Goal: Task Accomplishment & Management: Manage account settings

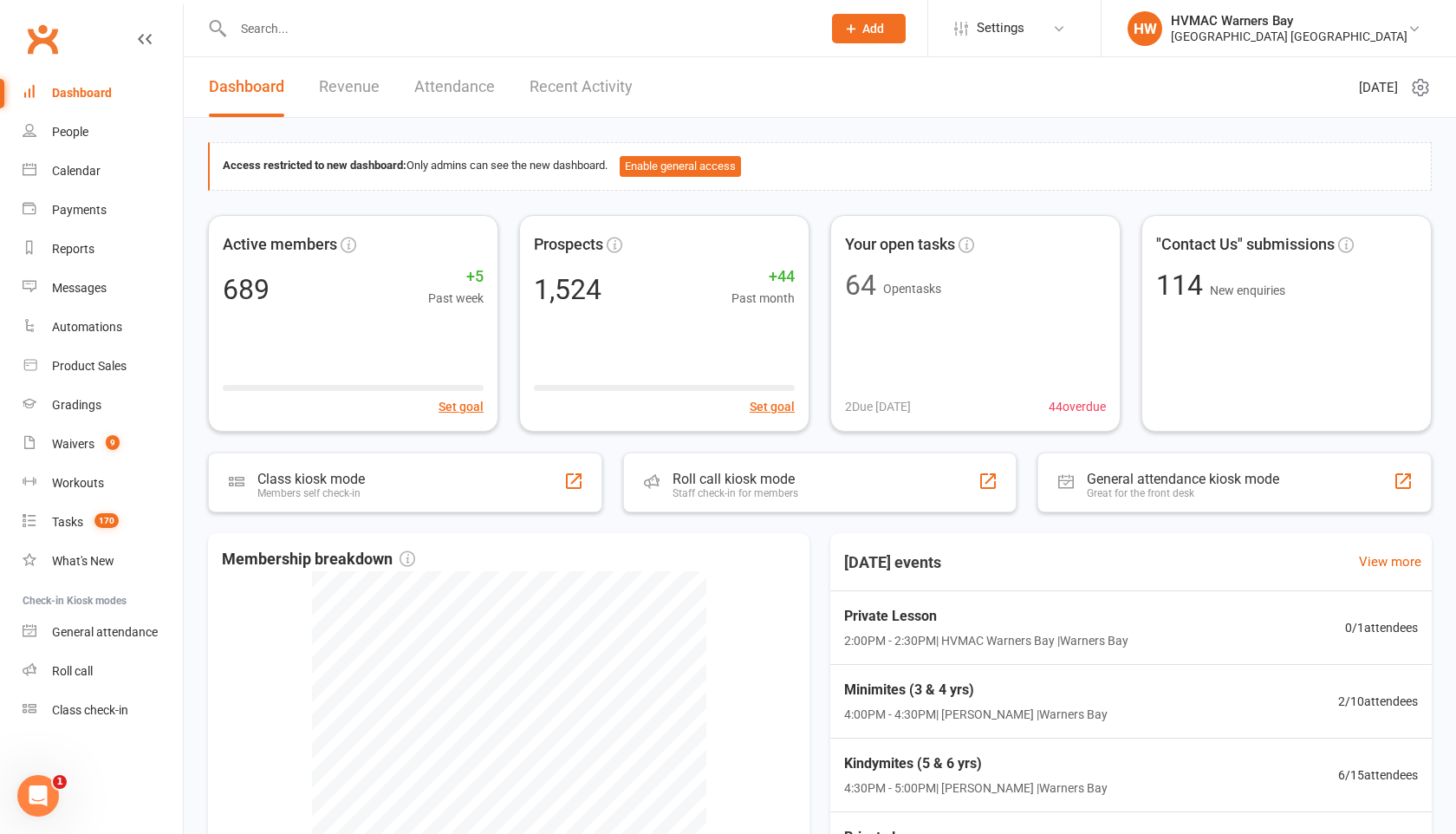
click at [619, 18] on input "text" at bounding box center [519, 28] width 582 height 24
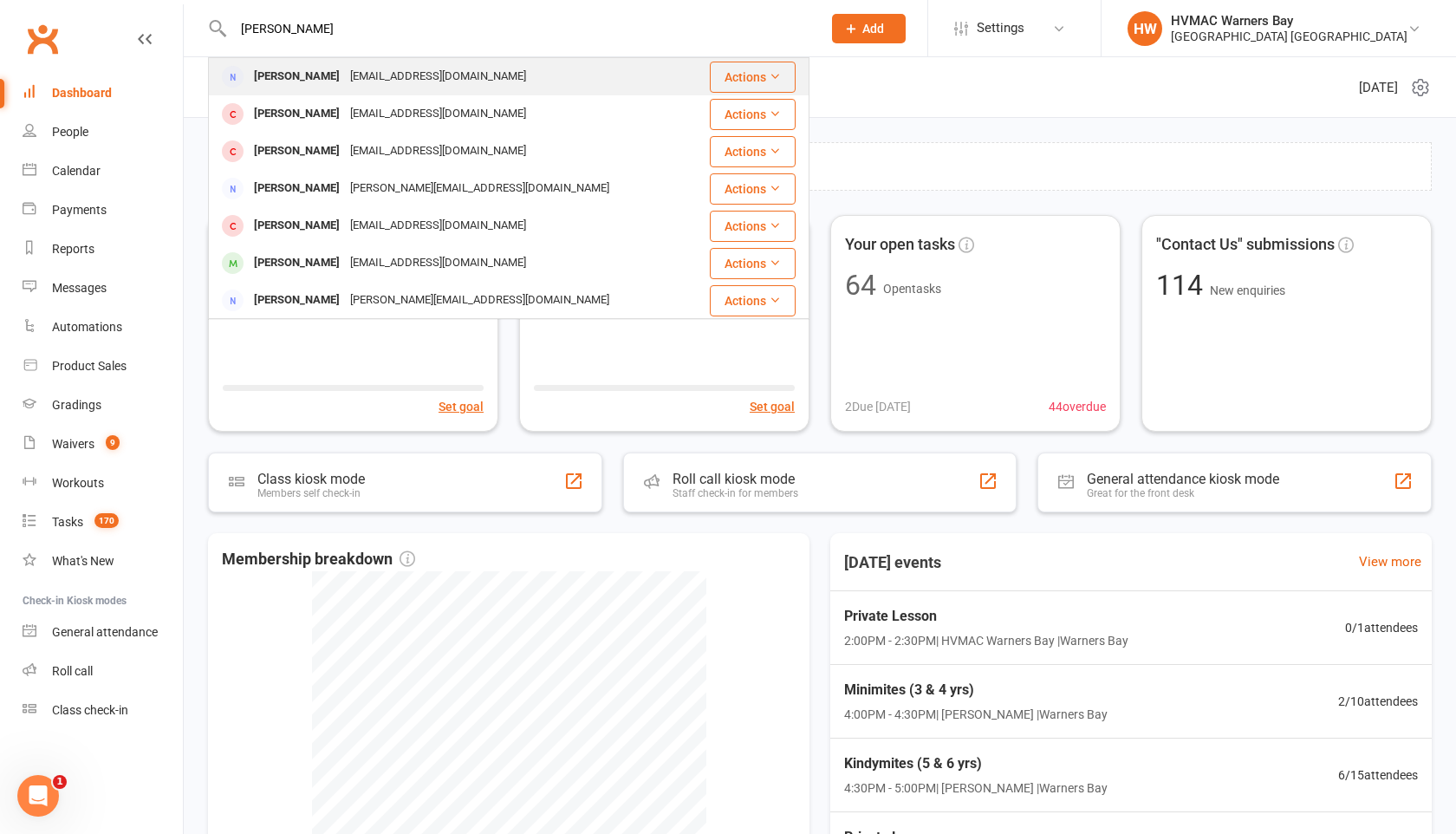
type input "nadine startham"
click at [528, 82] on div "Nadine Platt nadineandben@optusnet.com.au" at bounding box center [459, 77] width 499 height 36
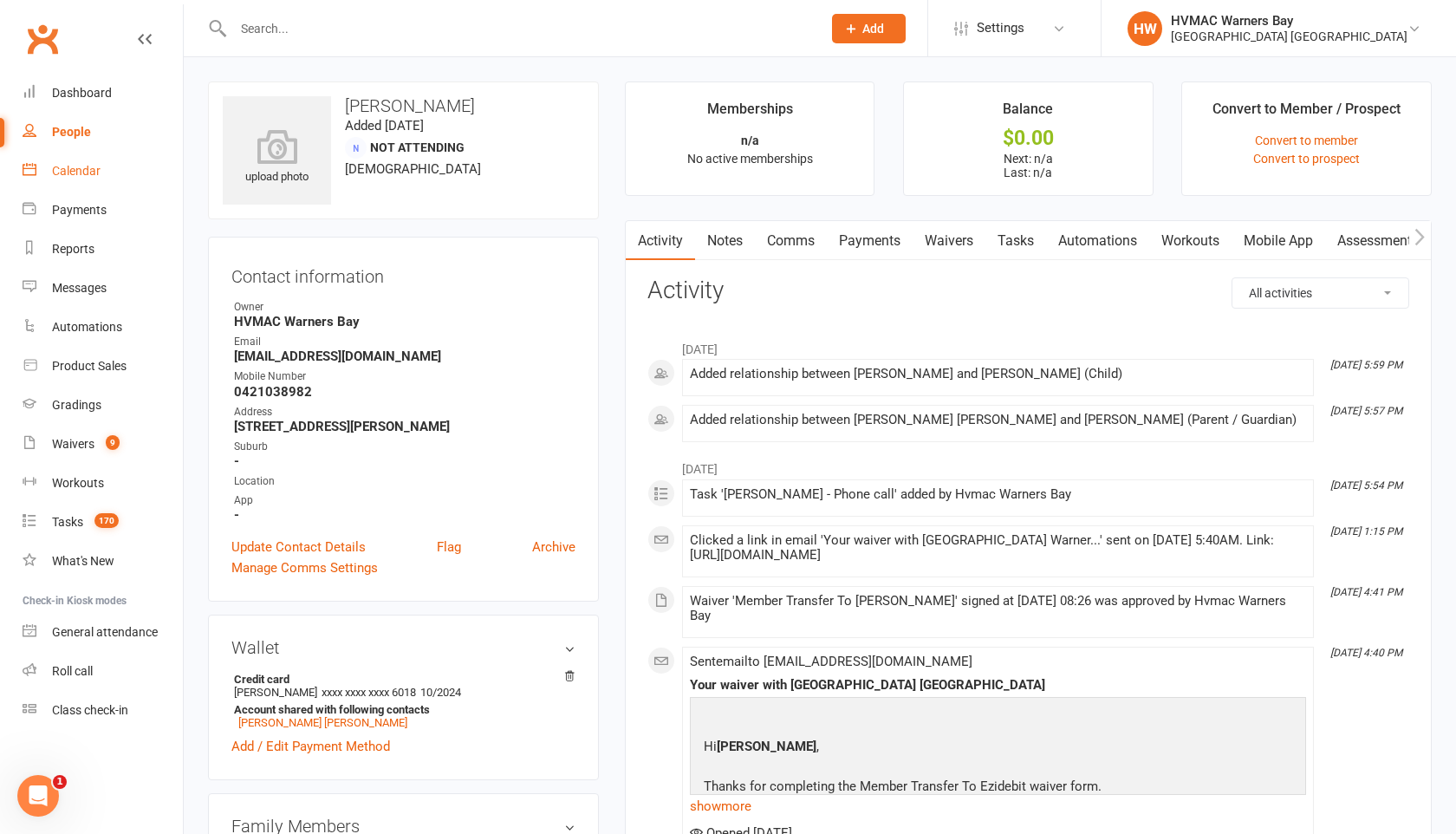
click at [66, 181] on link "Calendar" at bounding box center [103, 170] width 160 height 39
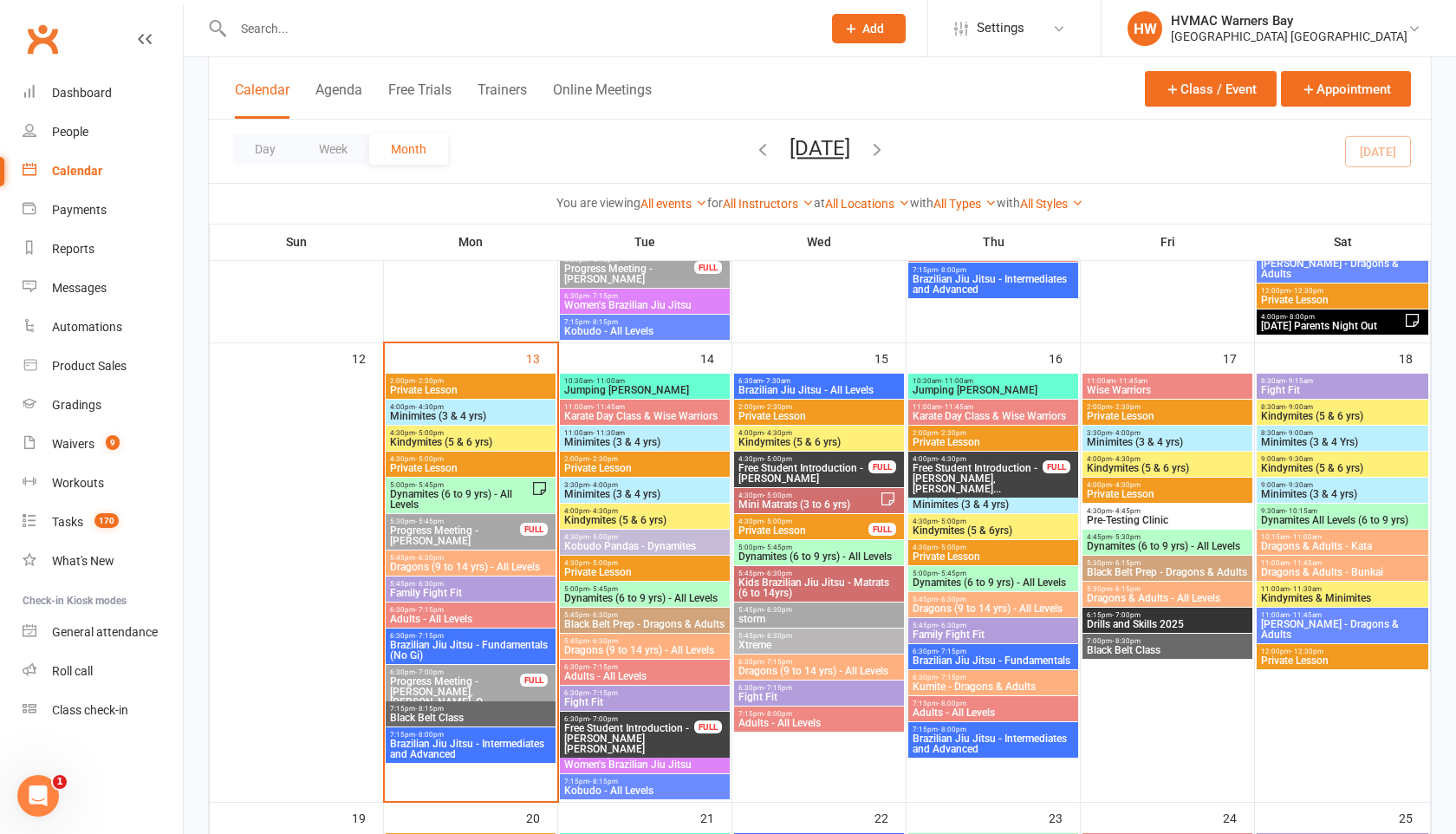
scroll to position [1051, 0]
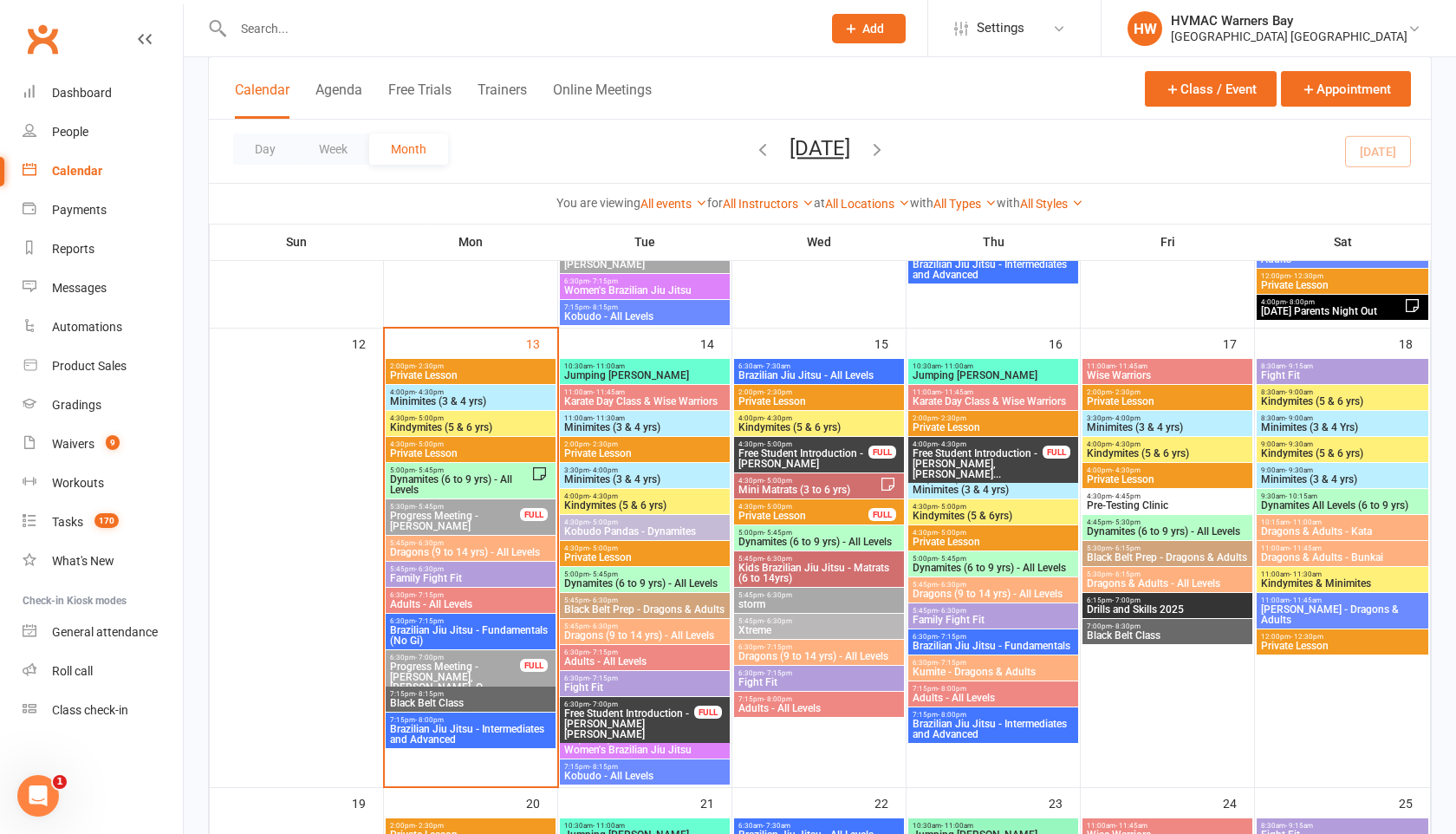
click at [459, 628] on span "Brazilian Jiu Jitsu - Fundamentals (No Gi)" at bounding box center [470, 635] width 163 height 21
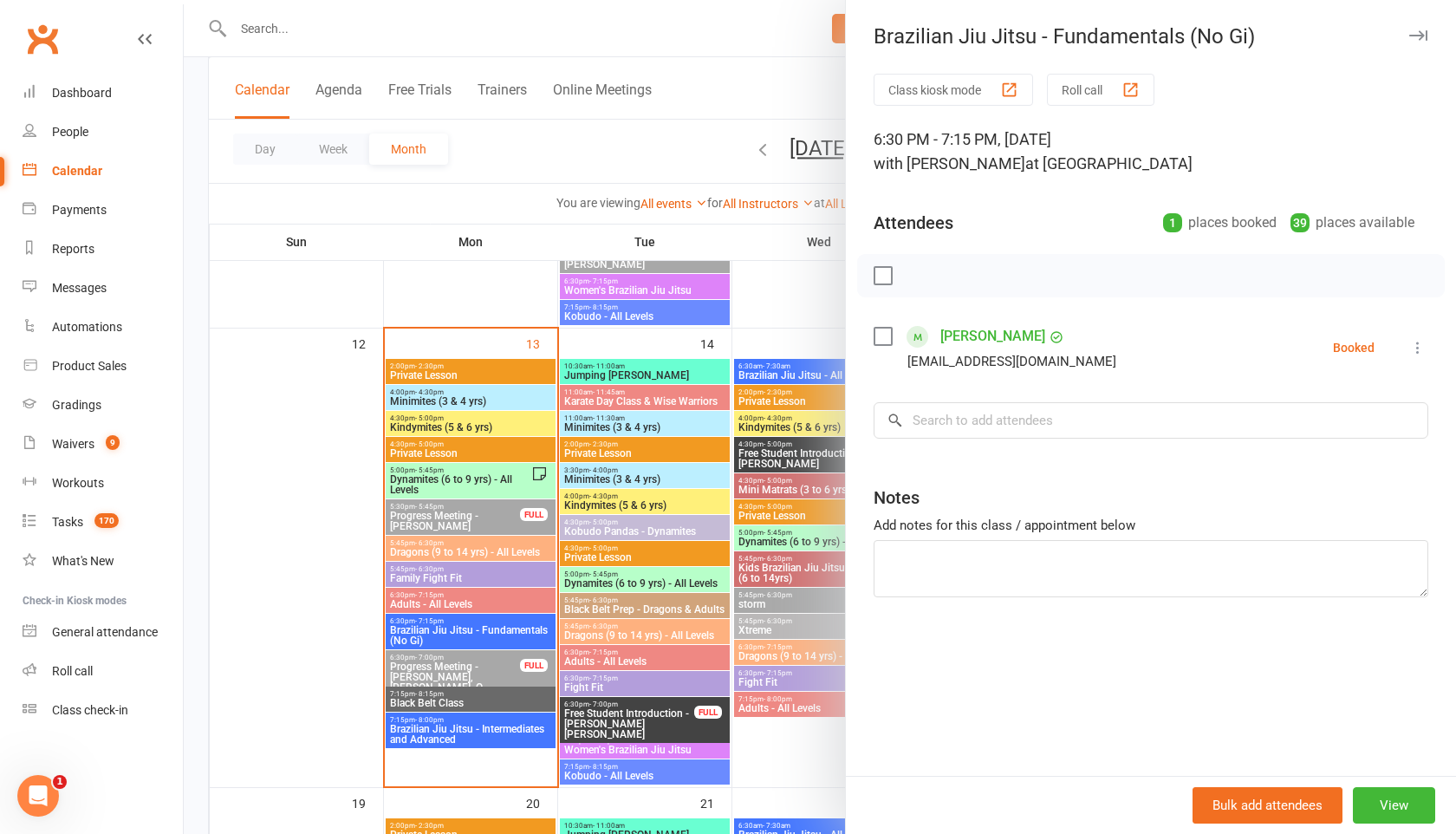
click at [459, 628] on div at bounding box center [820, 417] width 1272 height 834
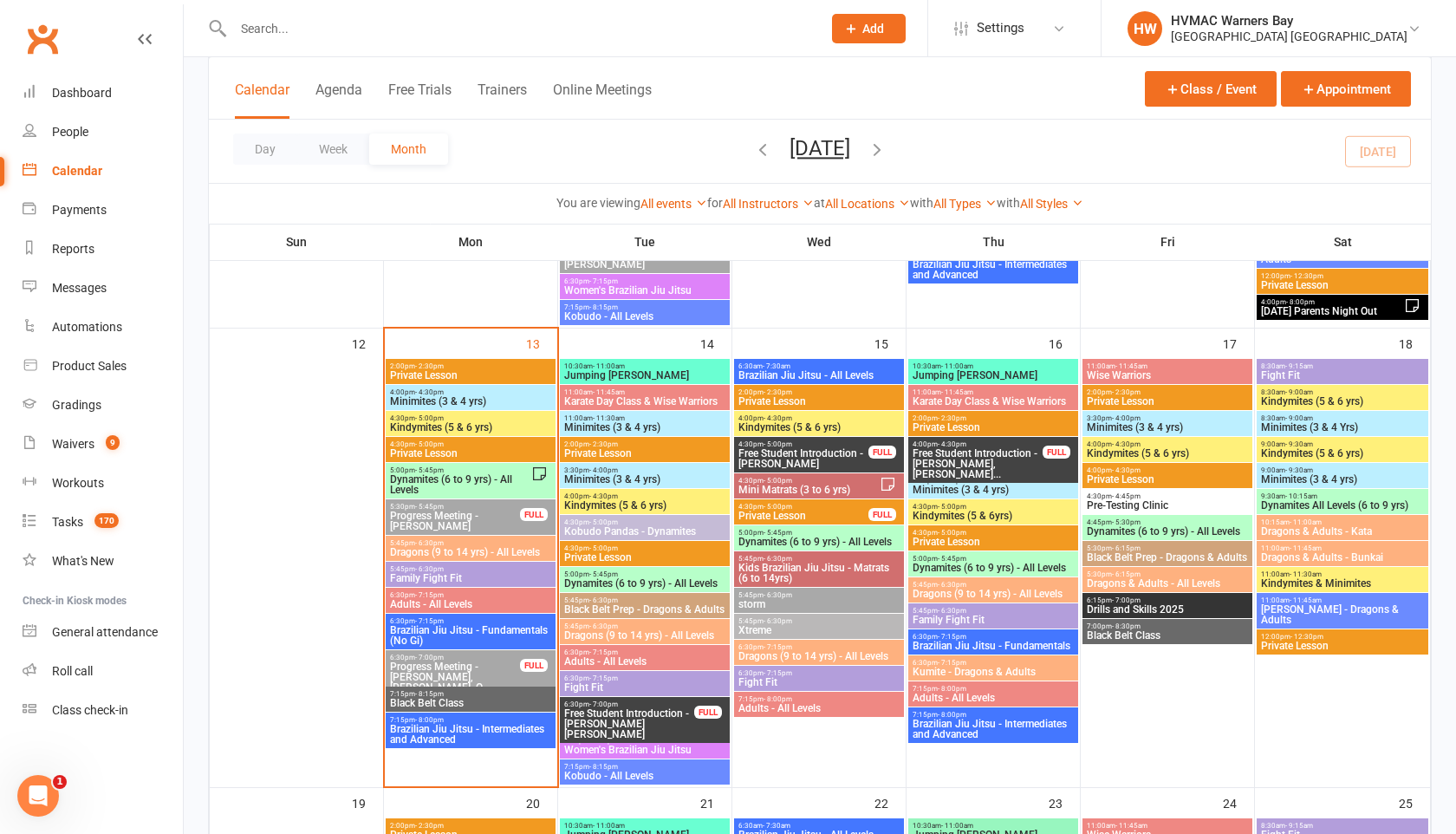
click at [456, 592] on span "6:30pm - 7:15pm" at bounding box center [470, 595] width 163 height 8
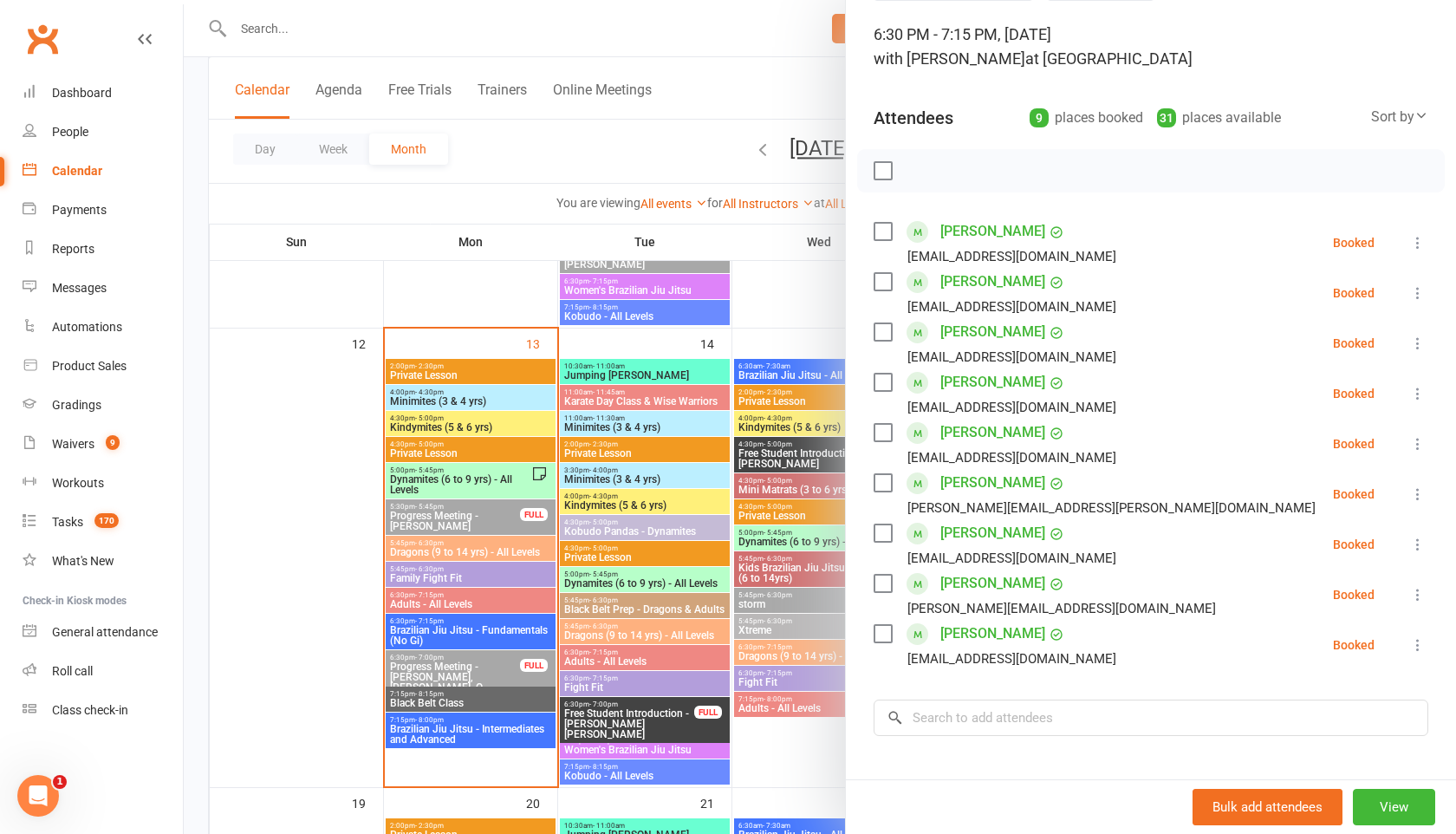
scroll to position [107, 0]
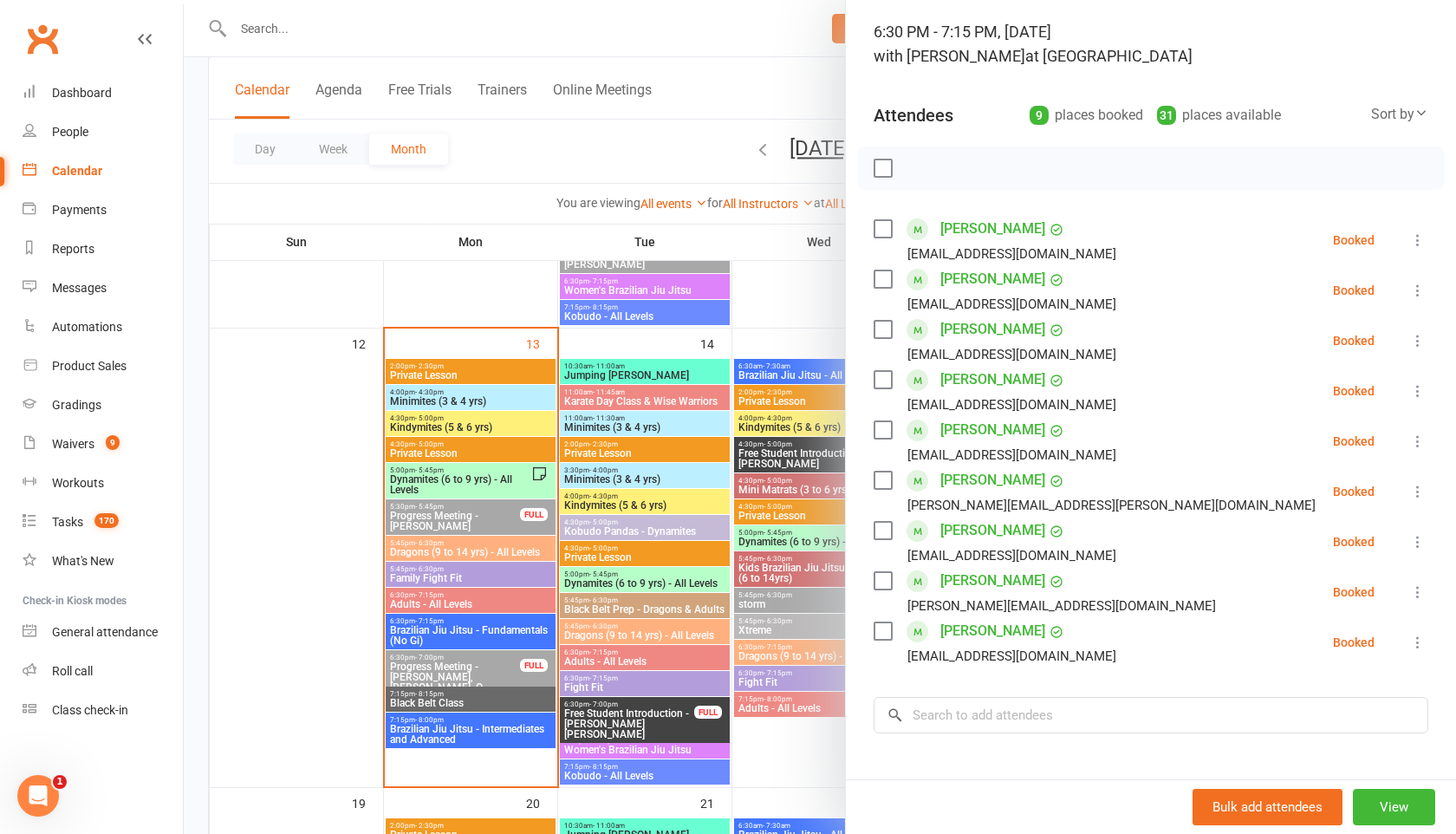
click at [514, 601] on div at bounding box center [820, 417] width 1272 height 834
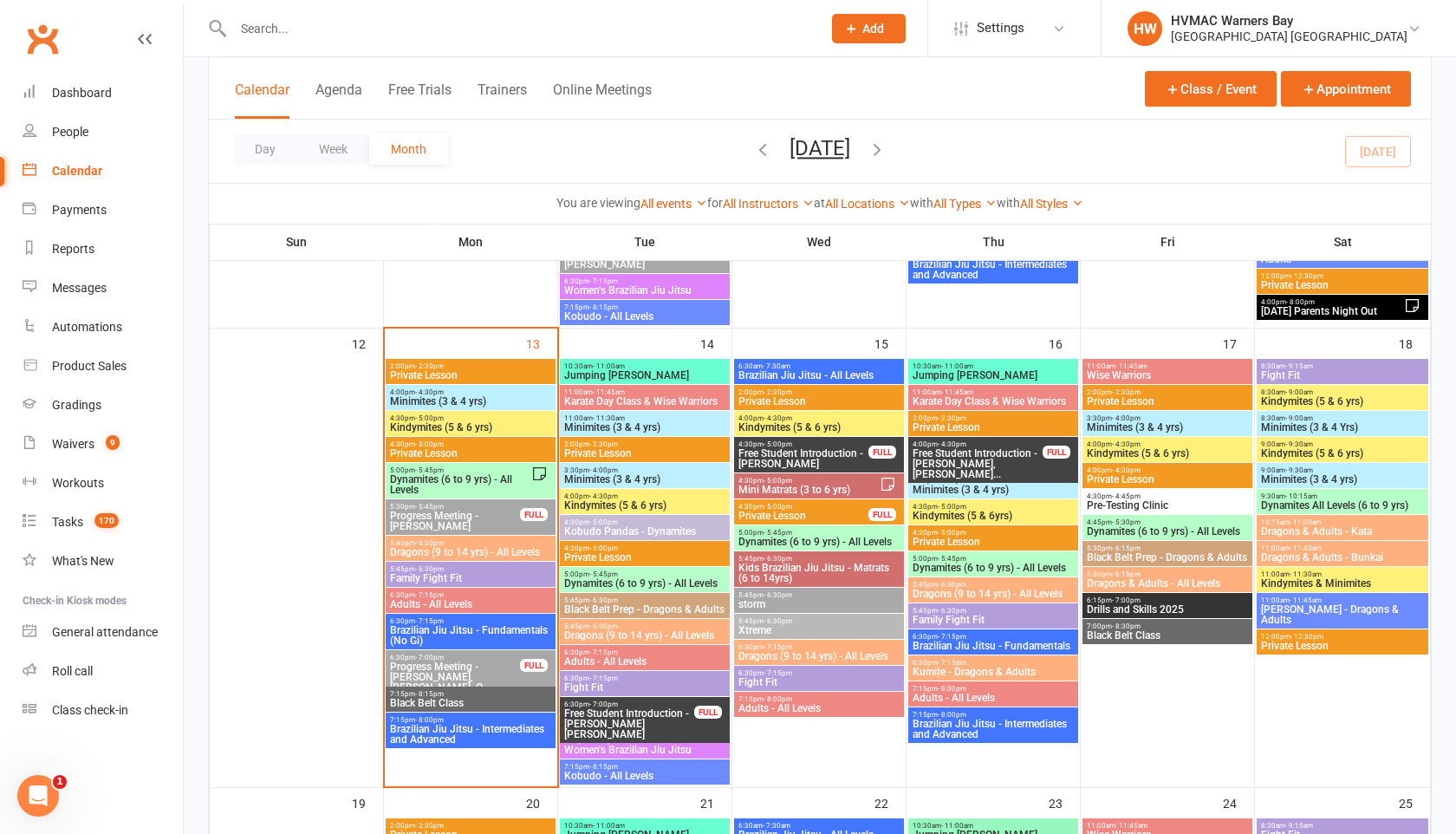
click at [478, 695] on span "7:15pm - 8:15pm" at bounding box center [470, 694] width 163 height 8
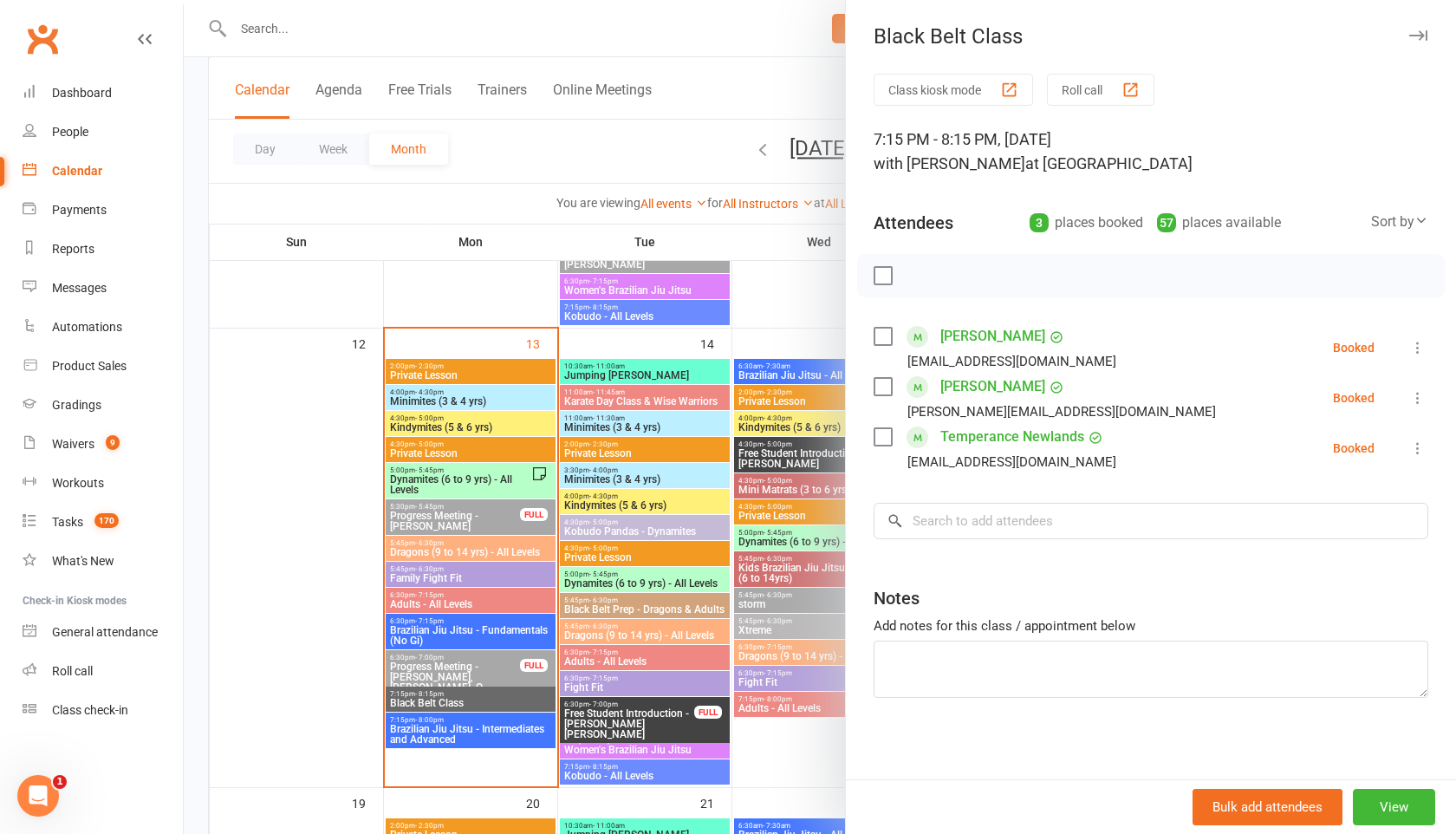
click at [507, 661] on div at bounding box center [820, 417] width 1272 height 834
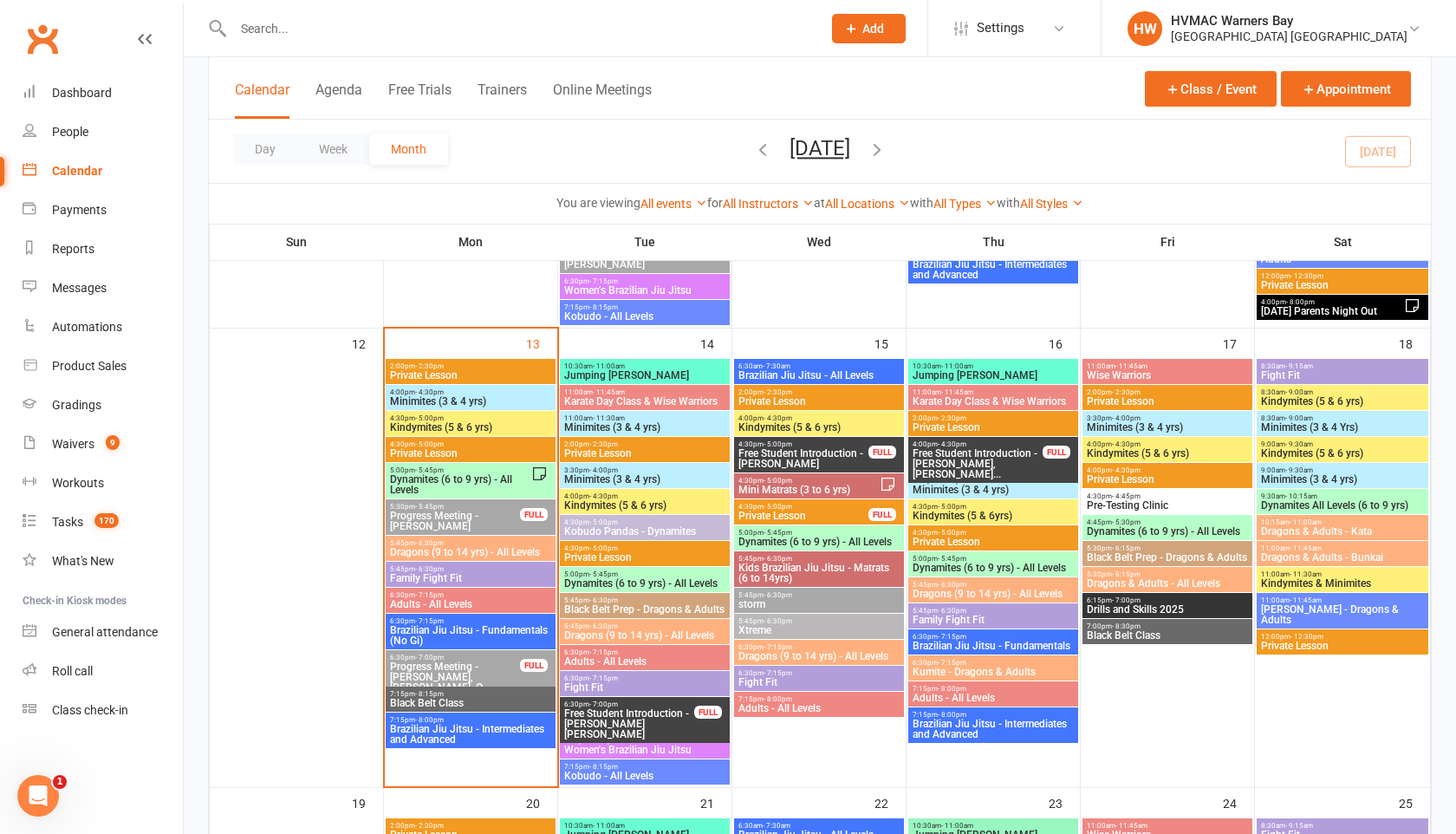
click at [477, 729] on span "Brazilian Jiu Jitsu - Intermediates and Advanced" at bounding box center [470, 734] width 163 height 21
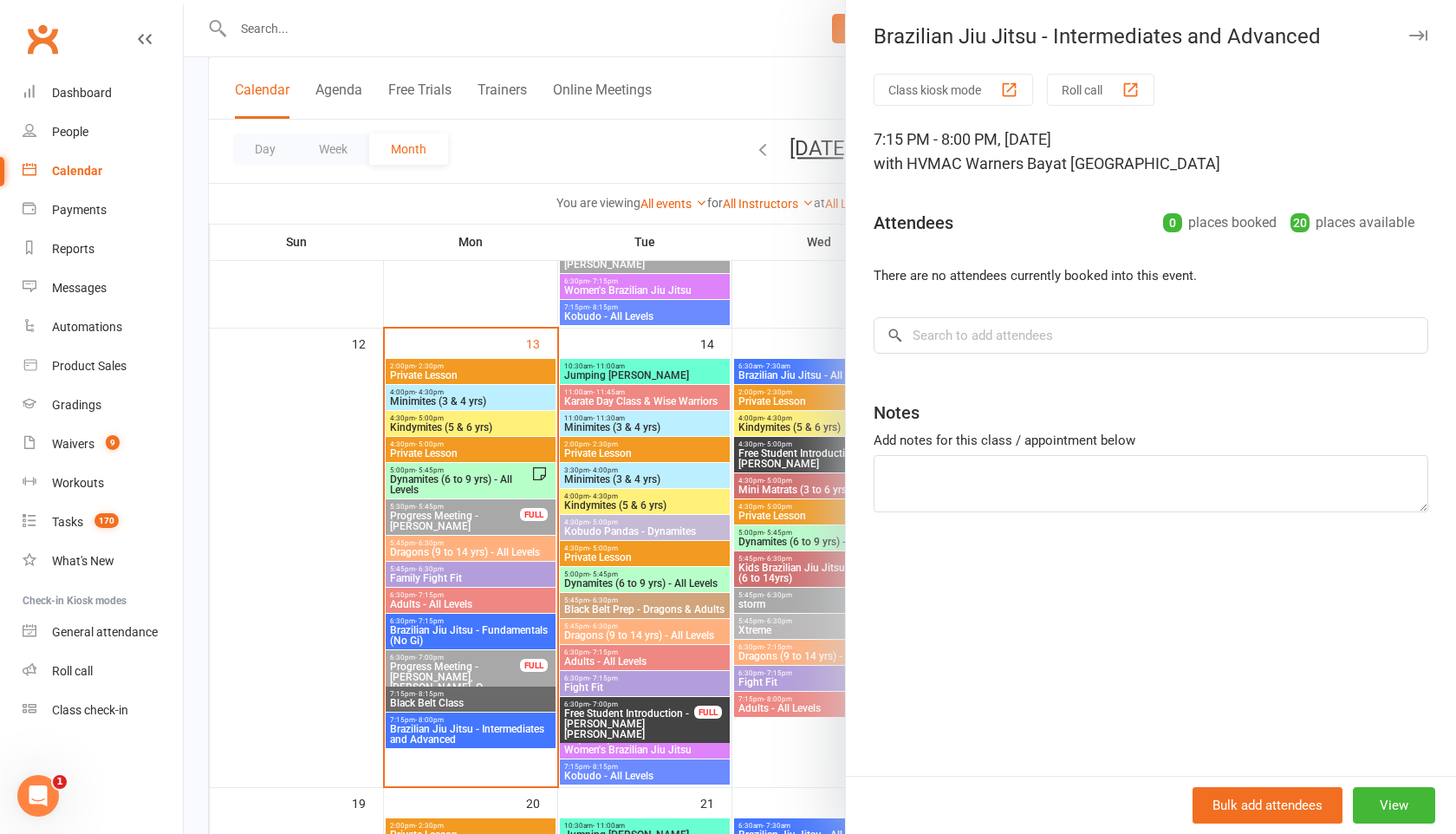
click at [477, 729] on div at bounding box center [820, 417] width 1272 height 834
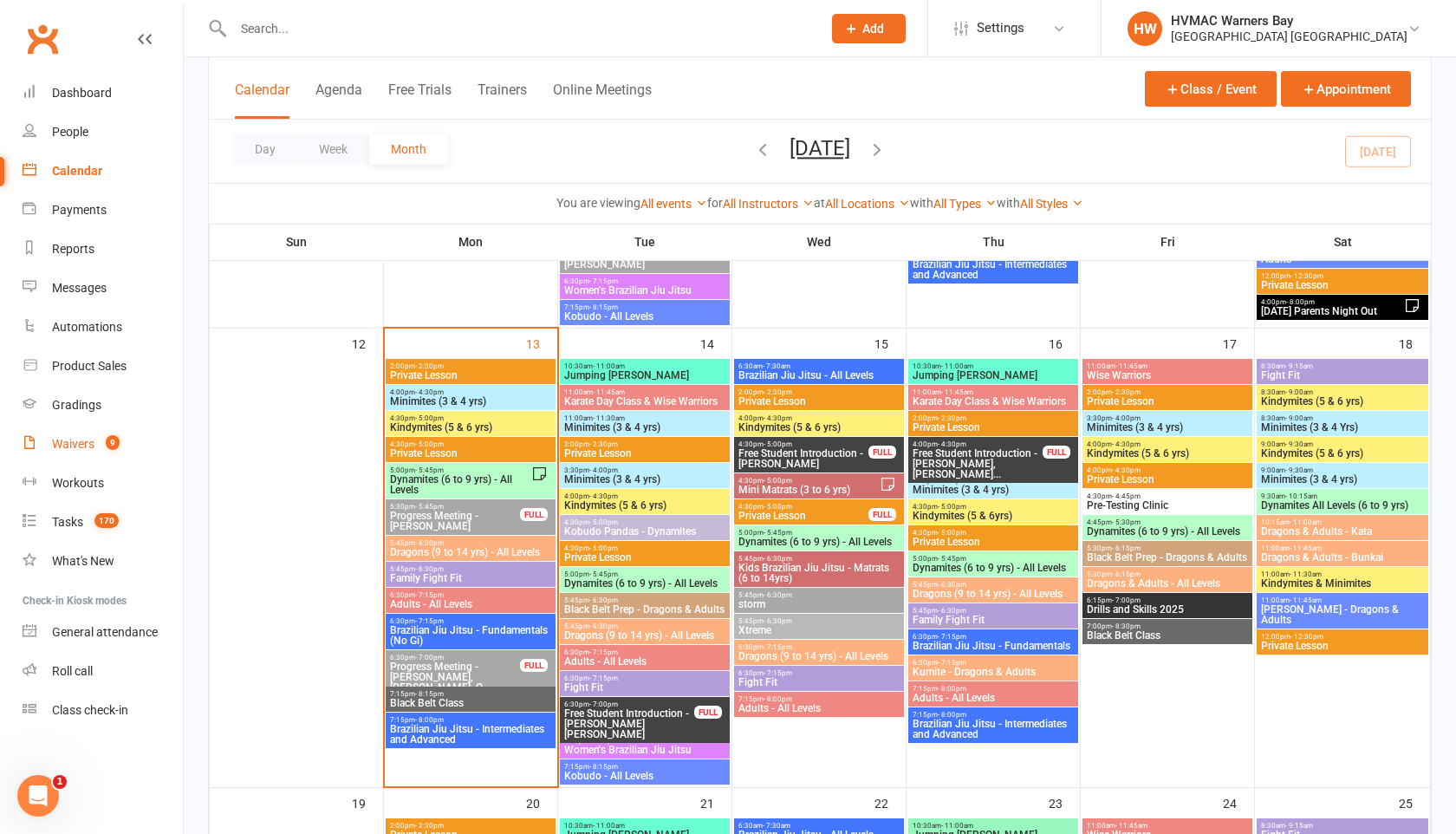
click at [104, 435] on link "Waivers 9" at bounding box center [103, 443] width 160 height 39
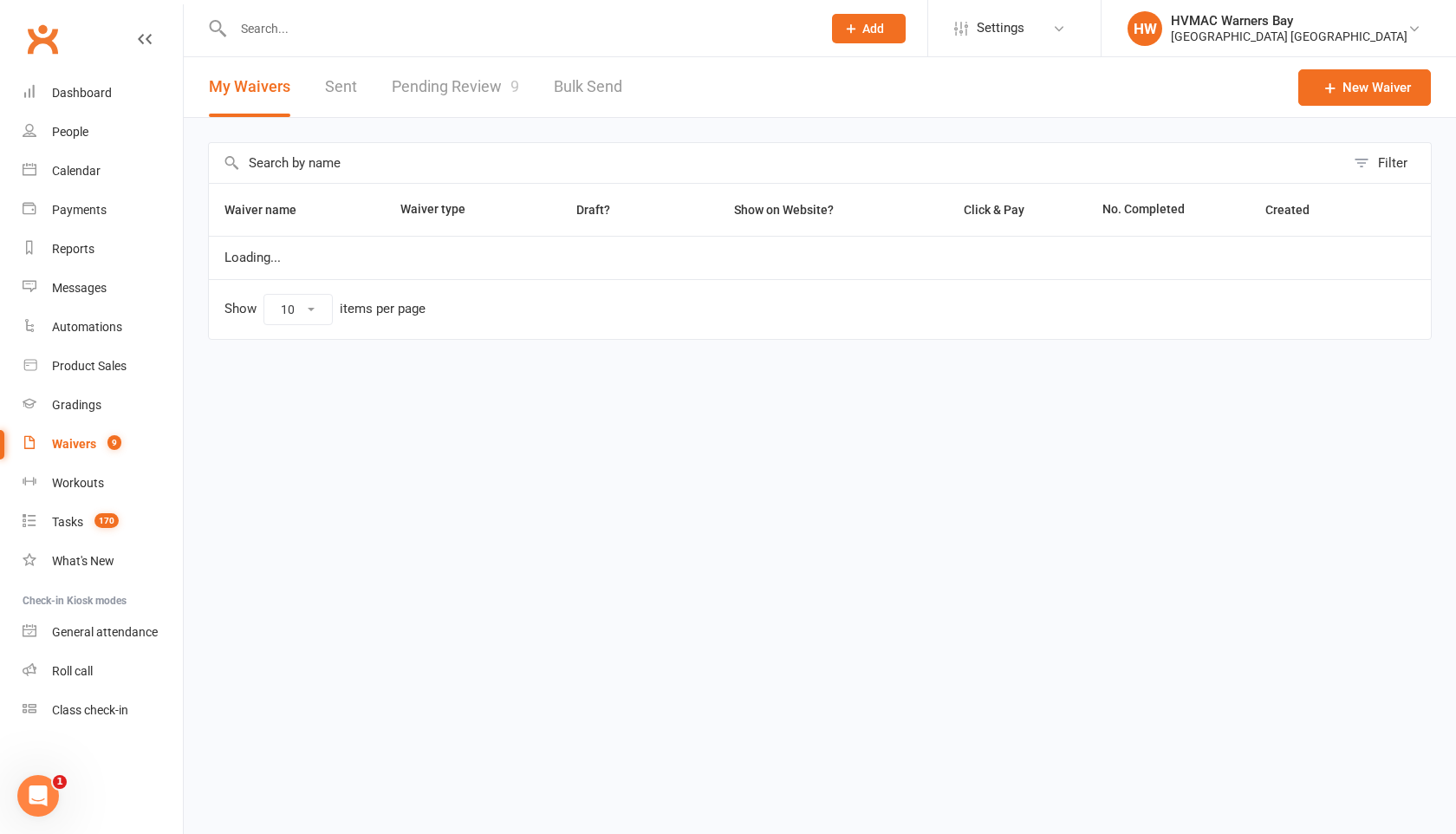
select select "100"
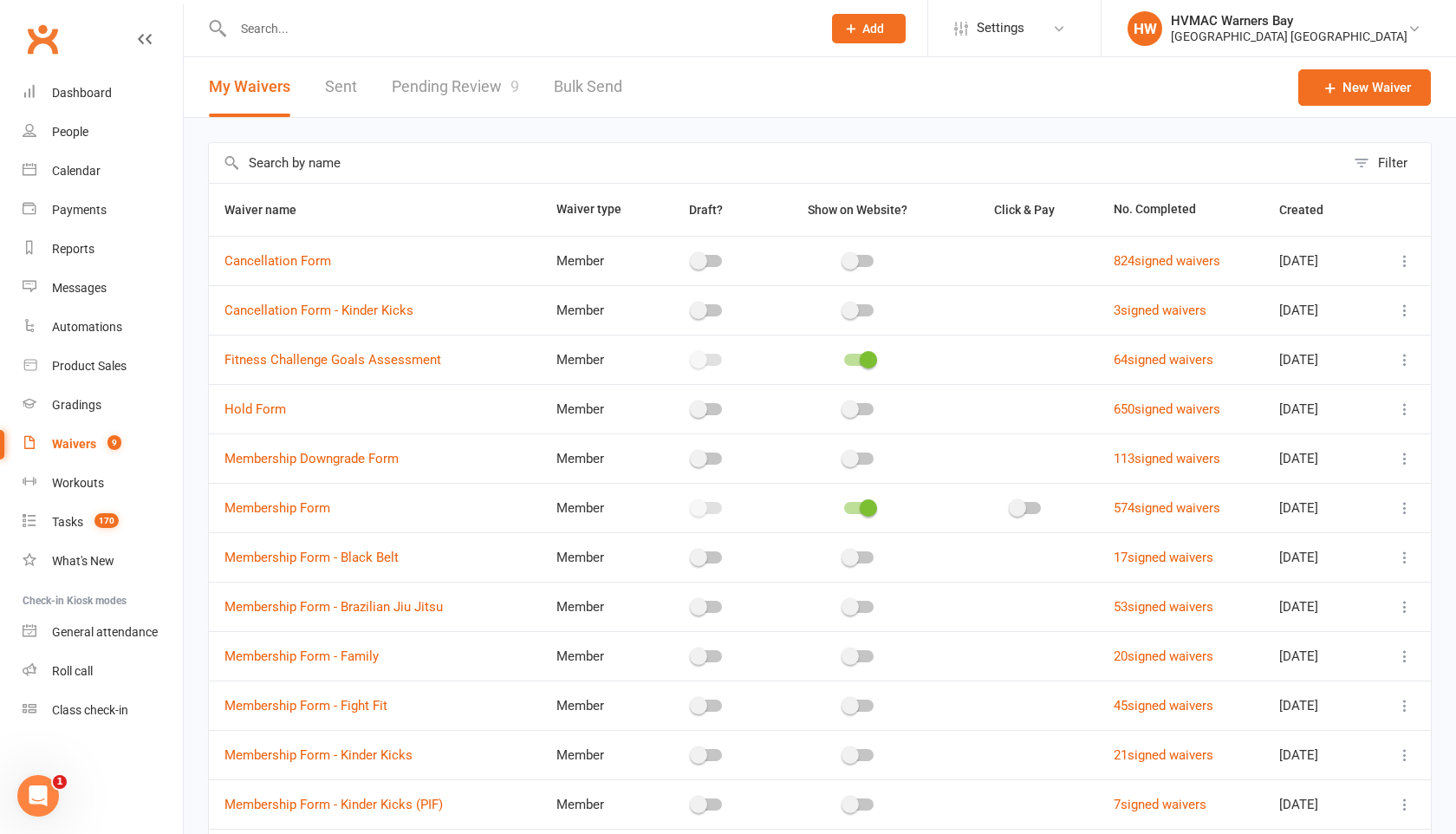
click at [482, 86] on link "Pending Review 9" at bounding box center [455, 88] width 127 height 60
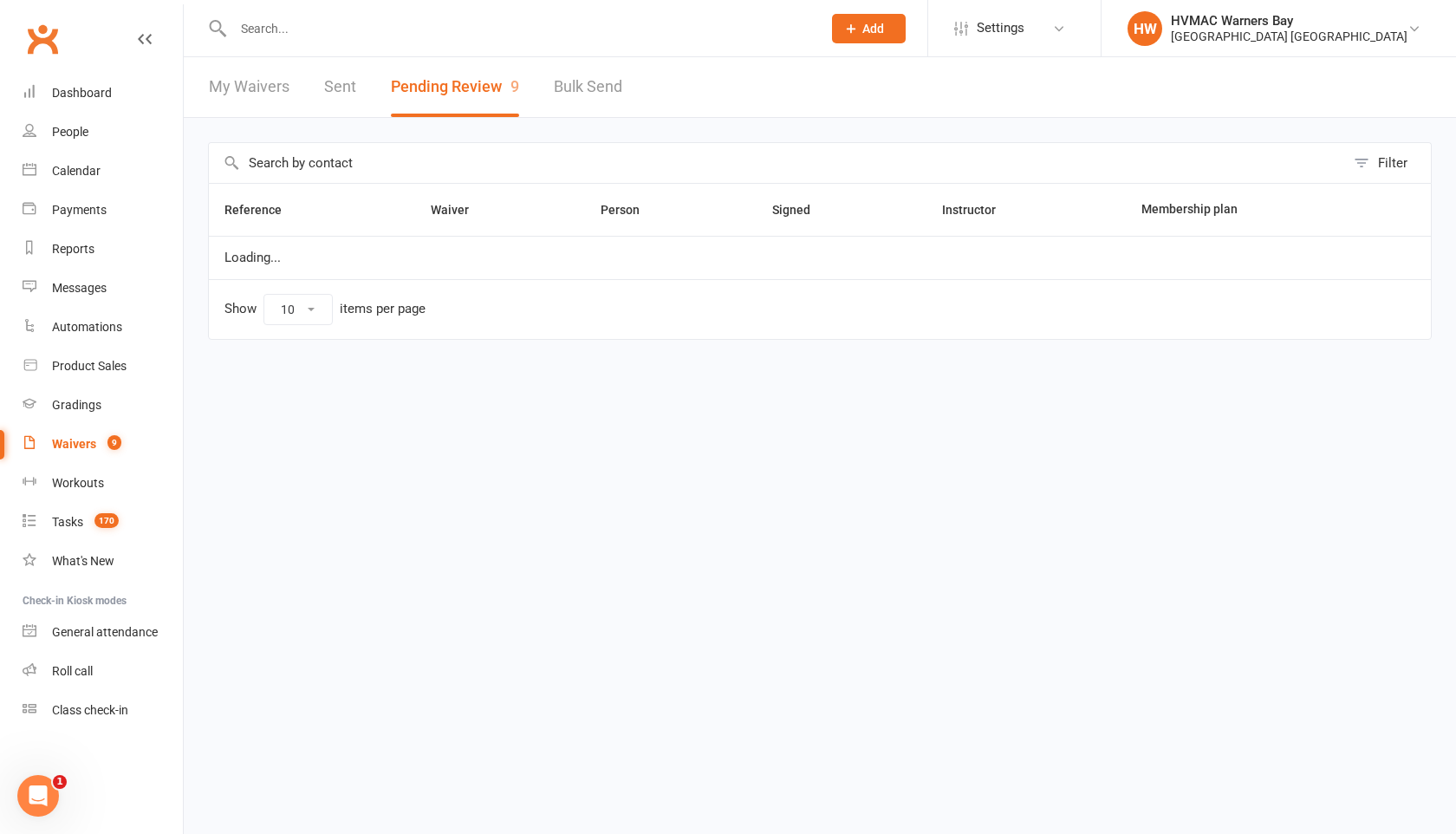
select select "100"
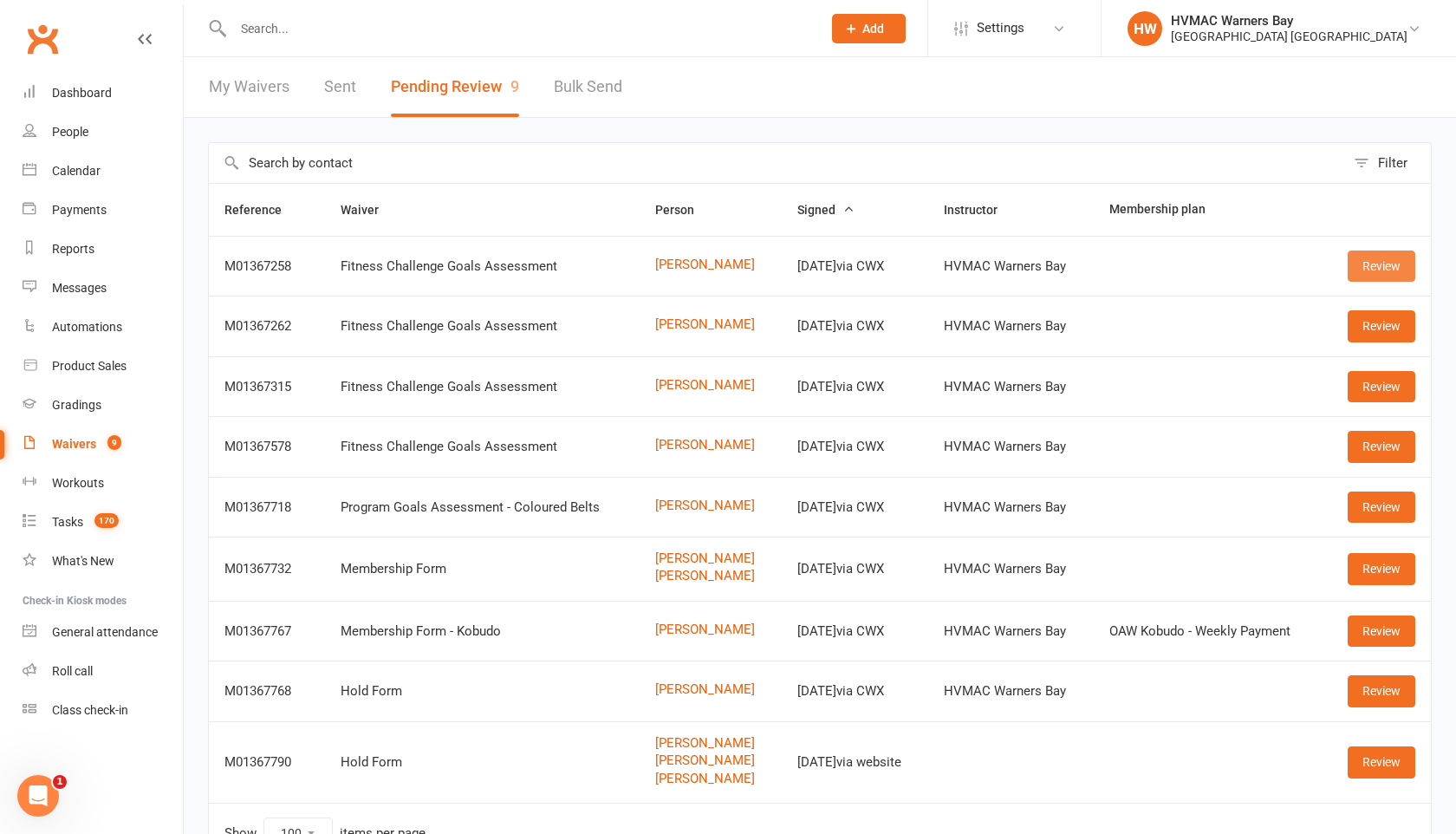
click at [1384, 268] on link "Review" at bounding box center [1382, 265] width 68 height 31
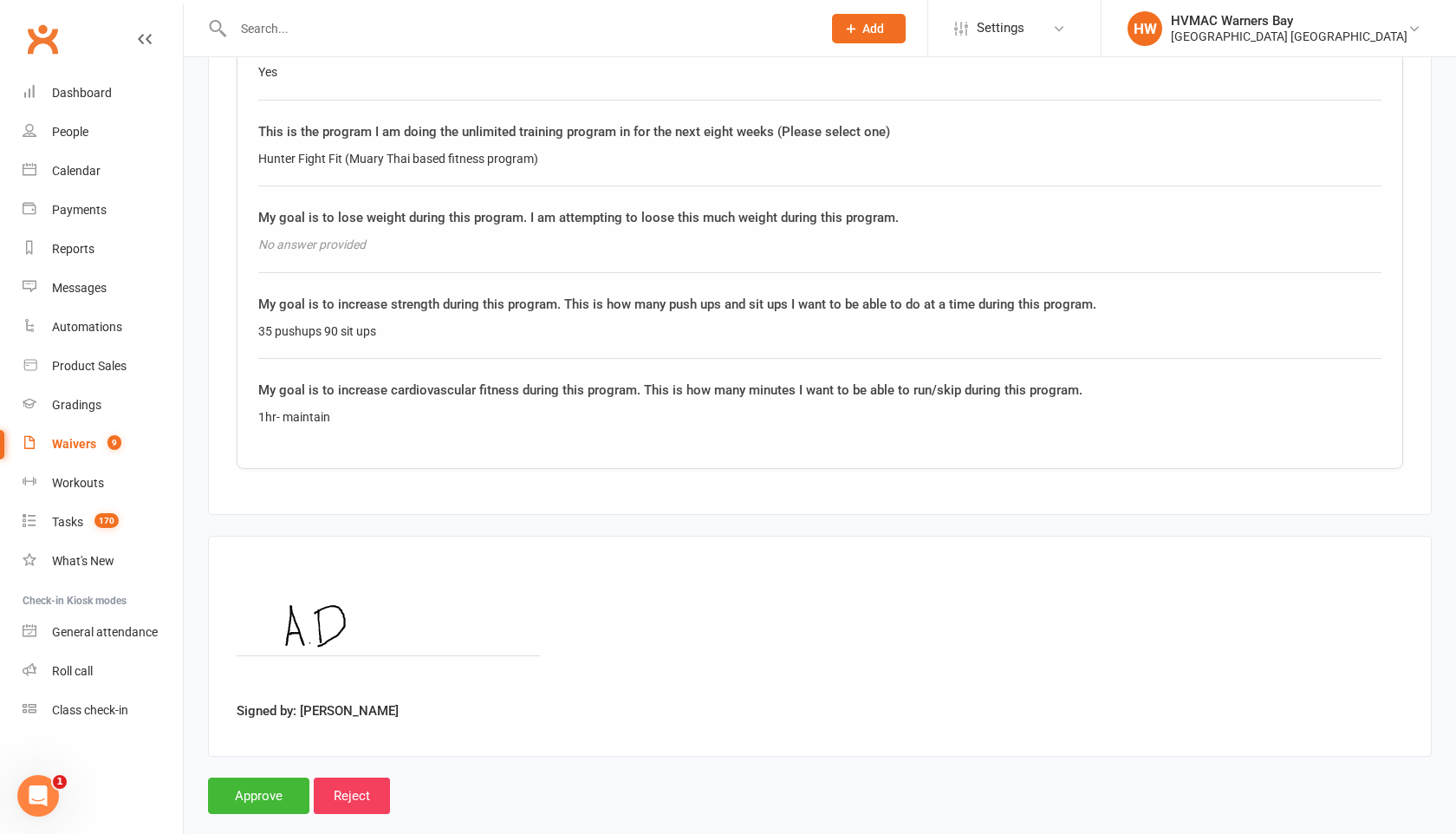
scroll to position [1787, 0]
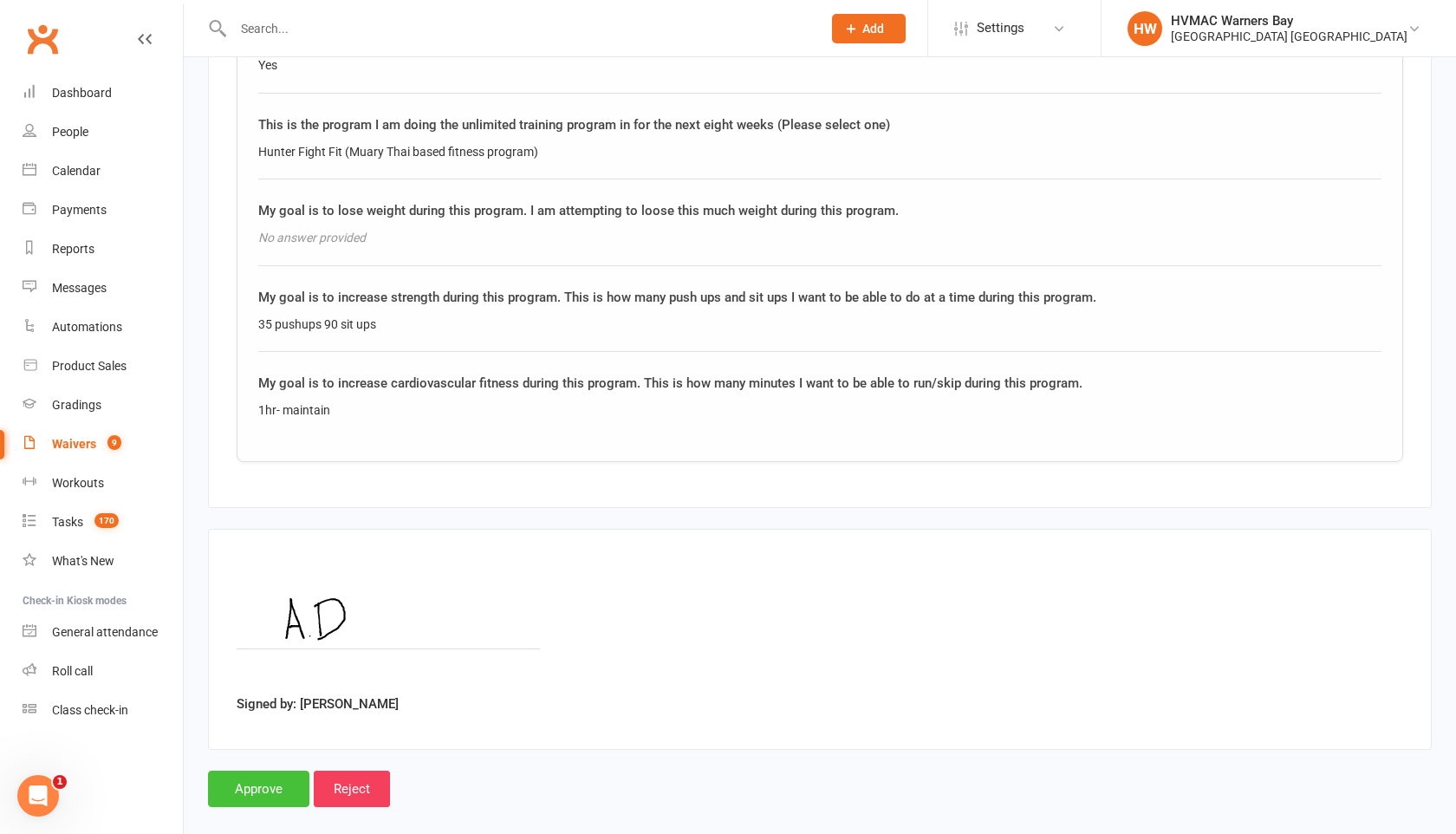
click at [281, 771] on input "Approve" at bounding box center [259, 789] width 102 height 37
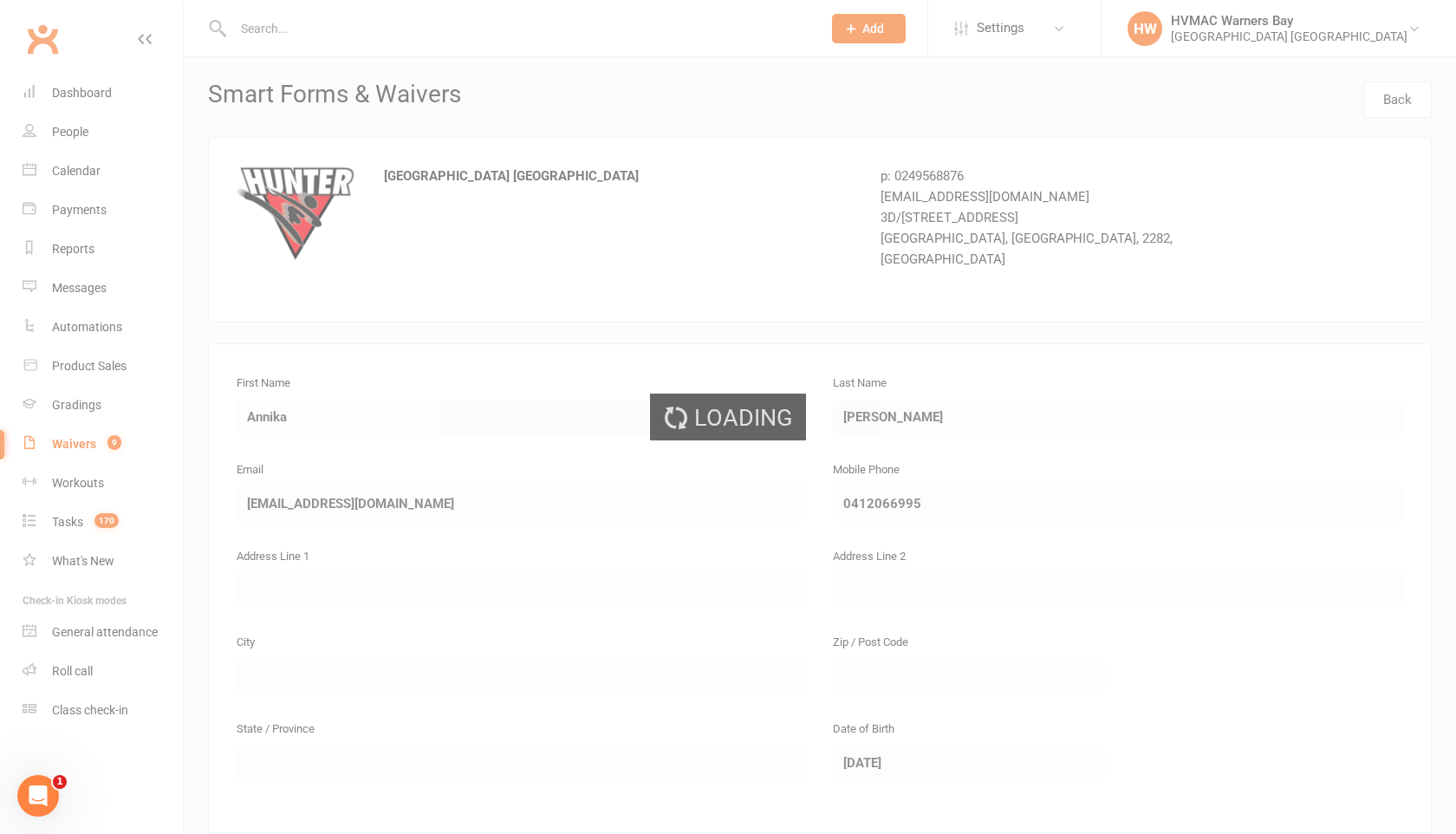
select select "100"
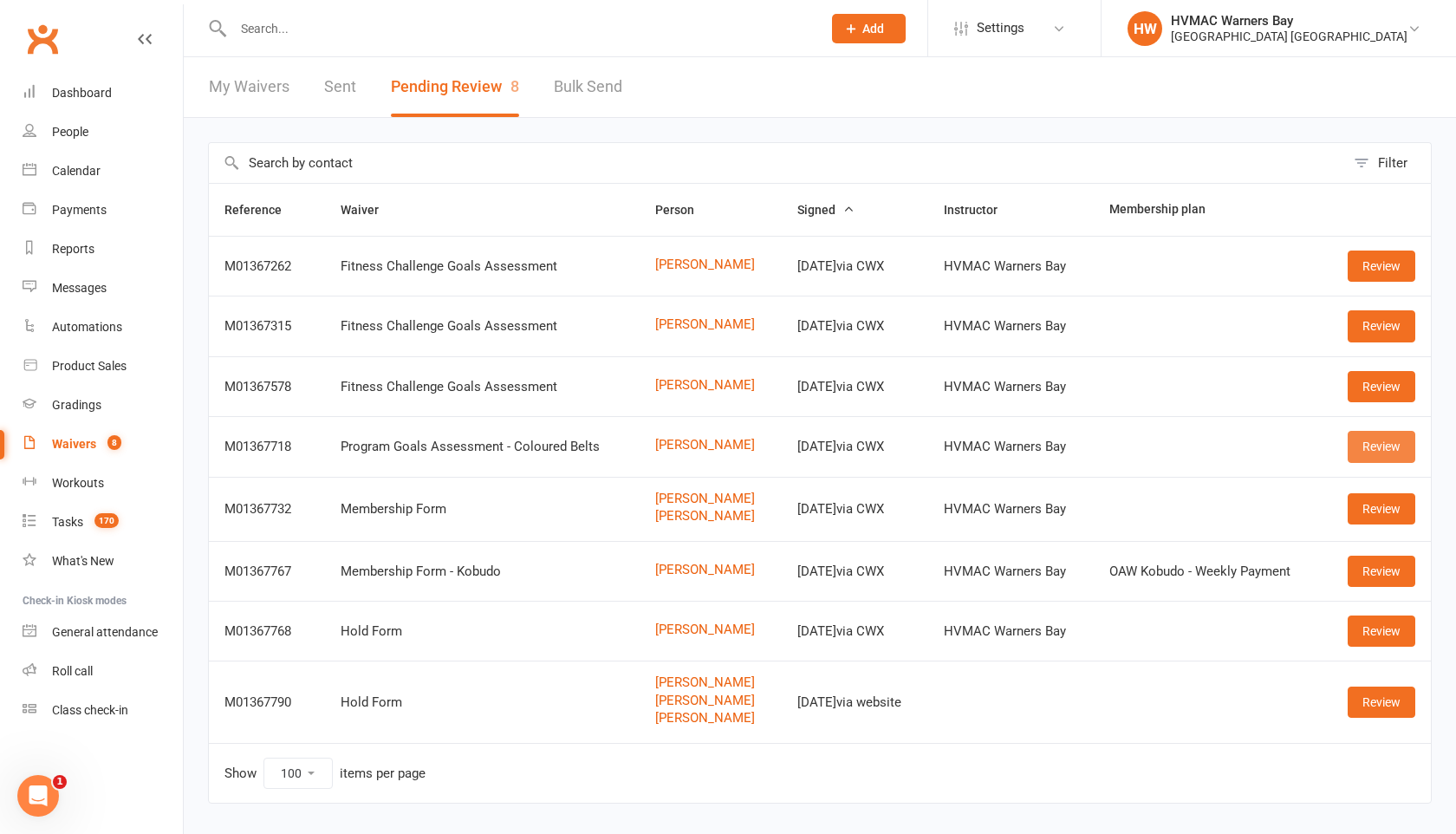
click at [1363, 433] on link "Review" at bounding box center [1382, 446] width 68 height 31
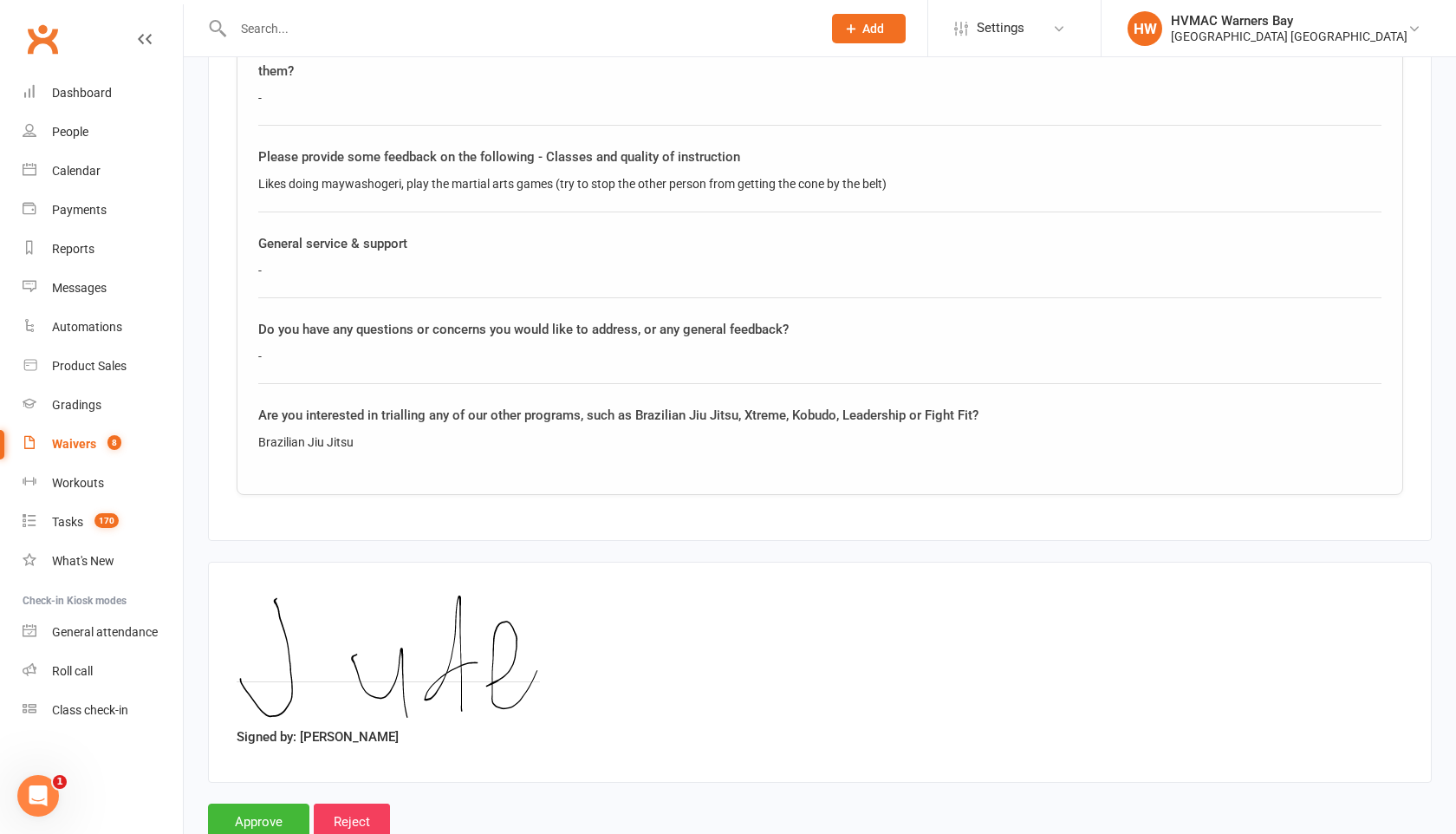
scroll to position [2344, 0]
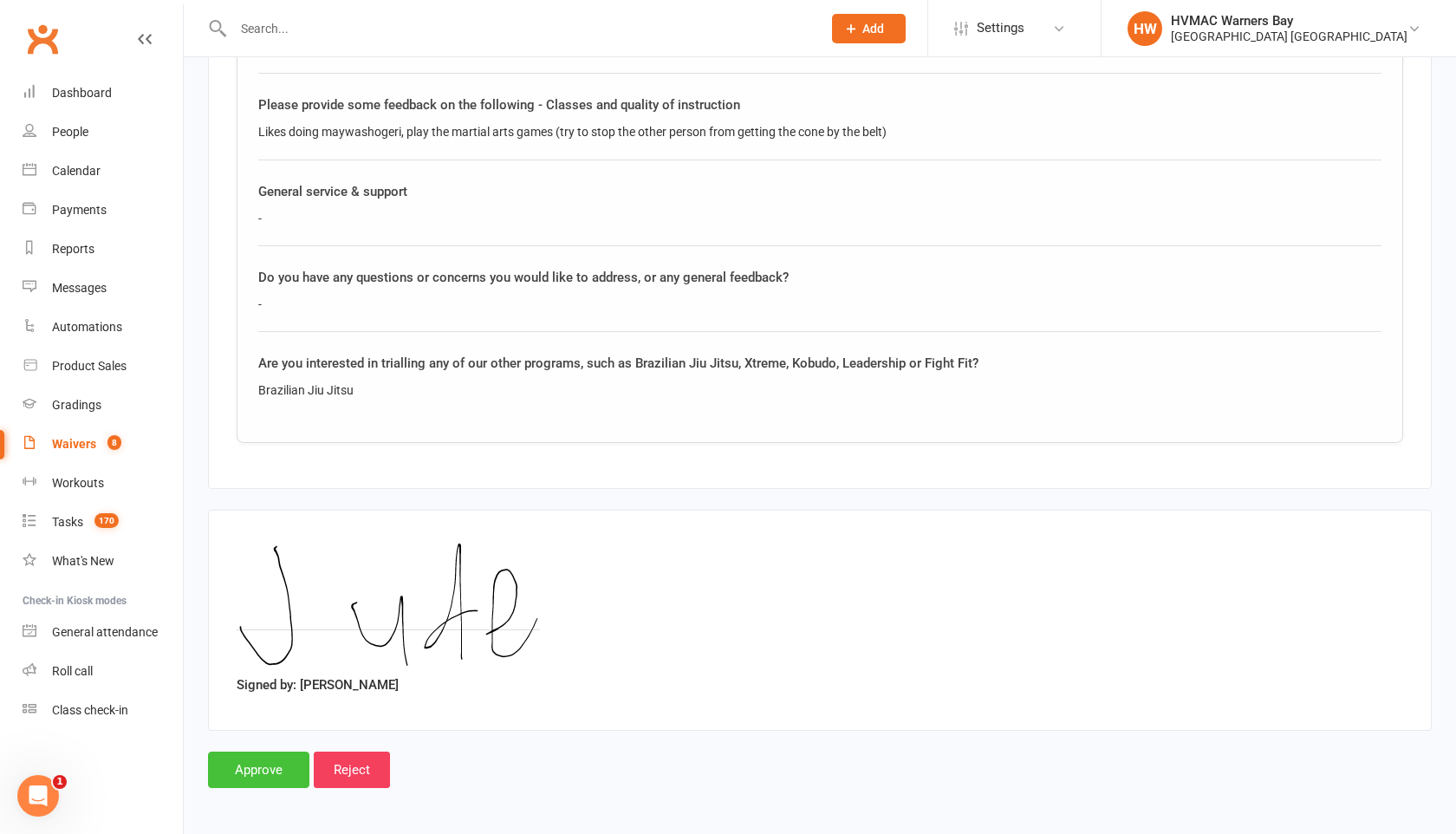
click at [247, 781] on input "Approve" at bounding box center [259, 769] width 102 height 37
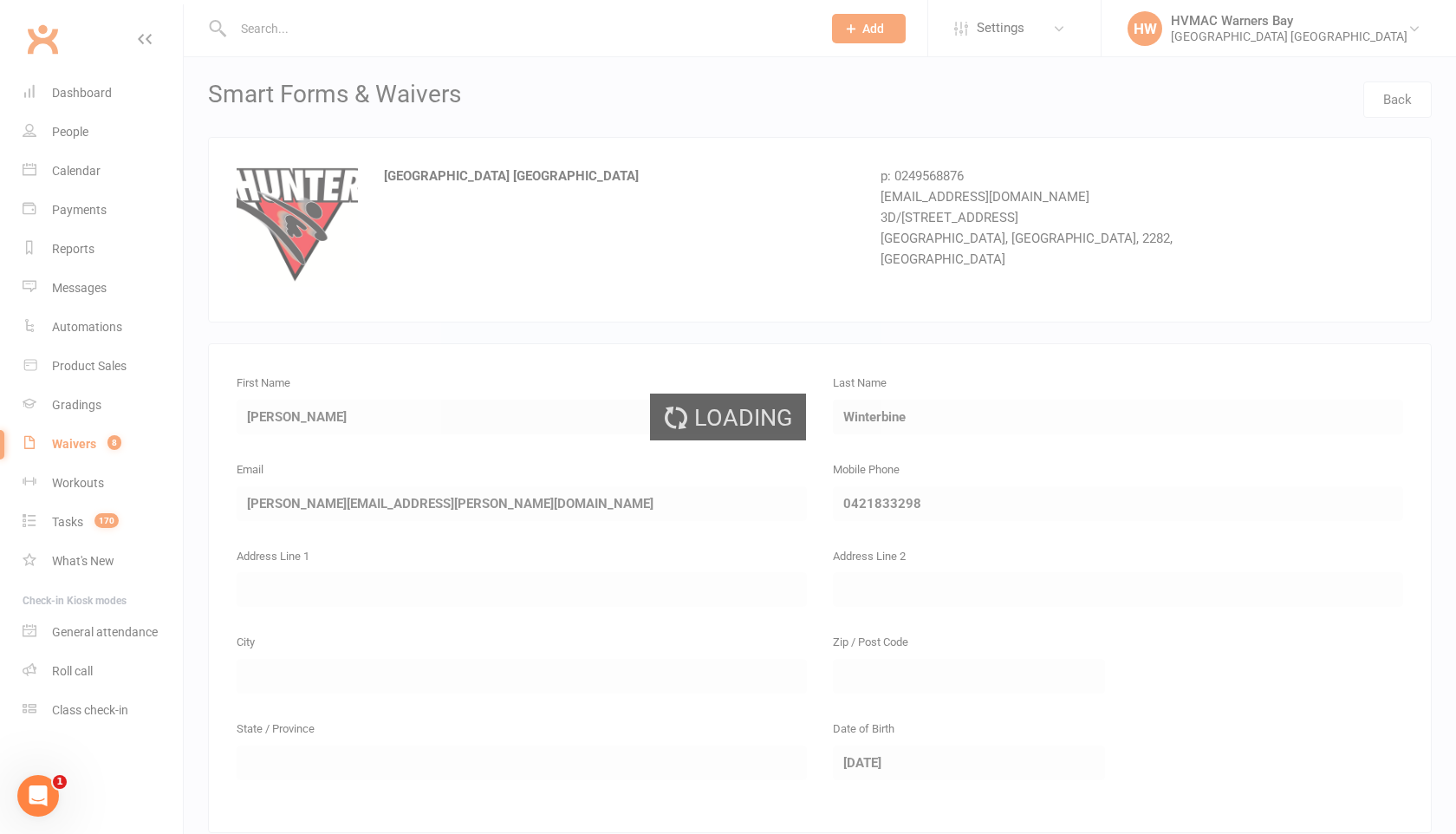
select select "100"
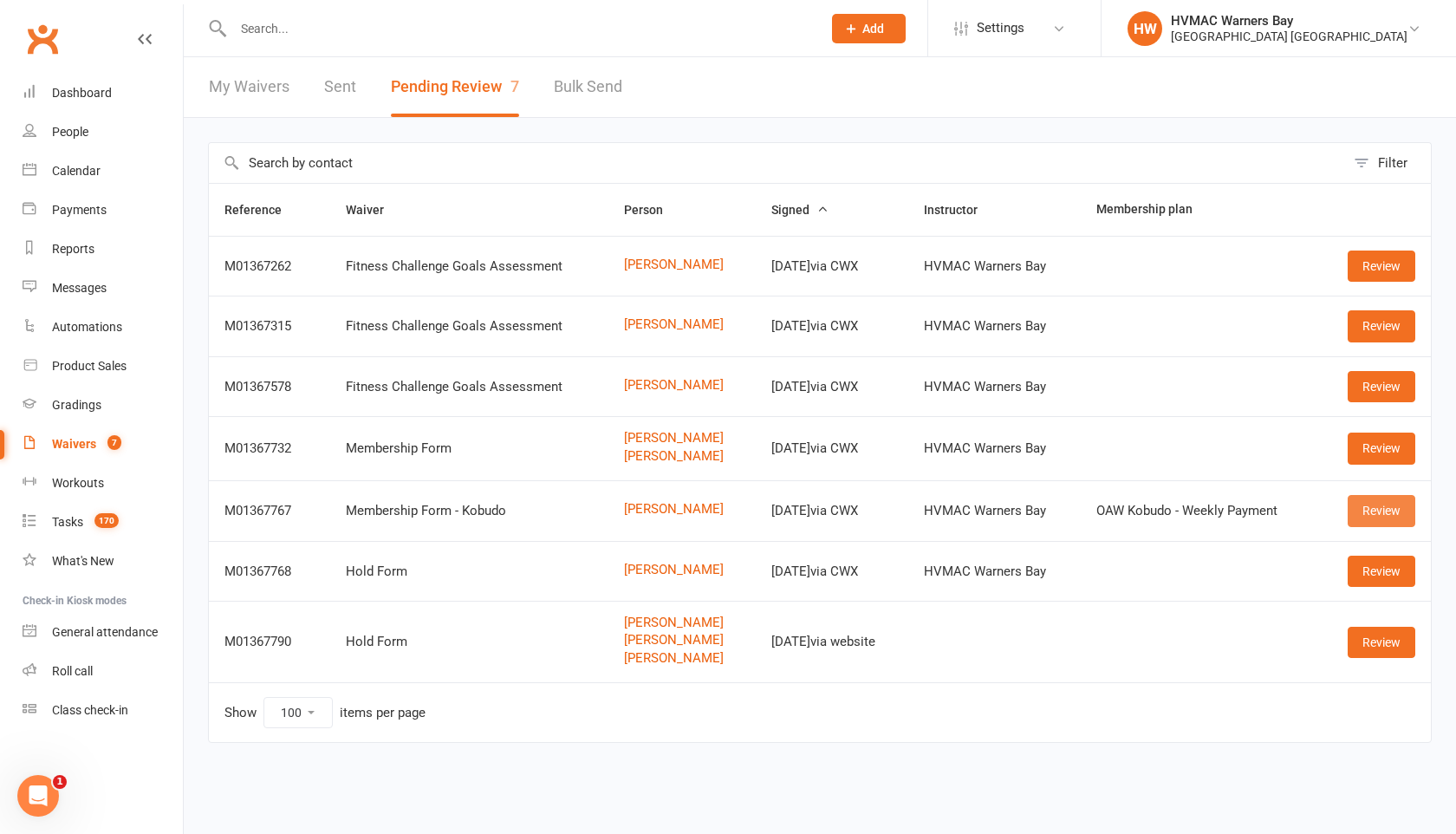
click at [1373, 505] on link "Review" at bounding box center [1382, 510] width 68 height 31
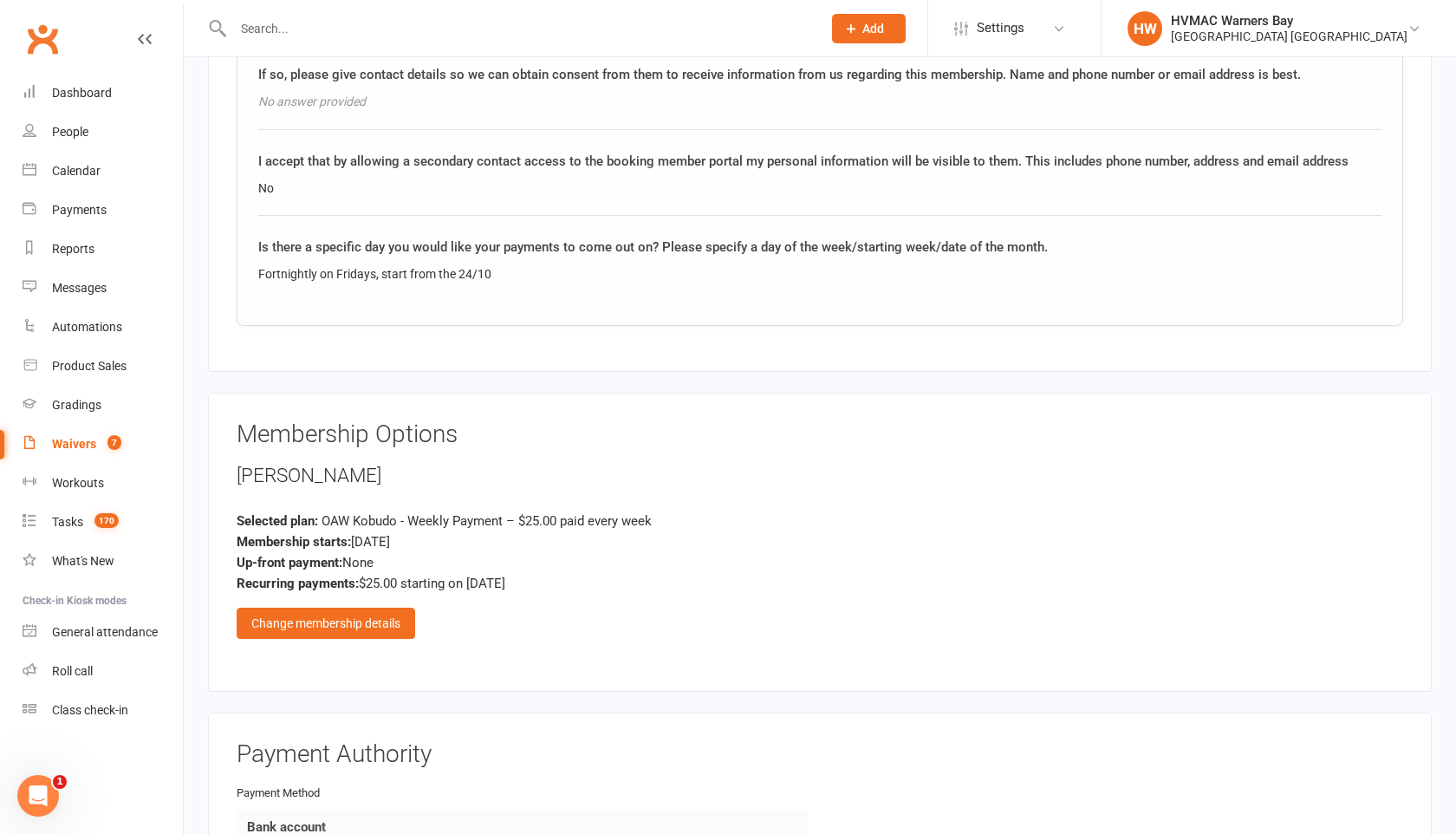
scroll to position [1428, 0]
click at [389, 617] on div "Change membership details" at bounding box center [326, 621] width 179 height 31
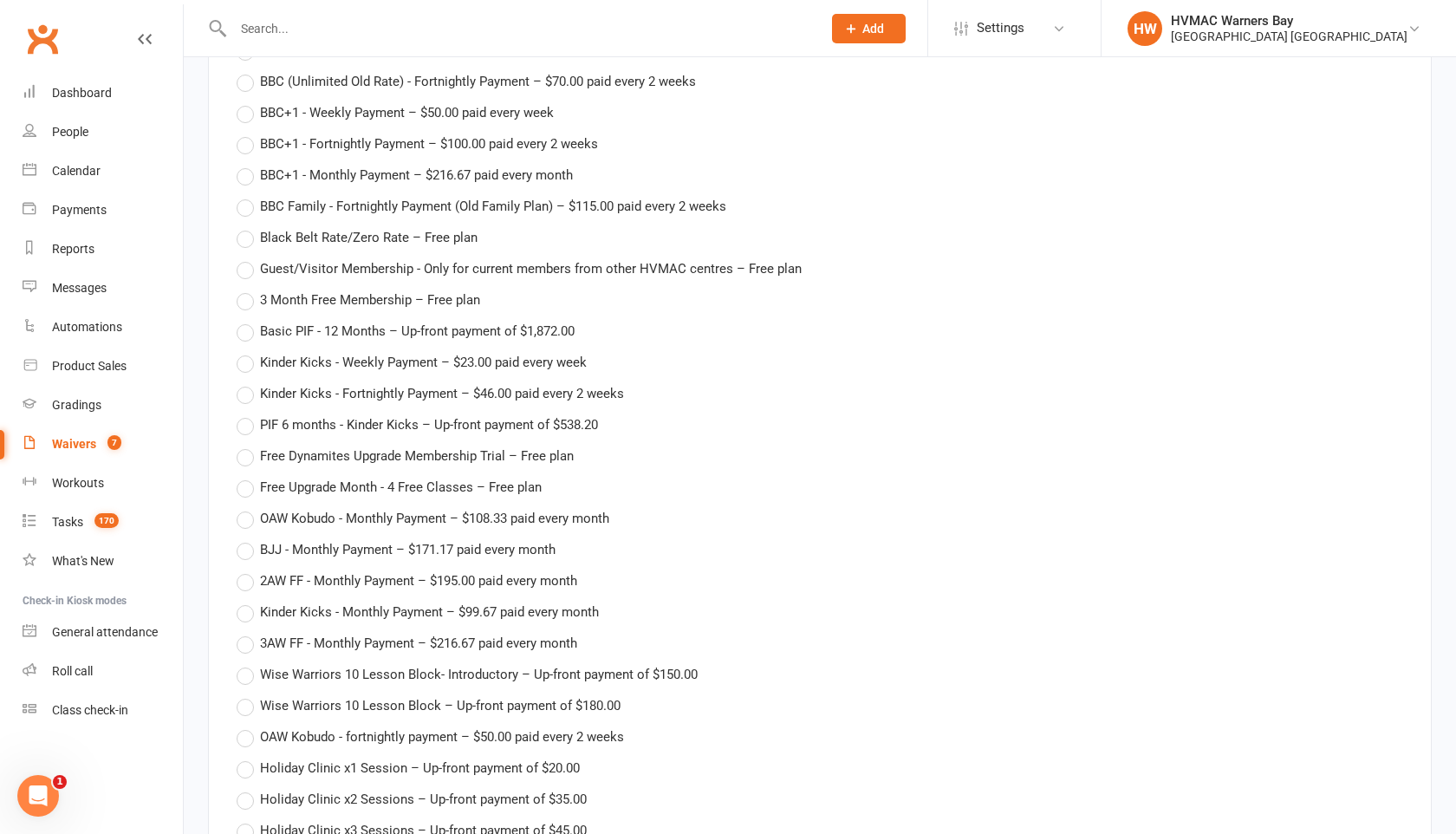
scroll to position [3285, 0]
click at [247, 733] on label "OAW Kobudo - fortnightly payment – $50.00 paid every 2 weeks" at bounding box center [430, 735] width 388 height 21
click at [247, 725] on input "OAW Kobudo - fortnightly payment – $50.00 paid every 2 weeks" at bounding box center [242, 725] width 11 height 0
type input "OAW Kobudo - fortnightly payment"
type input "50"
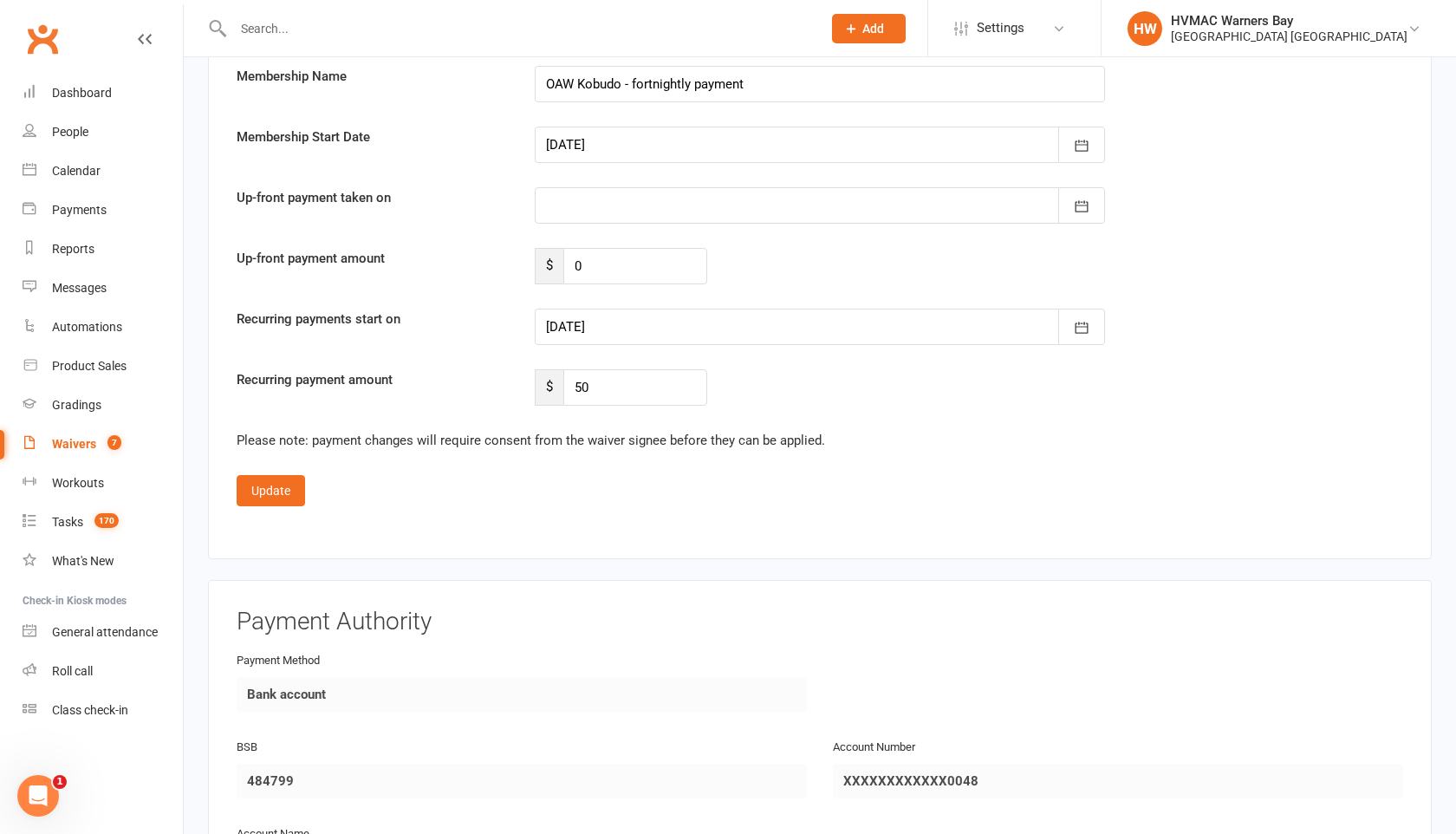
scroll to position [4398, 0]
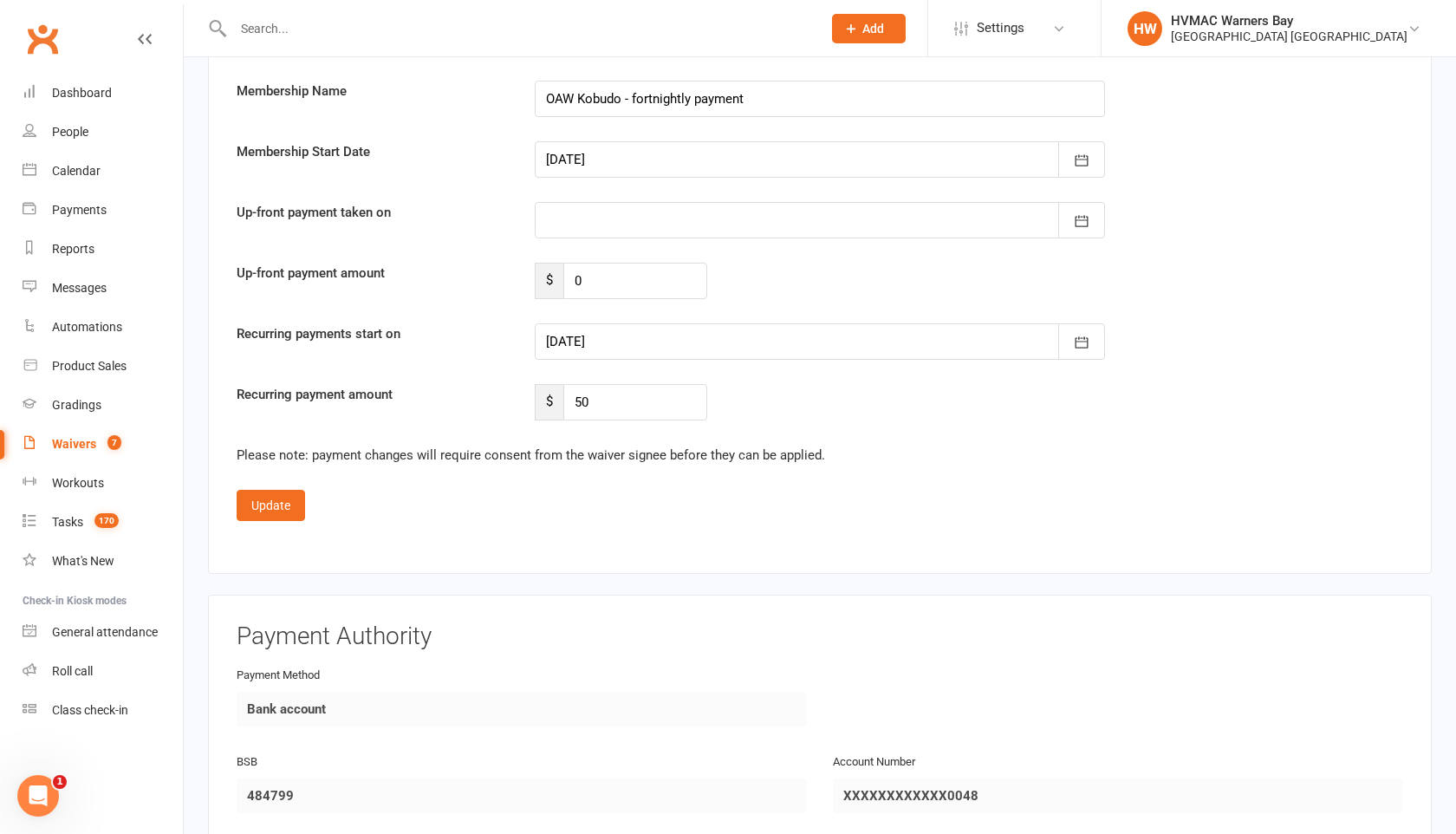
click at [572, 336] on div at bounding box center [820, 342] width 570 height 37
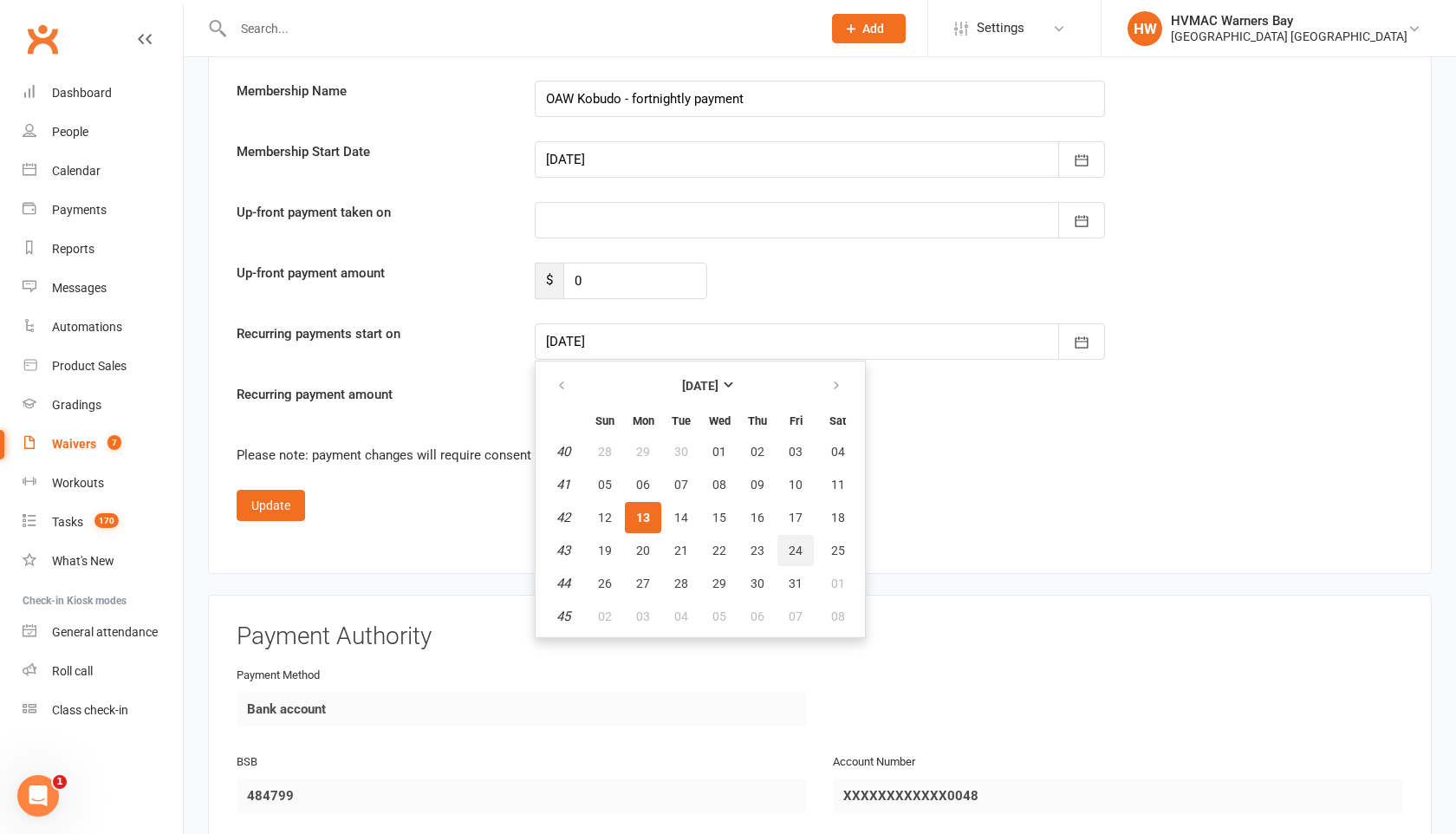
click at [792, 548] on span "24" at bounding box center [795, 550] width 14 height 14
type input "24 Oct 2025"
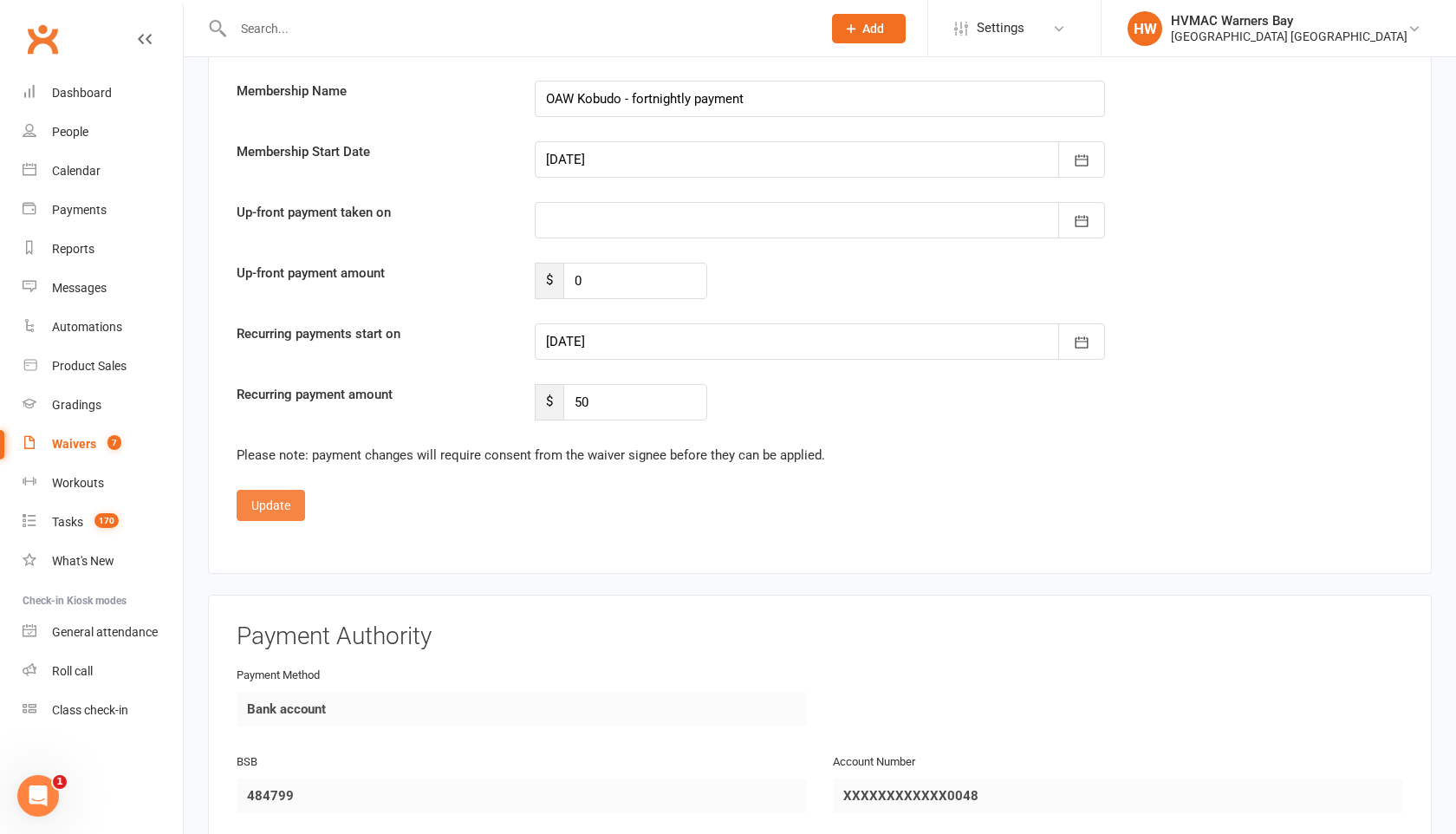
click at [284, 498] on button "Update" at bounding box center [270, 505] width 69 height 31
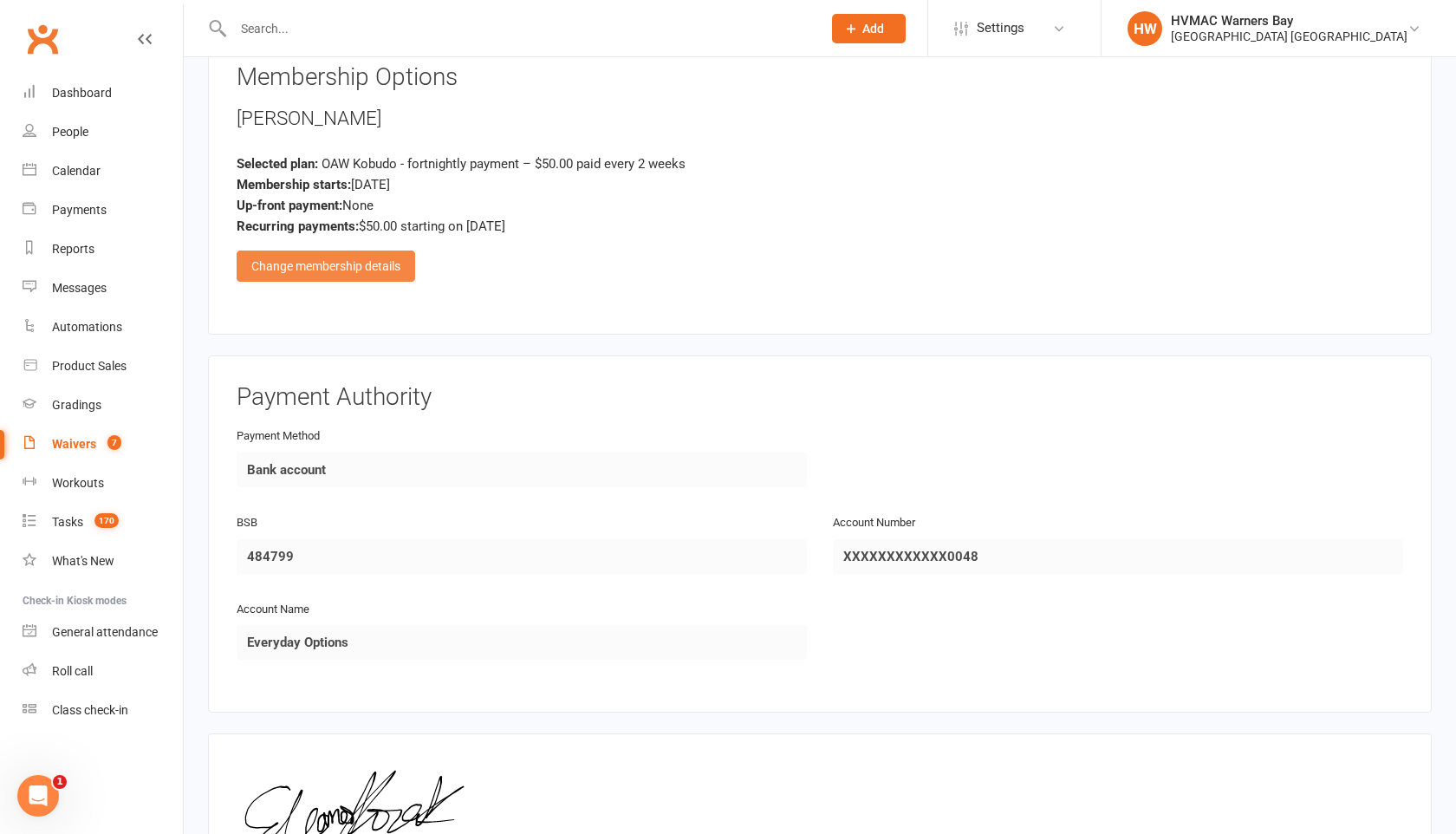
scroll to position [2005, 0]
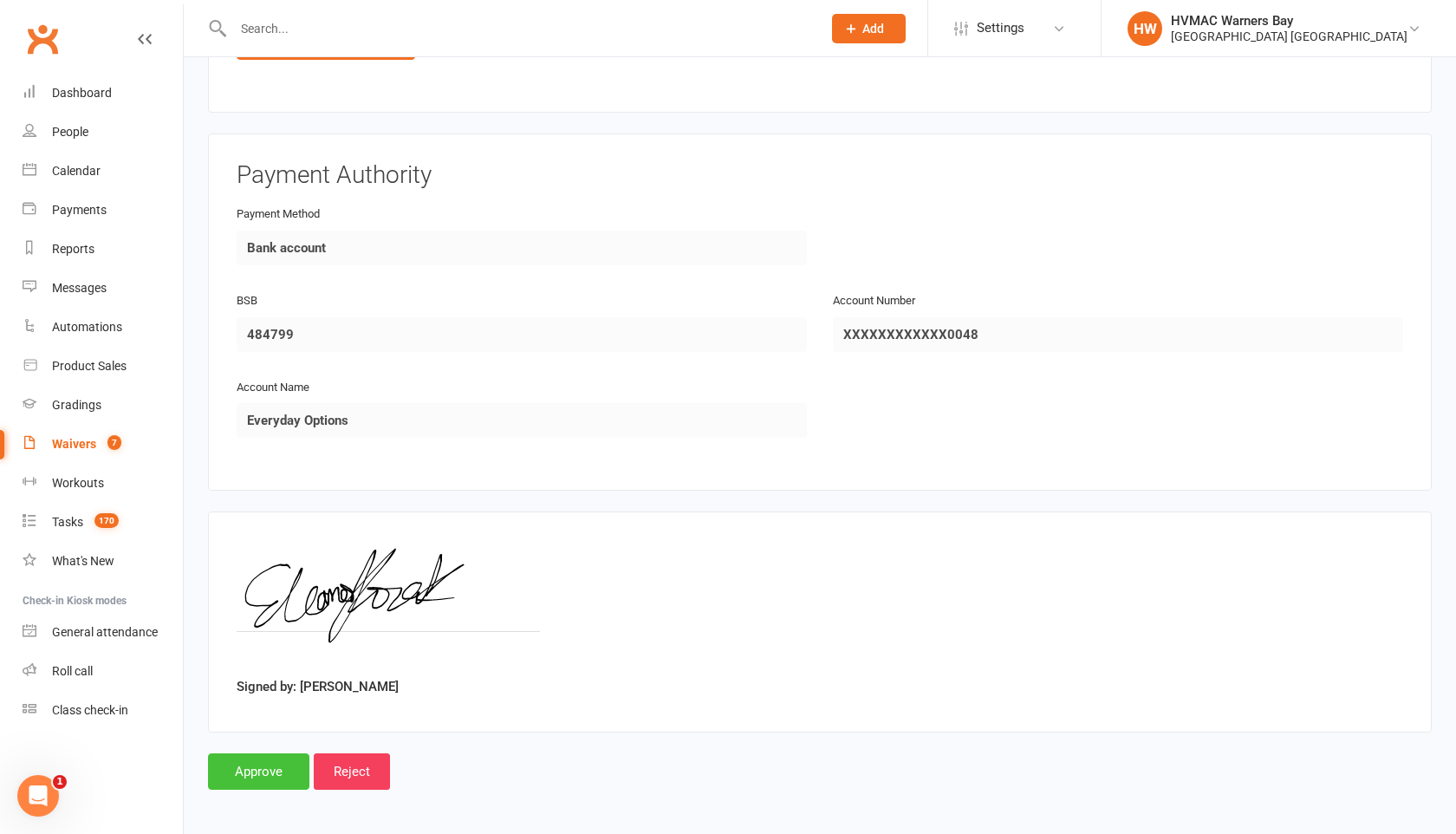
click at [248, 775] on input "Approve" at bounding box center [259, 771] width 102 height 37
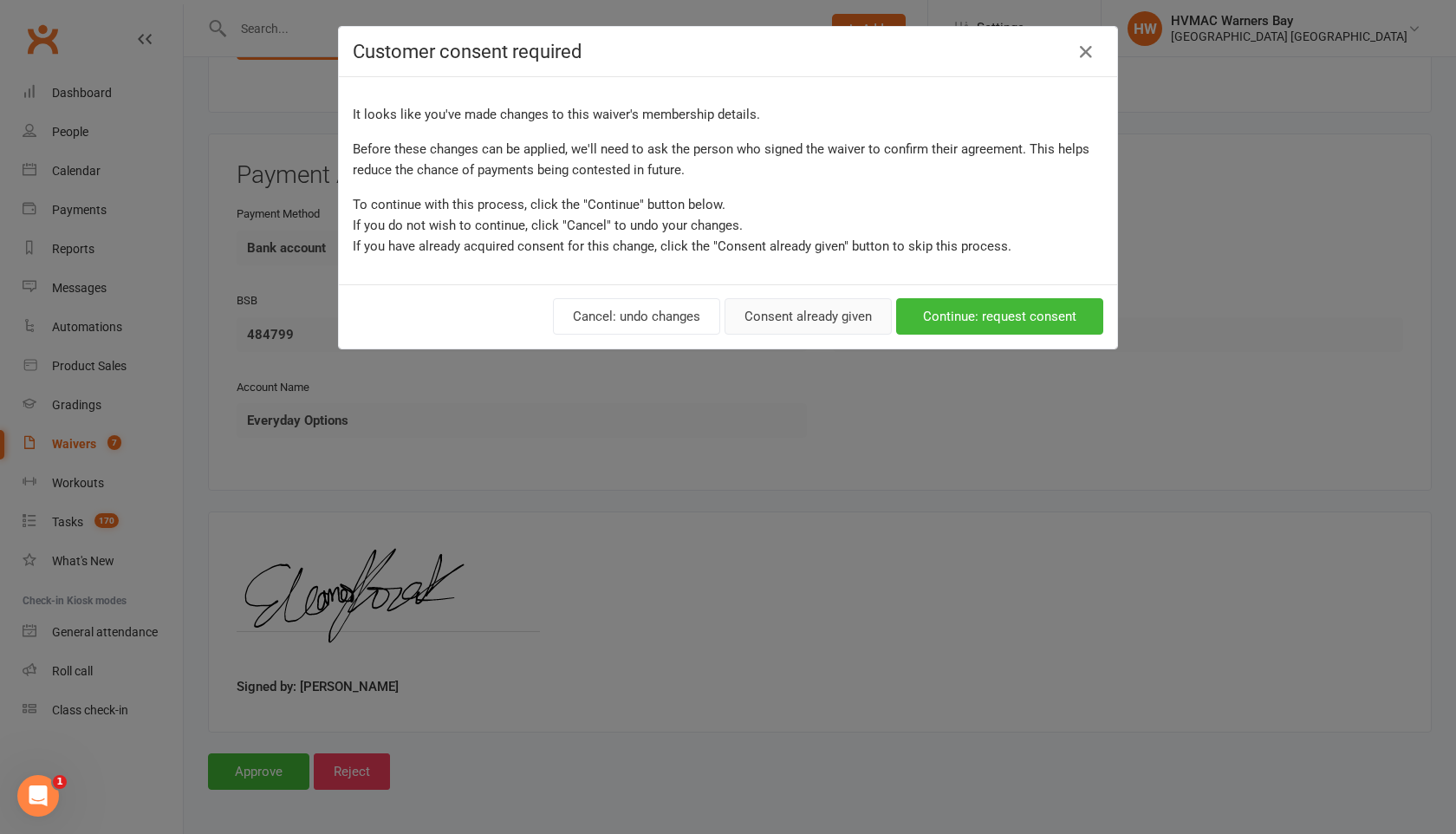
click at [852, 317] on button "Consent already given" at bounding box center [808, 316] width 168 height 37
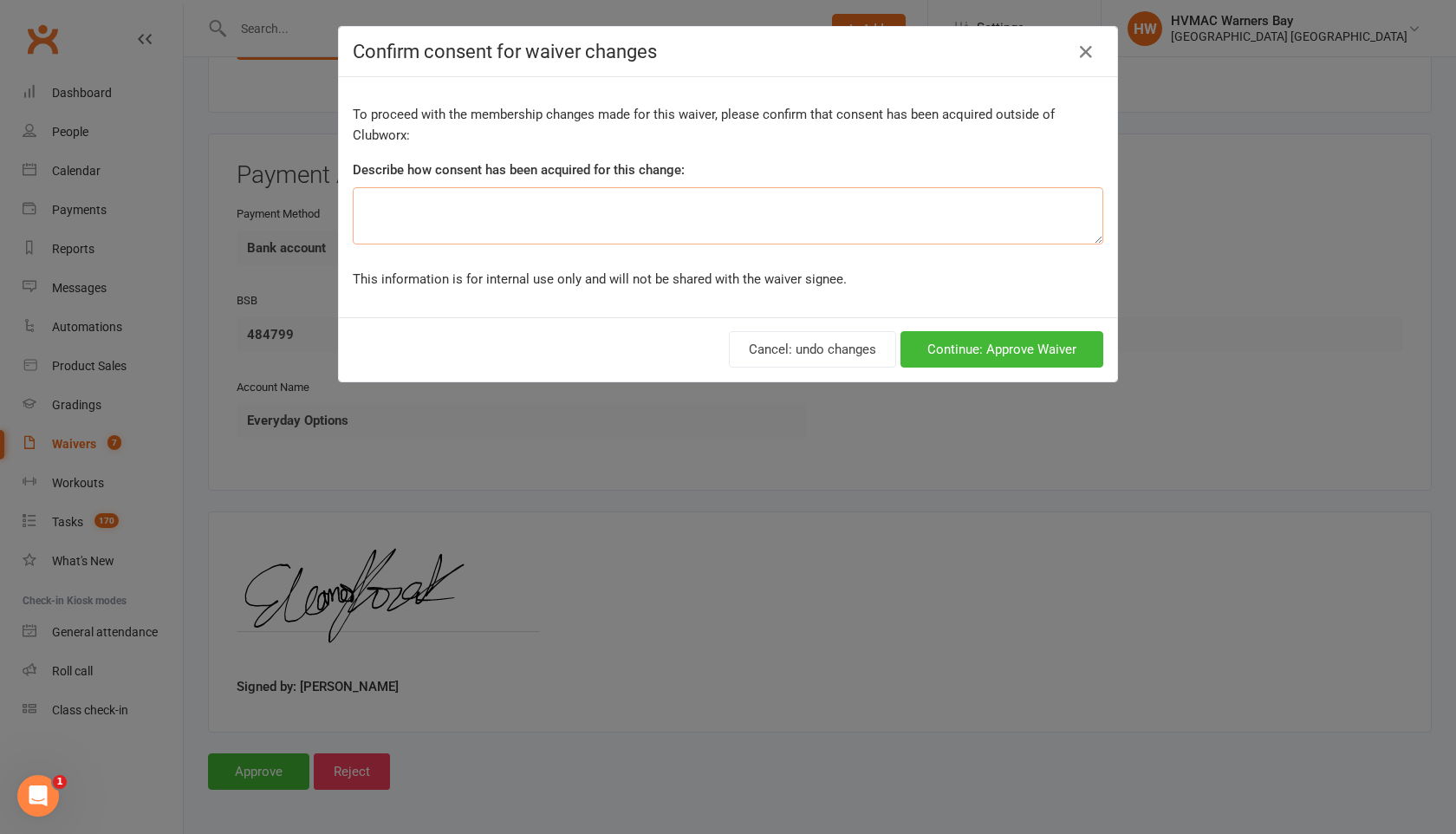
click at [837, 214] on textarea at bounding box center [728, 216] width 751 height 57
type textarea "verbally when conferenced"
click at [960, 356] on button "Continue: Approve Waiver" at bounding box center [1001, 349] width 202 height 37
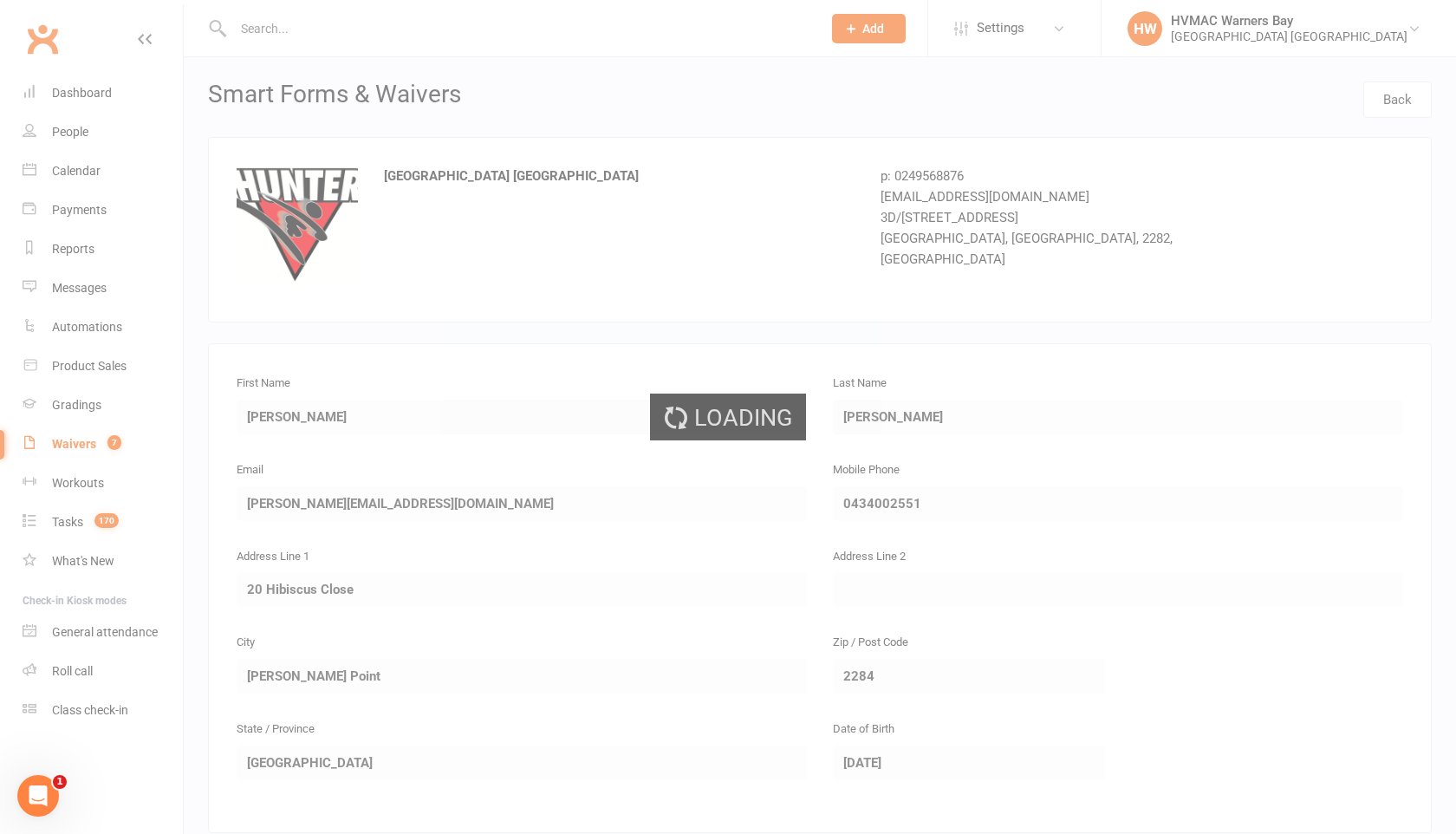
select select "100"
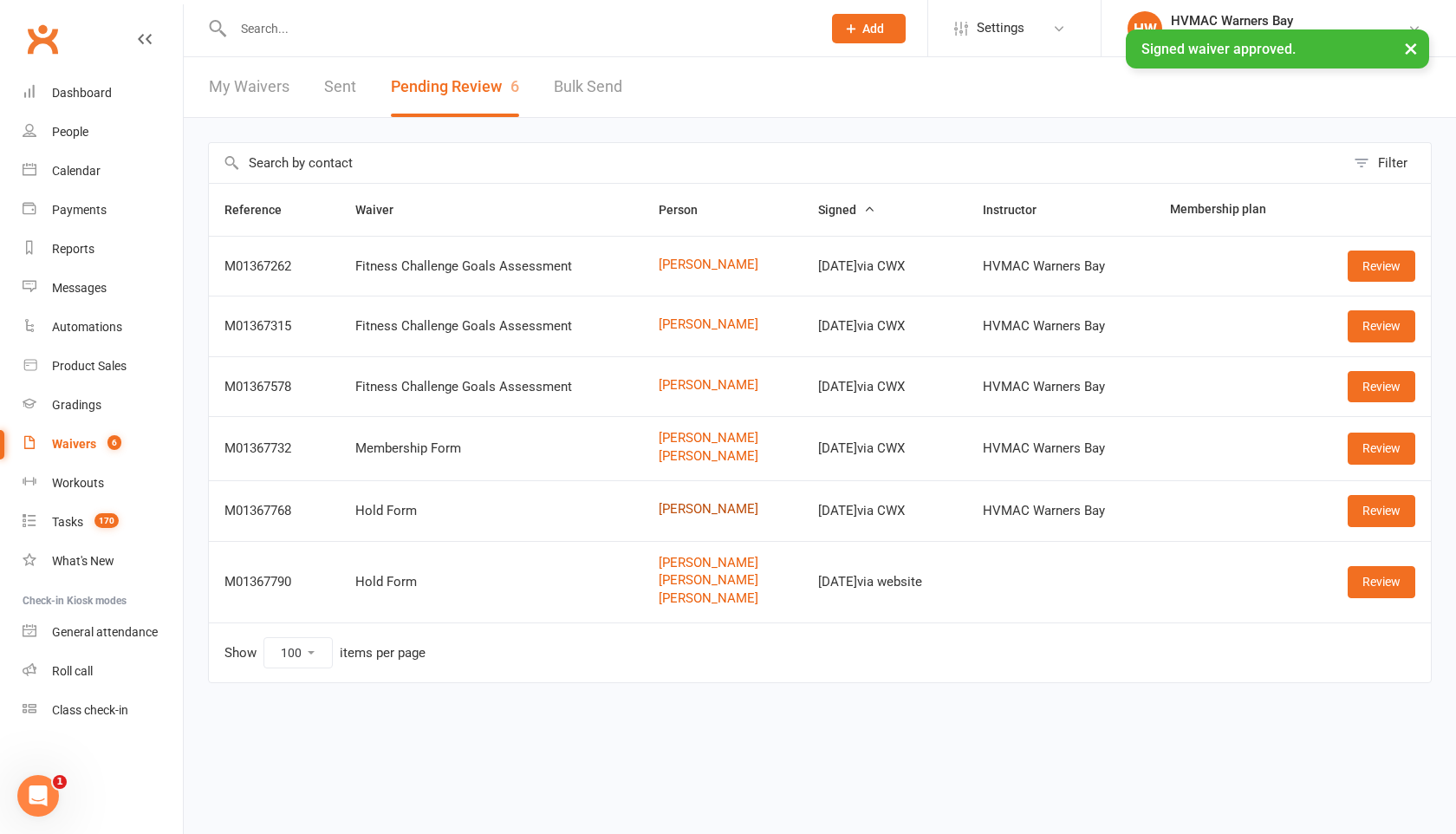
click at [697, 509] on link "[PERSON_NAME]" at bounding box center [723, 509] width 128 height 15
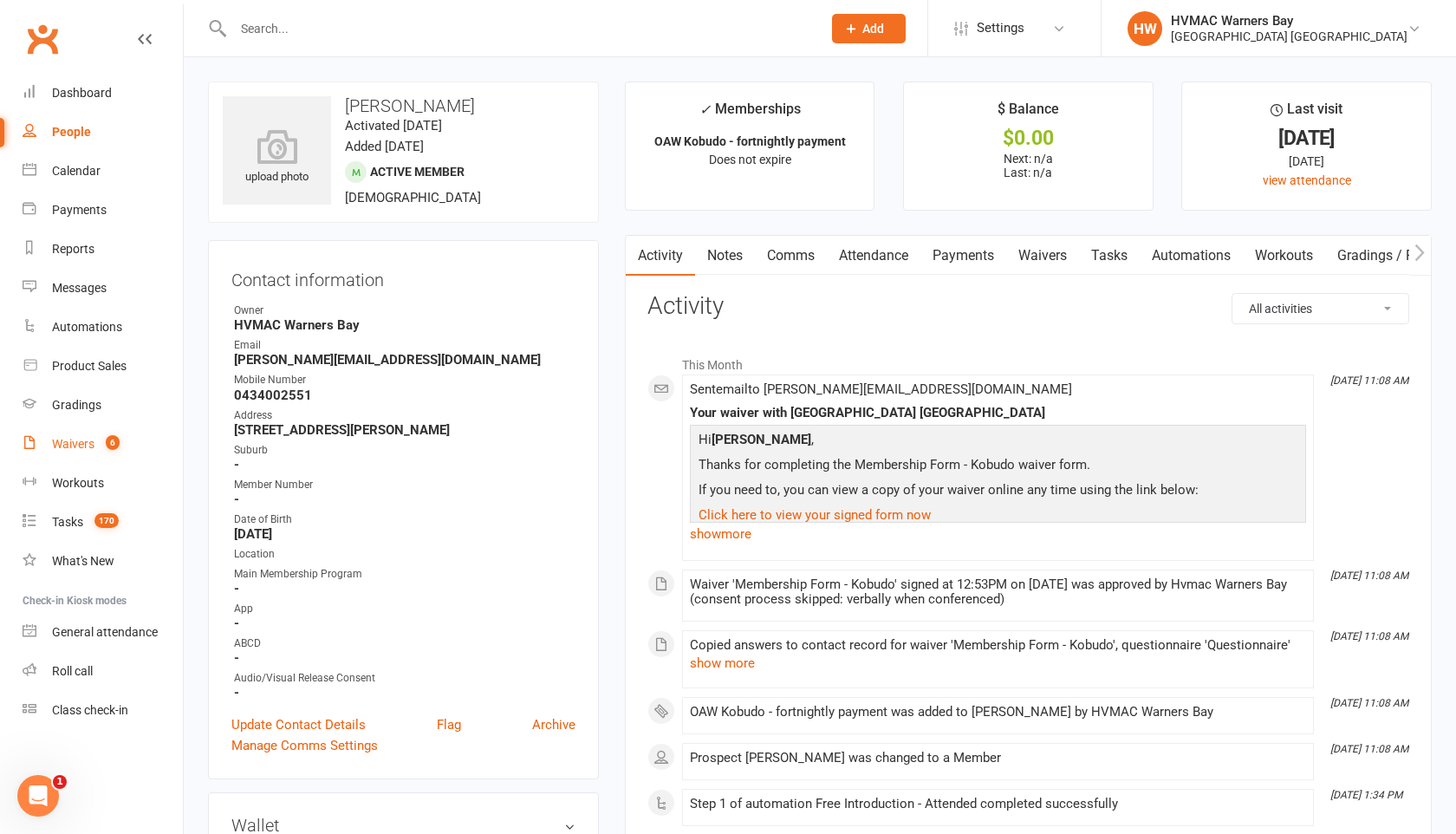
click at [93, 447] on div "Waivers" at bounding box center [72, 443] width 42 height 14
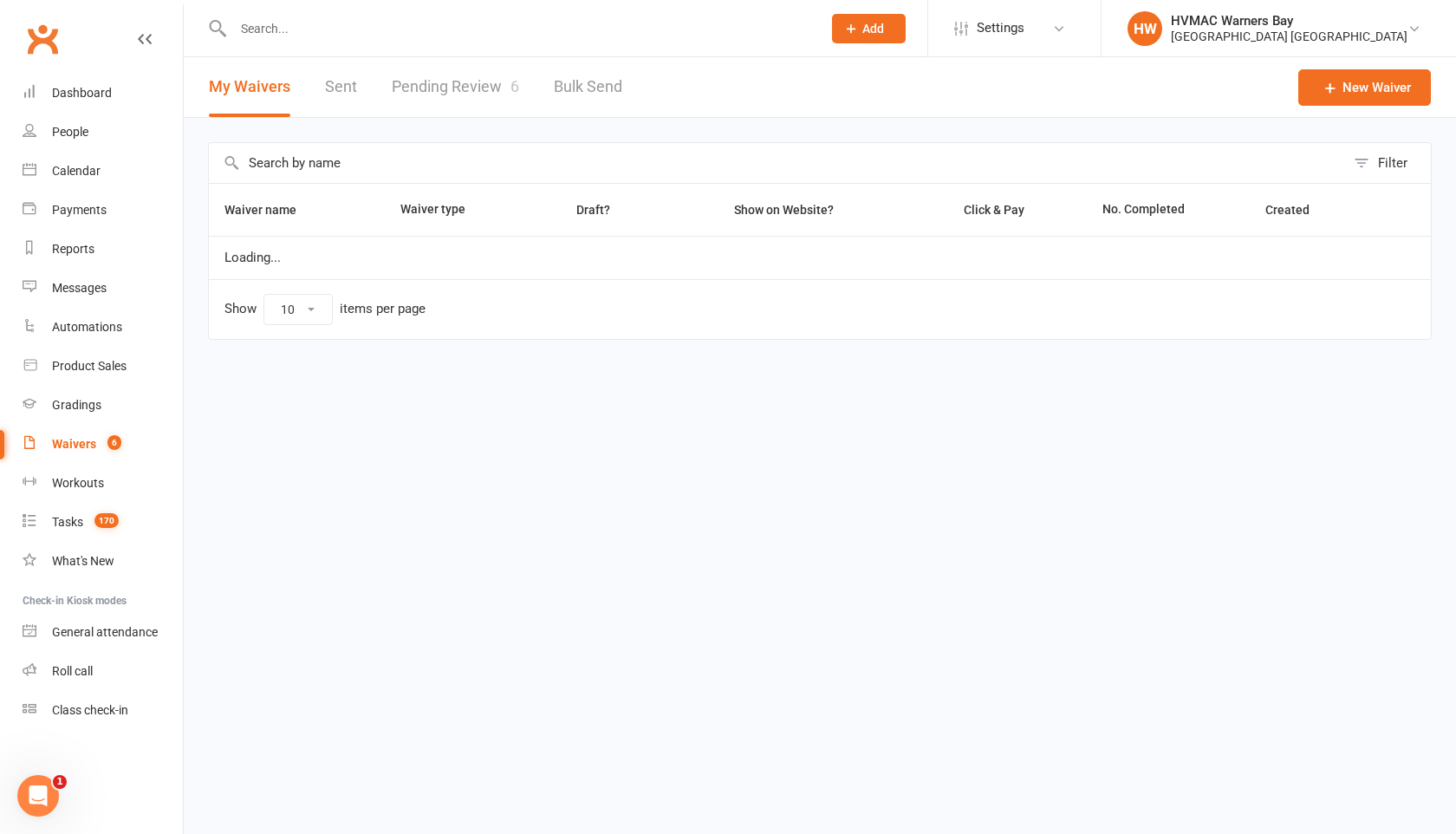
select select "100"
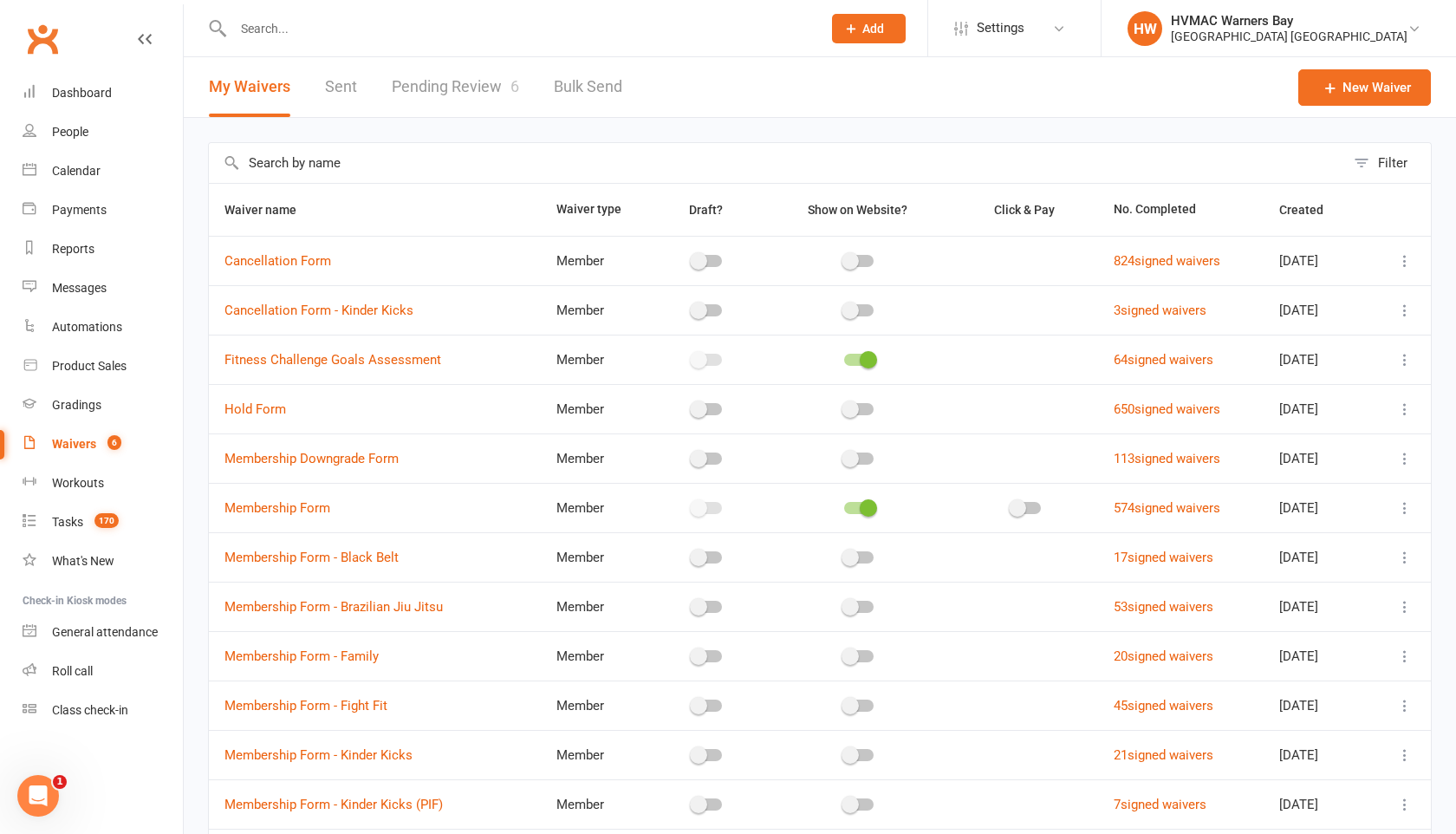
click at [472, 94] on link "Pending Review 6" at bounding box center [455, 88] width 127 height 60
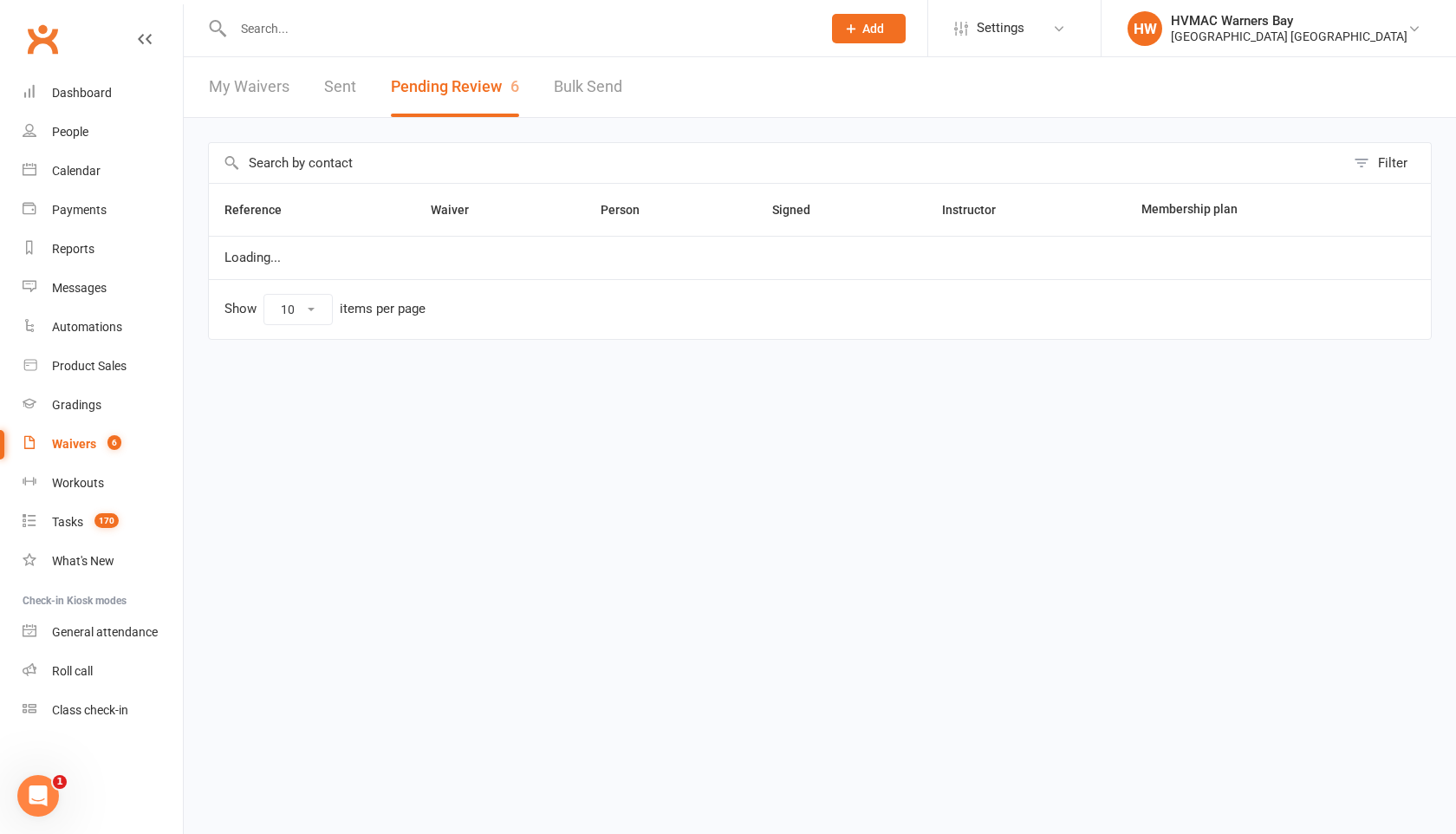
select select "100"
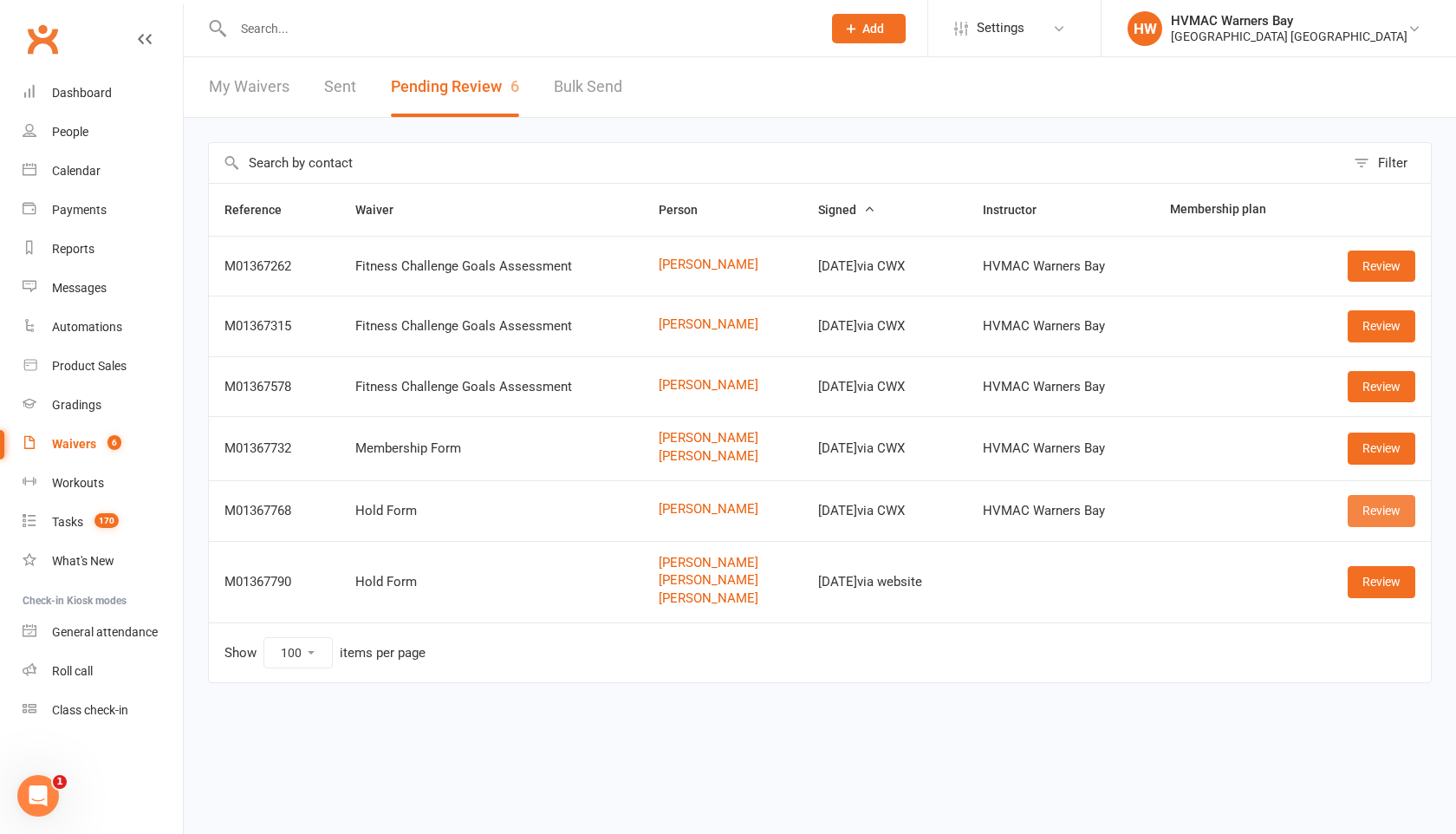
click at [1361, 516] on link "Review" at bounding box center [1382, 510] width 68 height 31
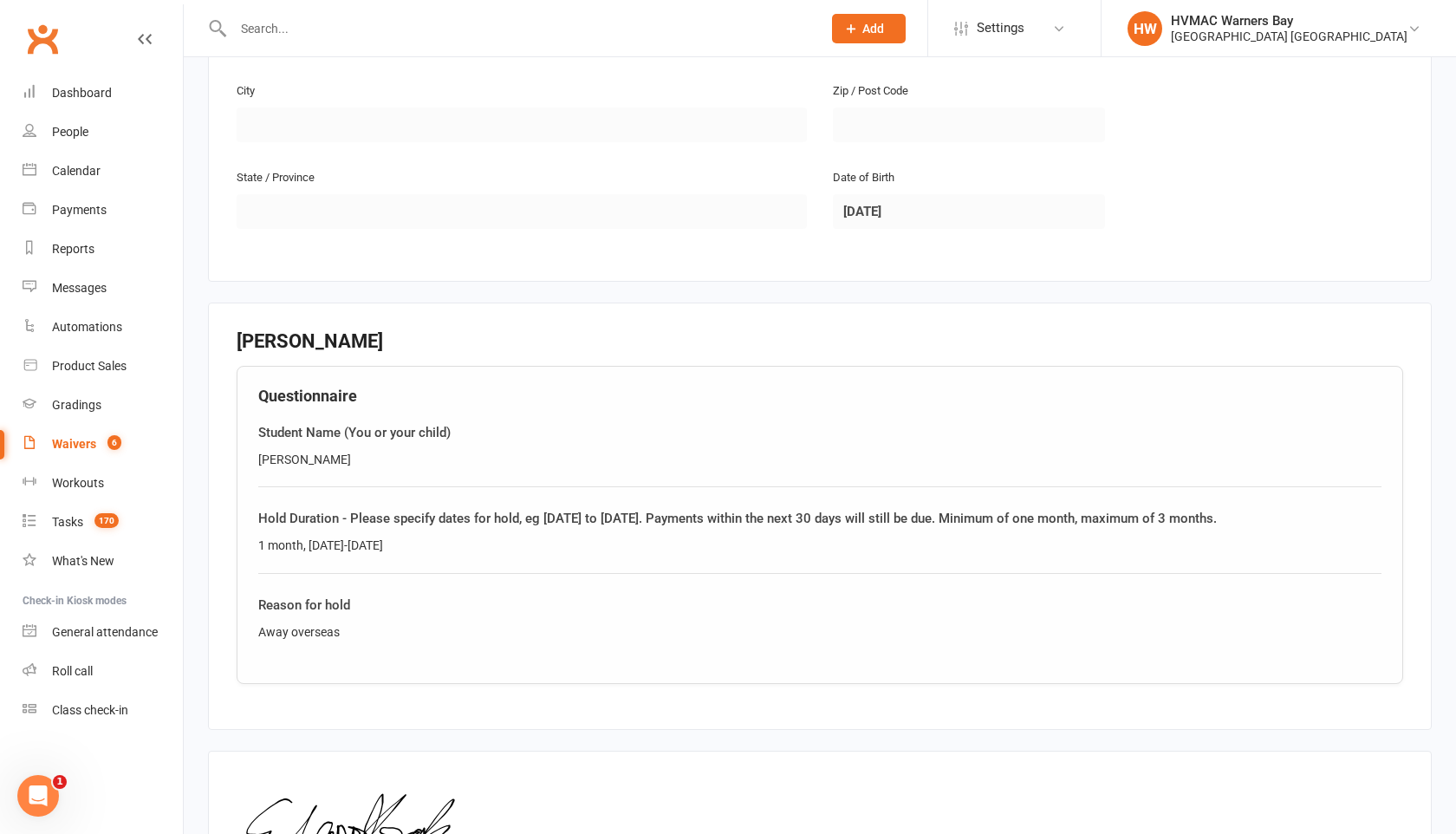
scroll to position [793, 0]
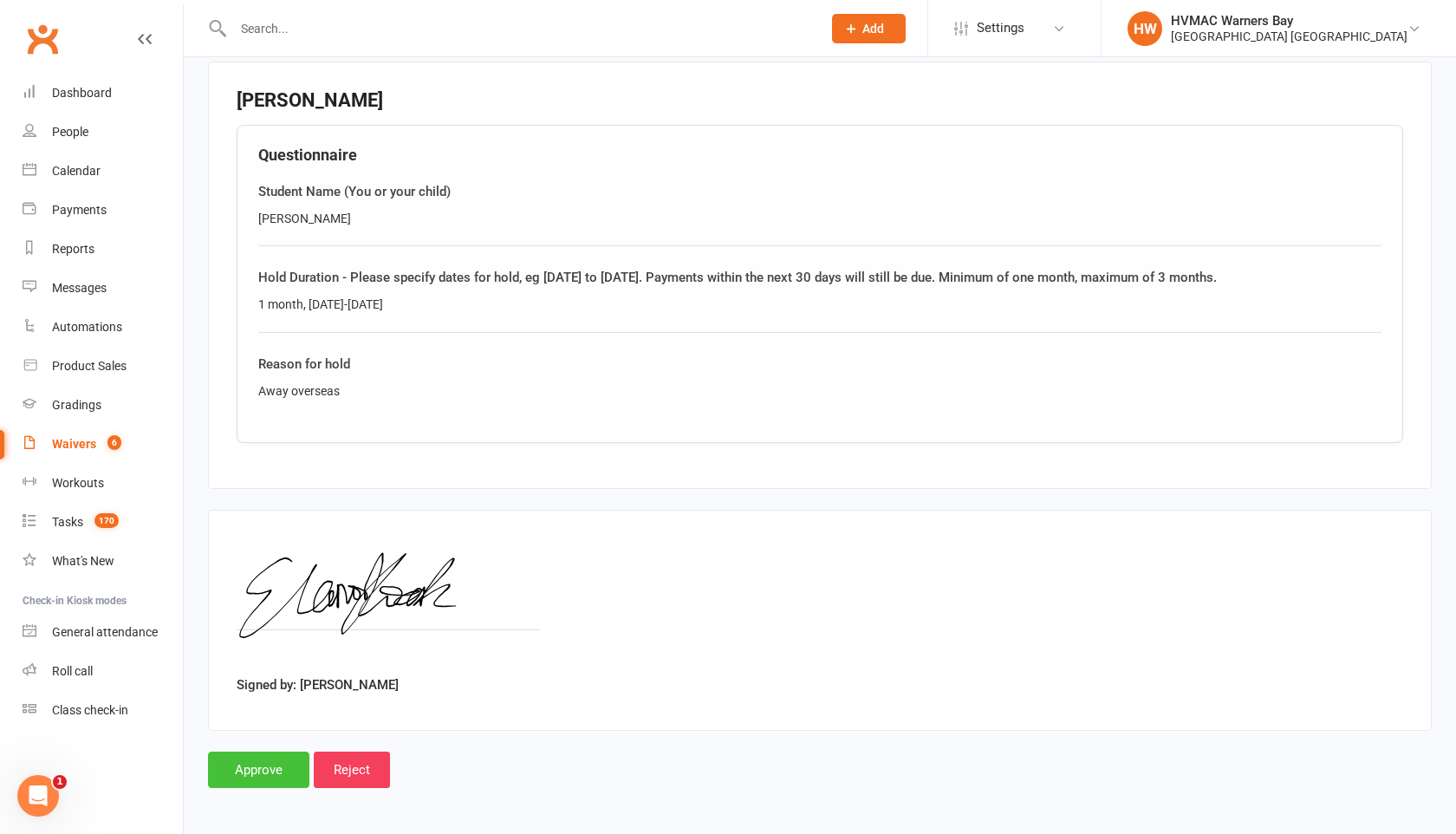
click at [249, 764] on input "Approve" at bounding box center [259, 769] width 102 height 37
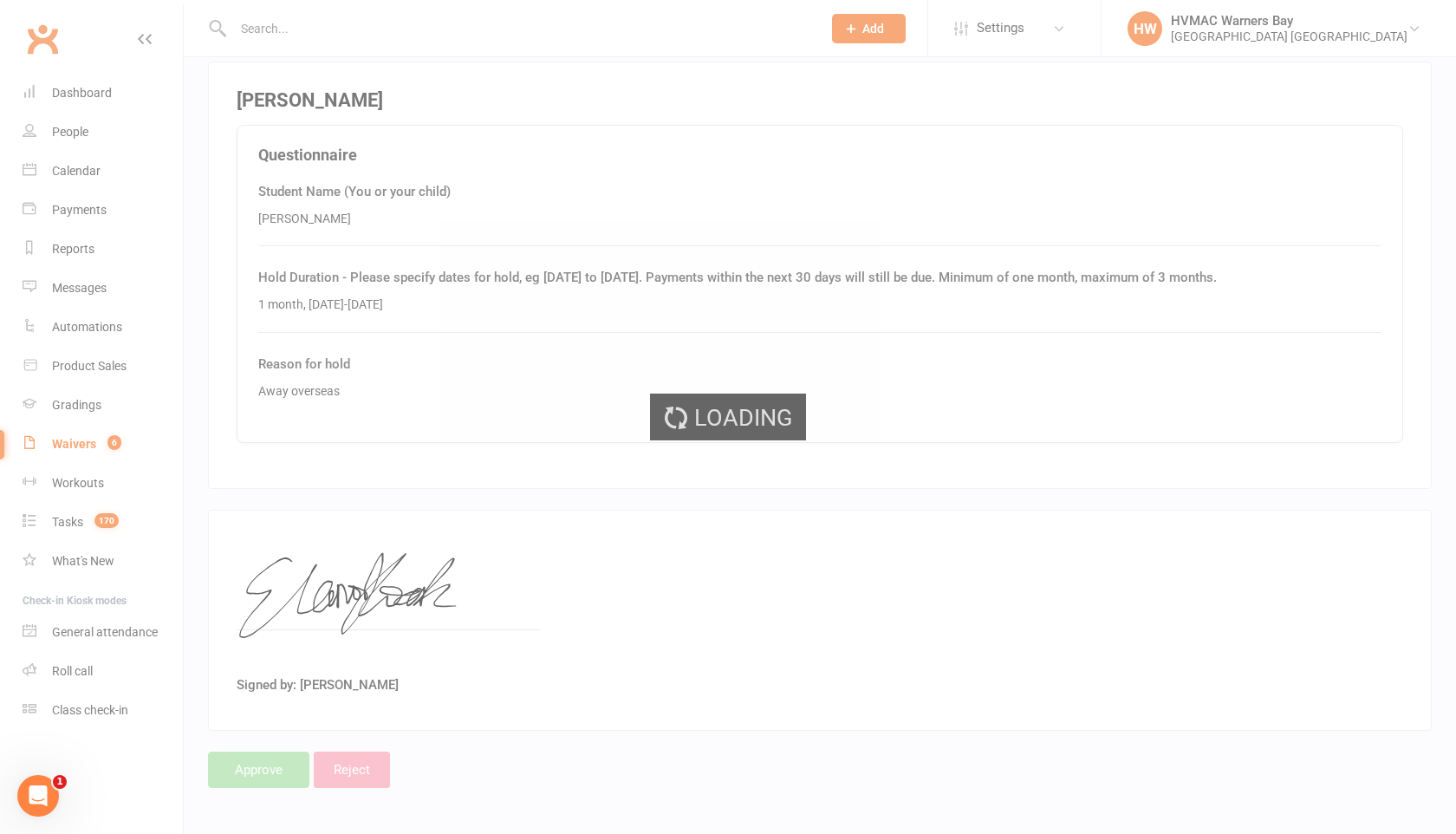
select select "100"
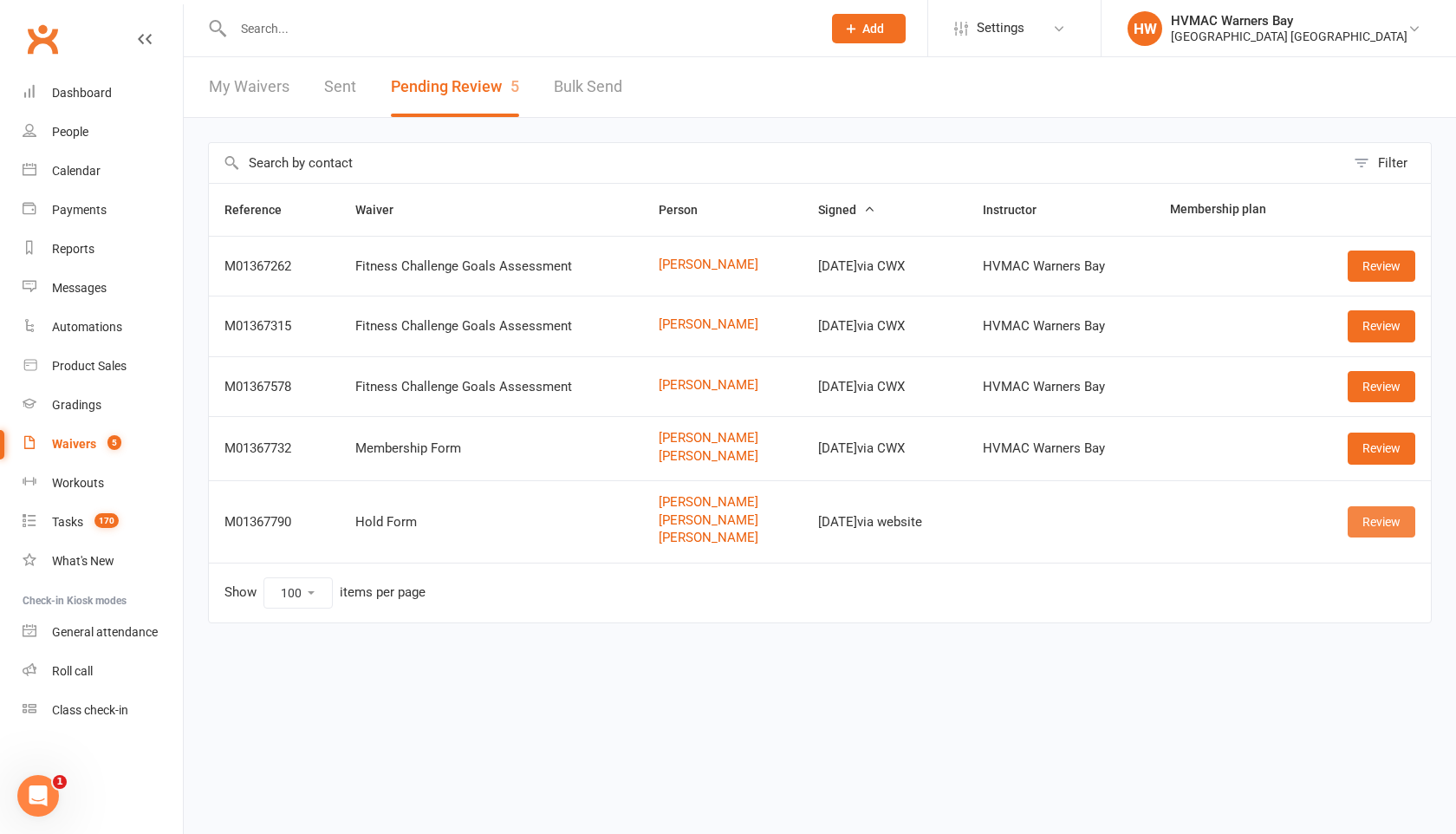
click at [1366, 516] on link "Review" at bounding box center [1382, 521] width 68 height 31
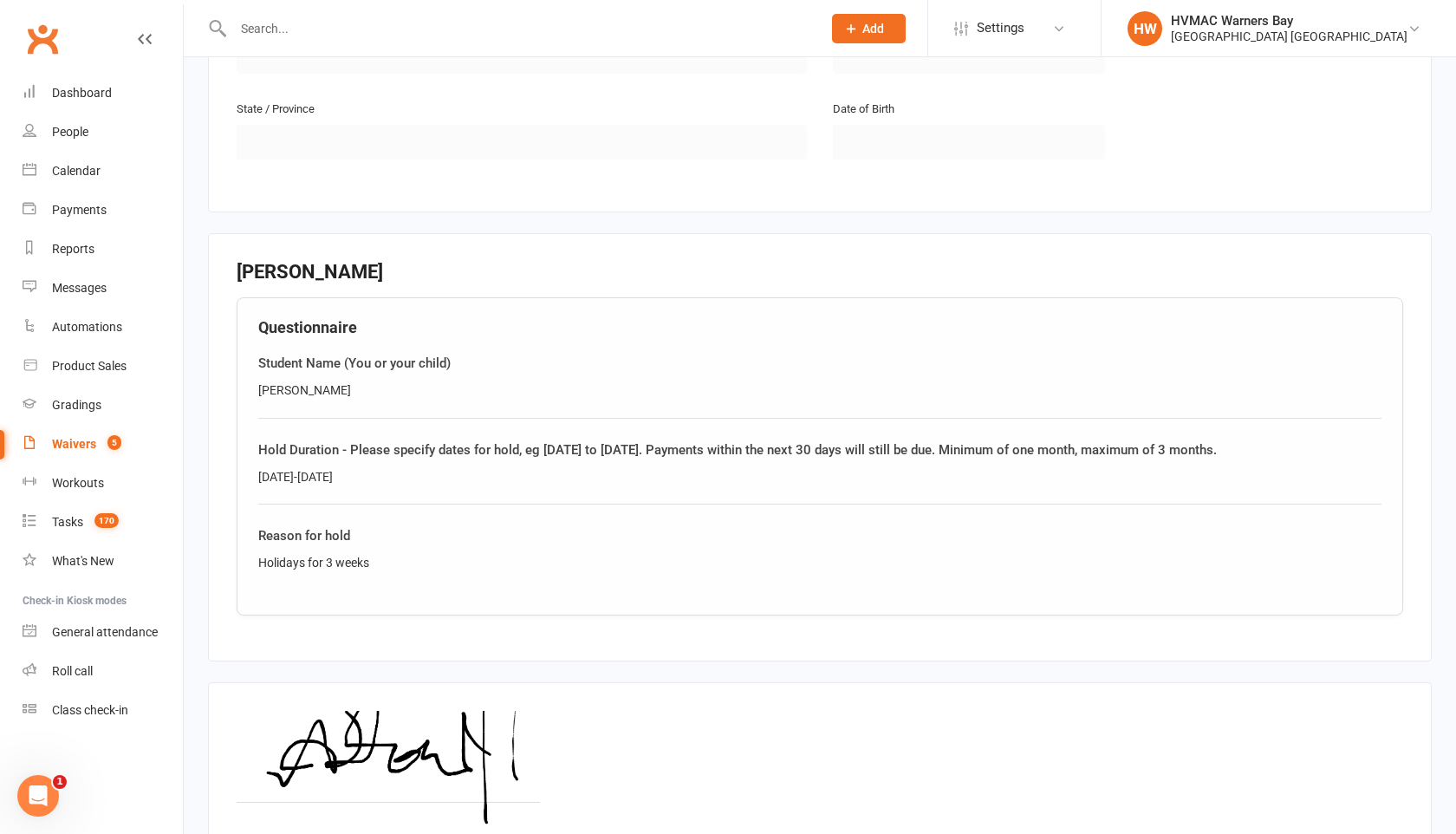
scroll to position [2013, 0]
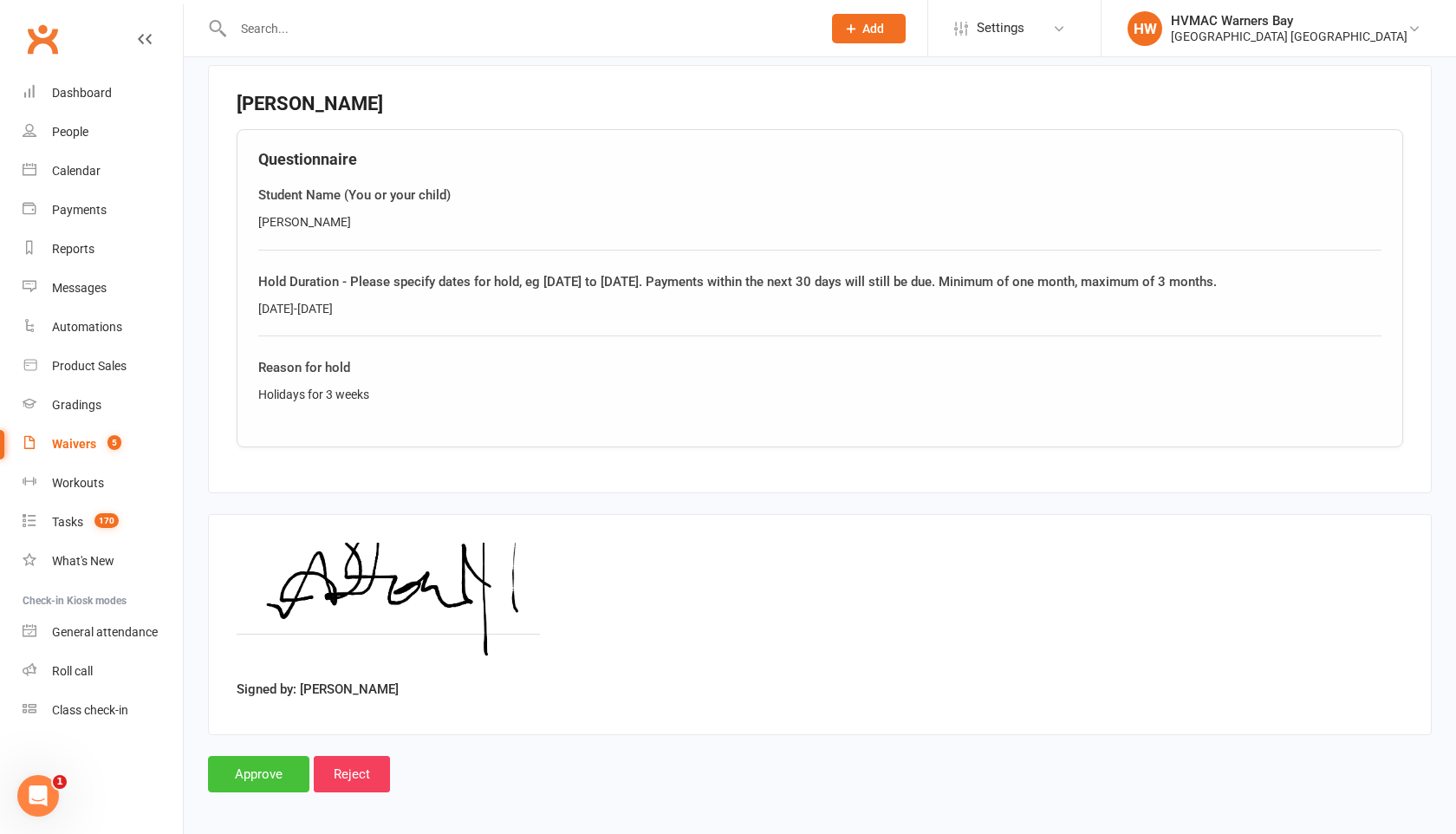
click at [280, 762] on input "Approve" at bounding box center [259, 774] width 102 height 37
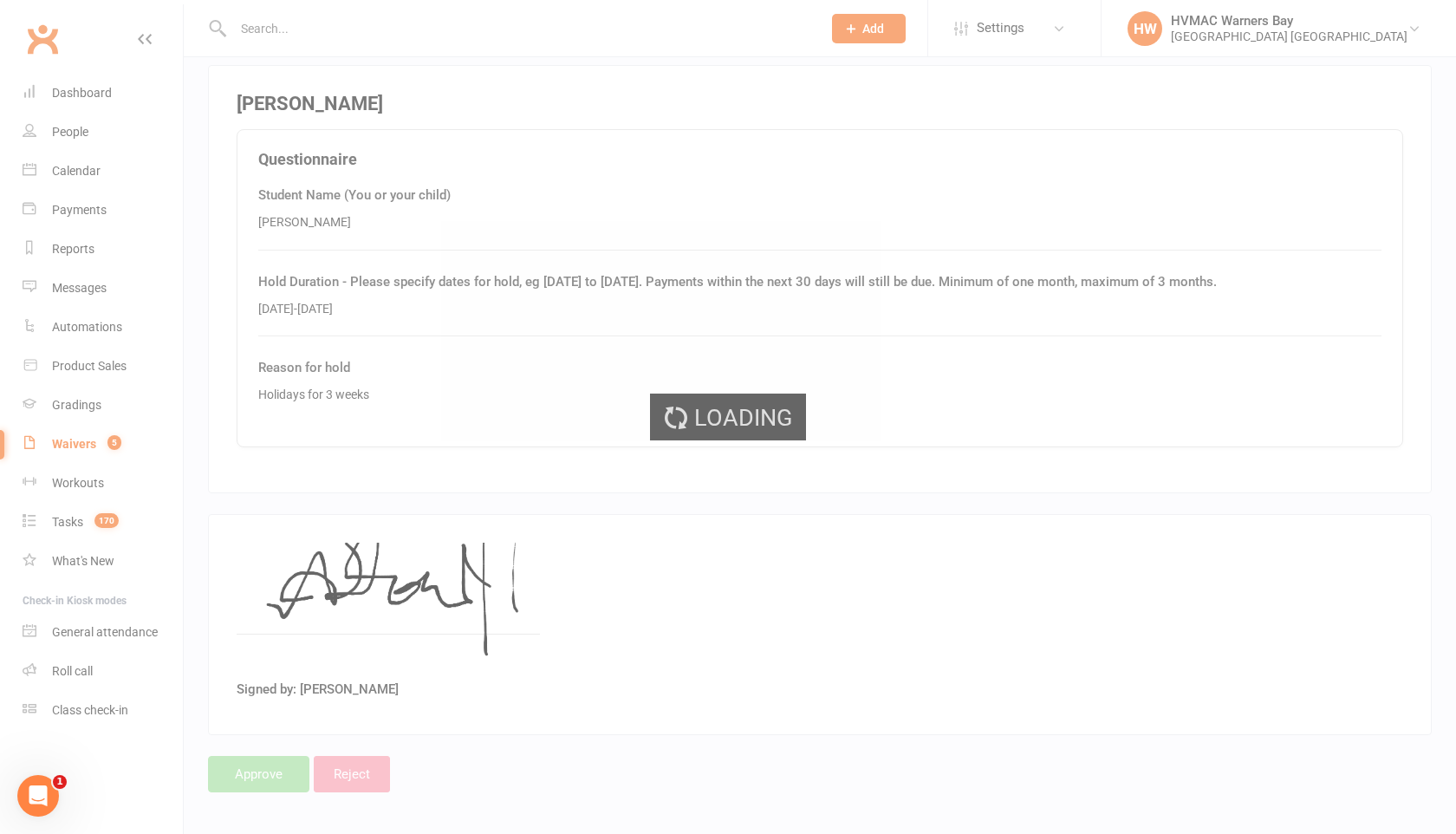
select select "100"
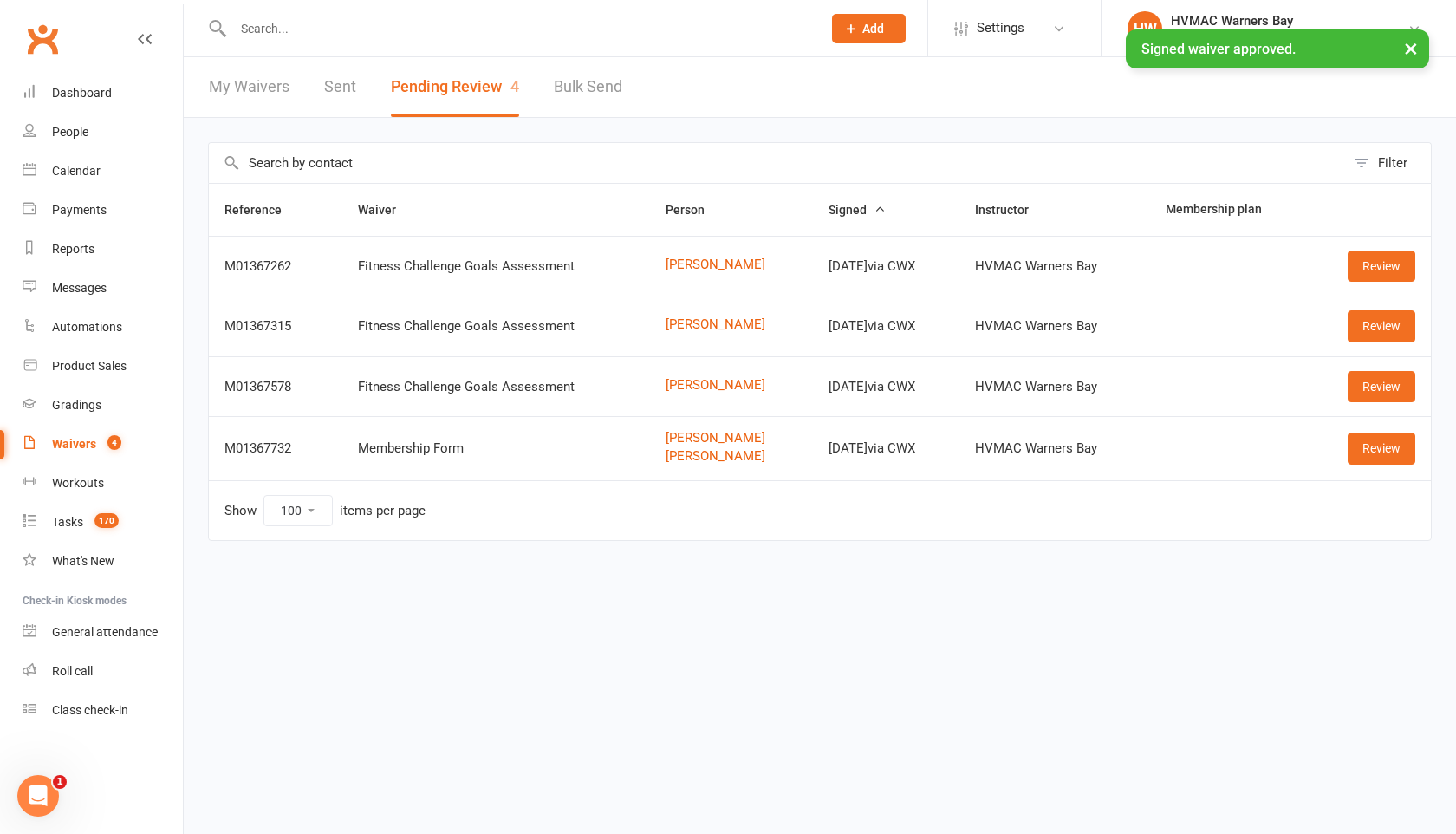
click at [273, 29] on div "× Signed waiver approved." at bounding box center [716, 29] width 1433 height 0
click at [248, 29] on div "× Signed waiver approved." at bounding box center [716, 29] width 1433 height 0
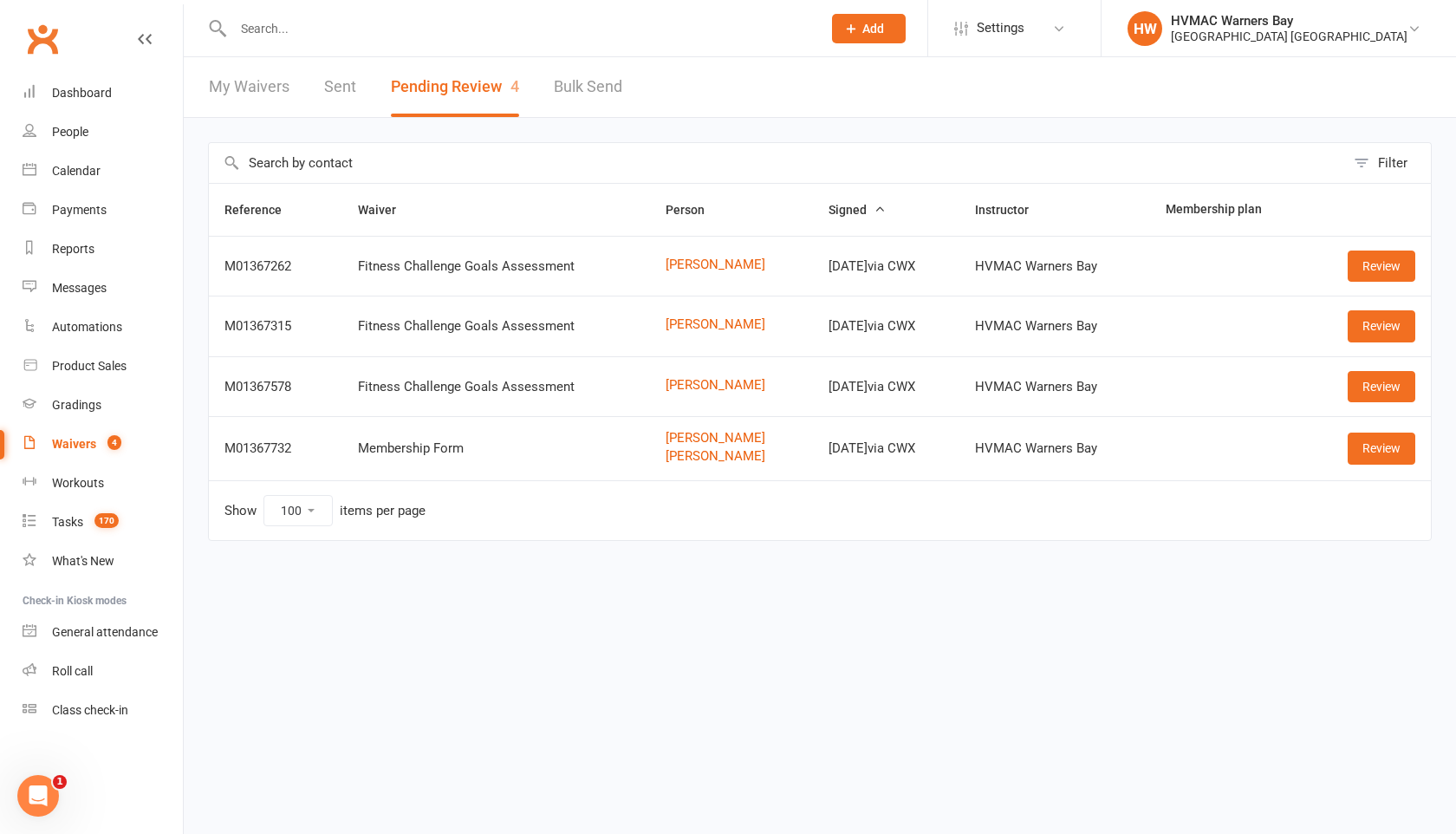
click at [247, 28] on input "text" at bounding box center [519, 28] width 582 height 24
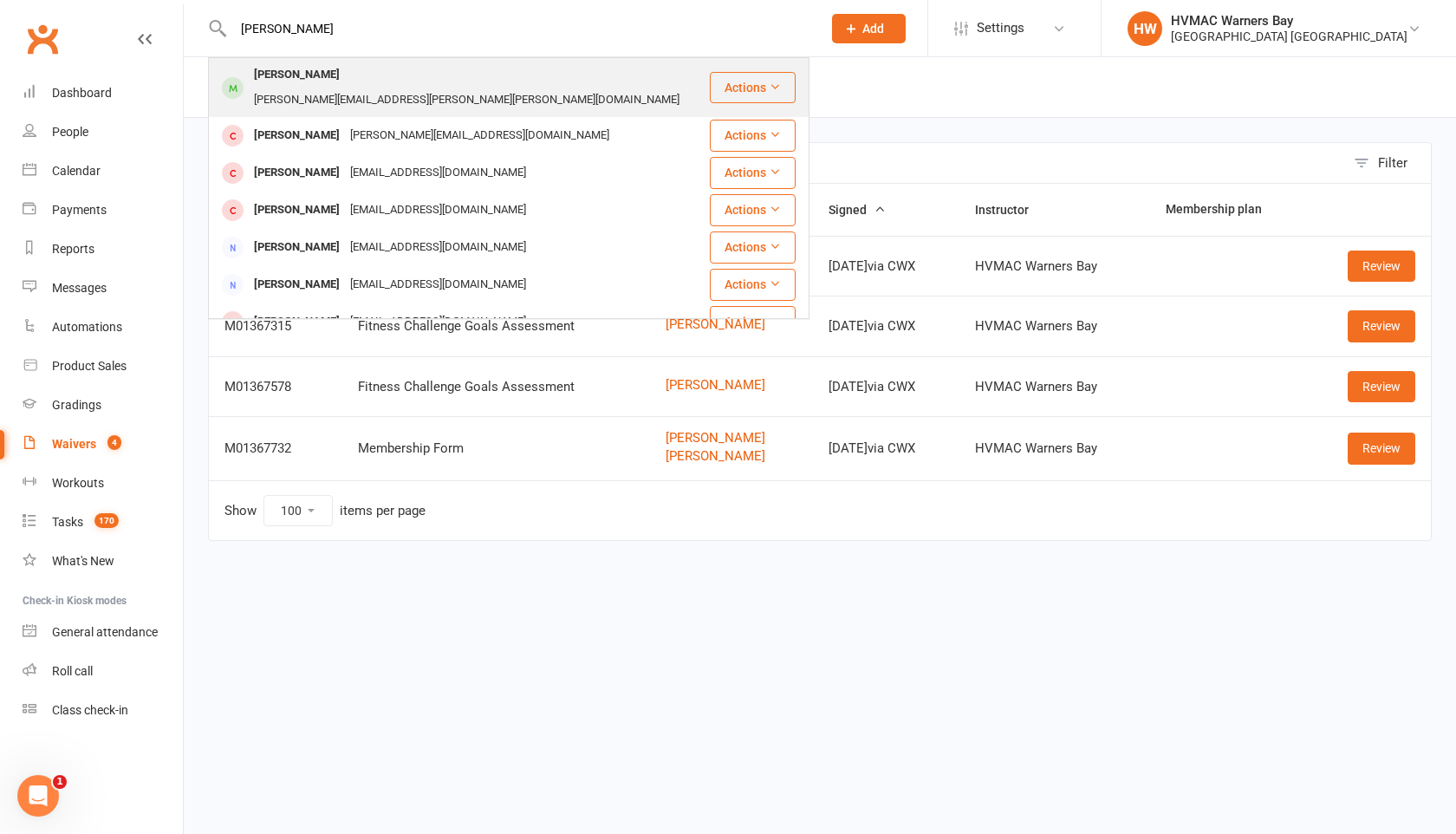
type input "[PERSON_NAME]"
click at [324, 67] on div "[PERSON_NAME]" at bounding box center [296, 74] width 96 height 25
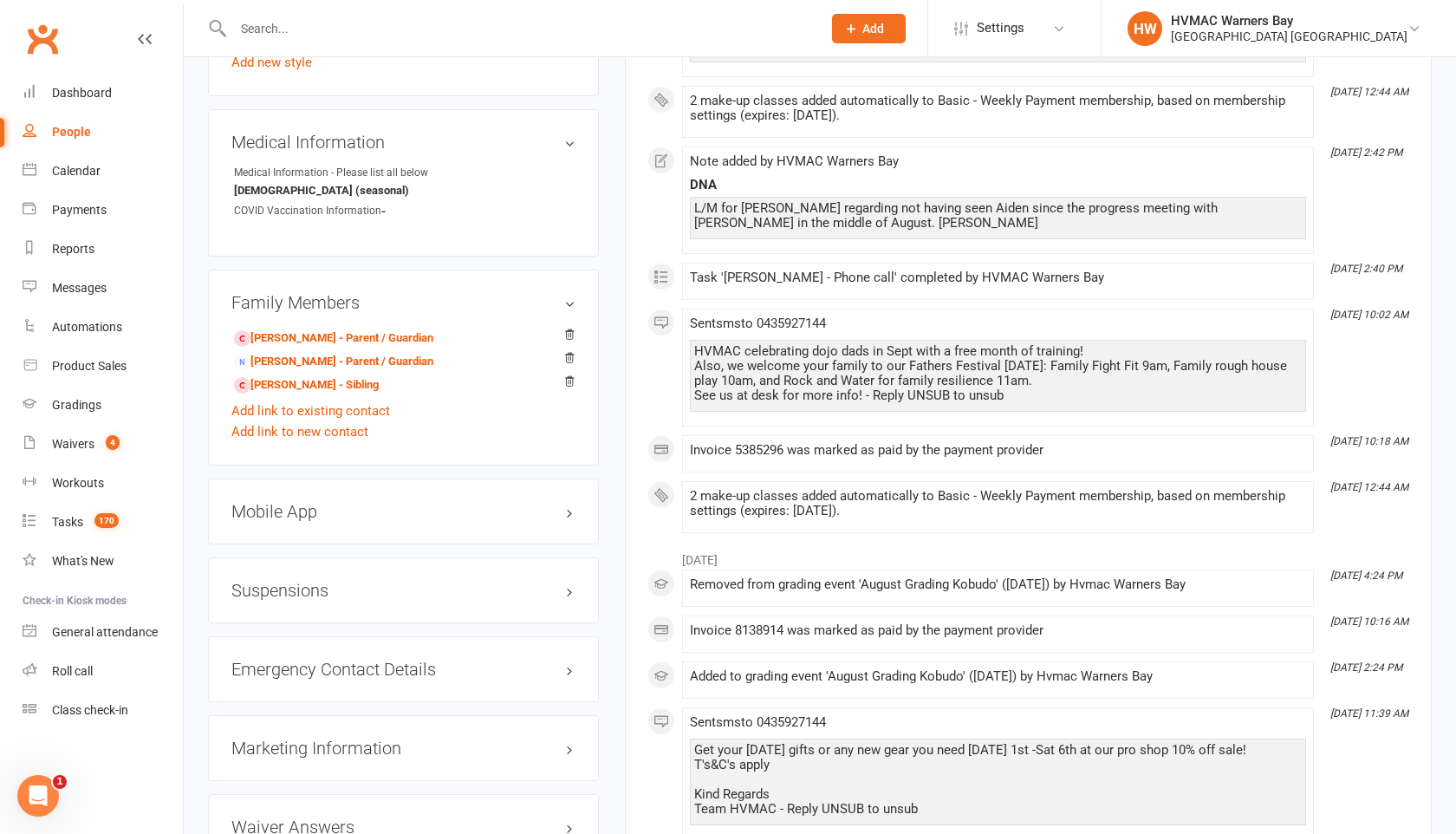
scroll to position [1687, 0]
click at [291, 556] on div "Suspensions" at bounding box center [403, 589] width 391 height 66
click at [304, 580] on h3 "Suspensions" at bounding box center [404, 589] width 344 height 19
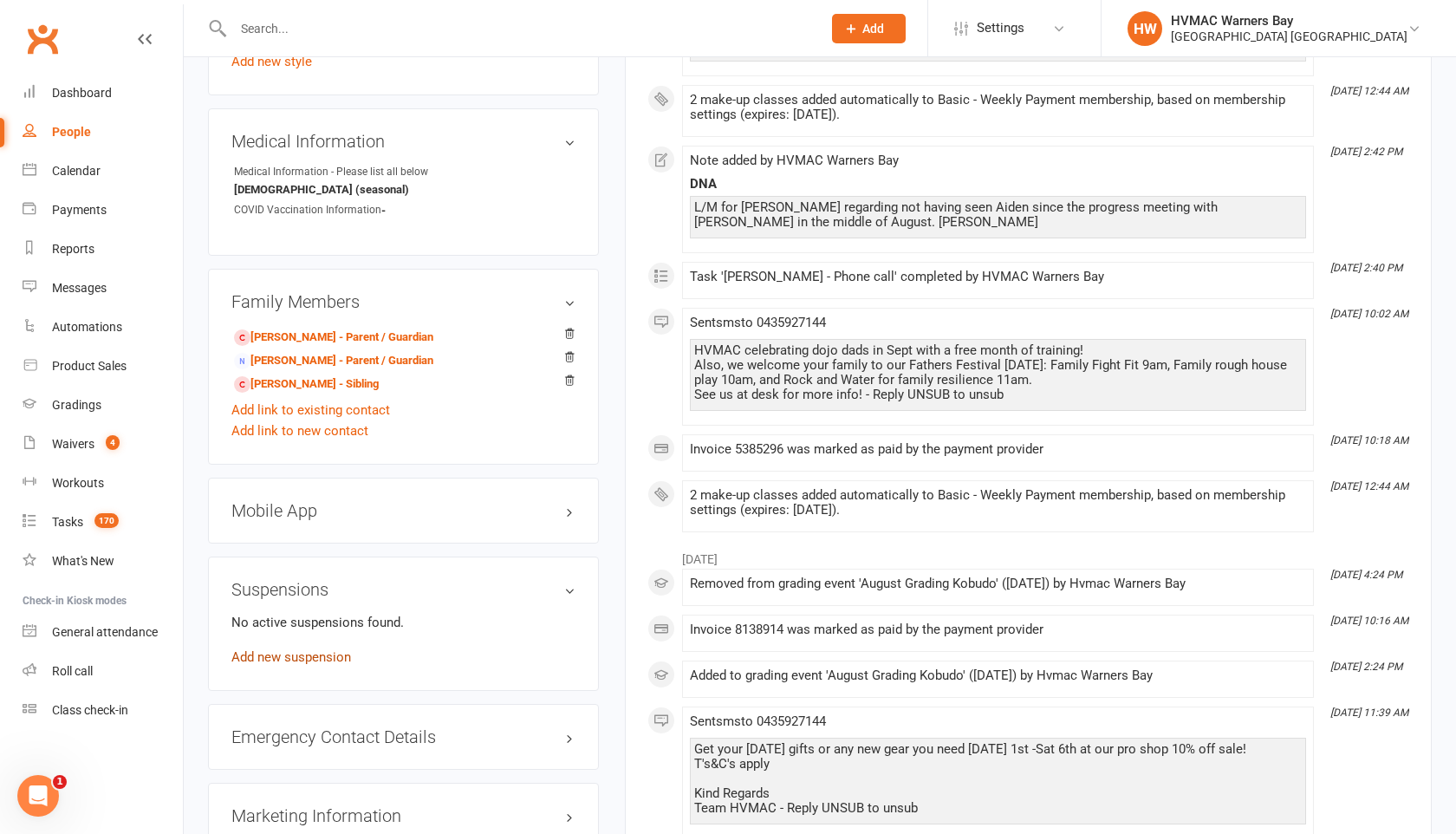
click at [302, 650] on link "Add new suspension" at bounding box center [291, 657] width 120 height 16
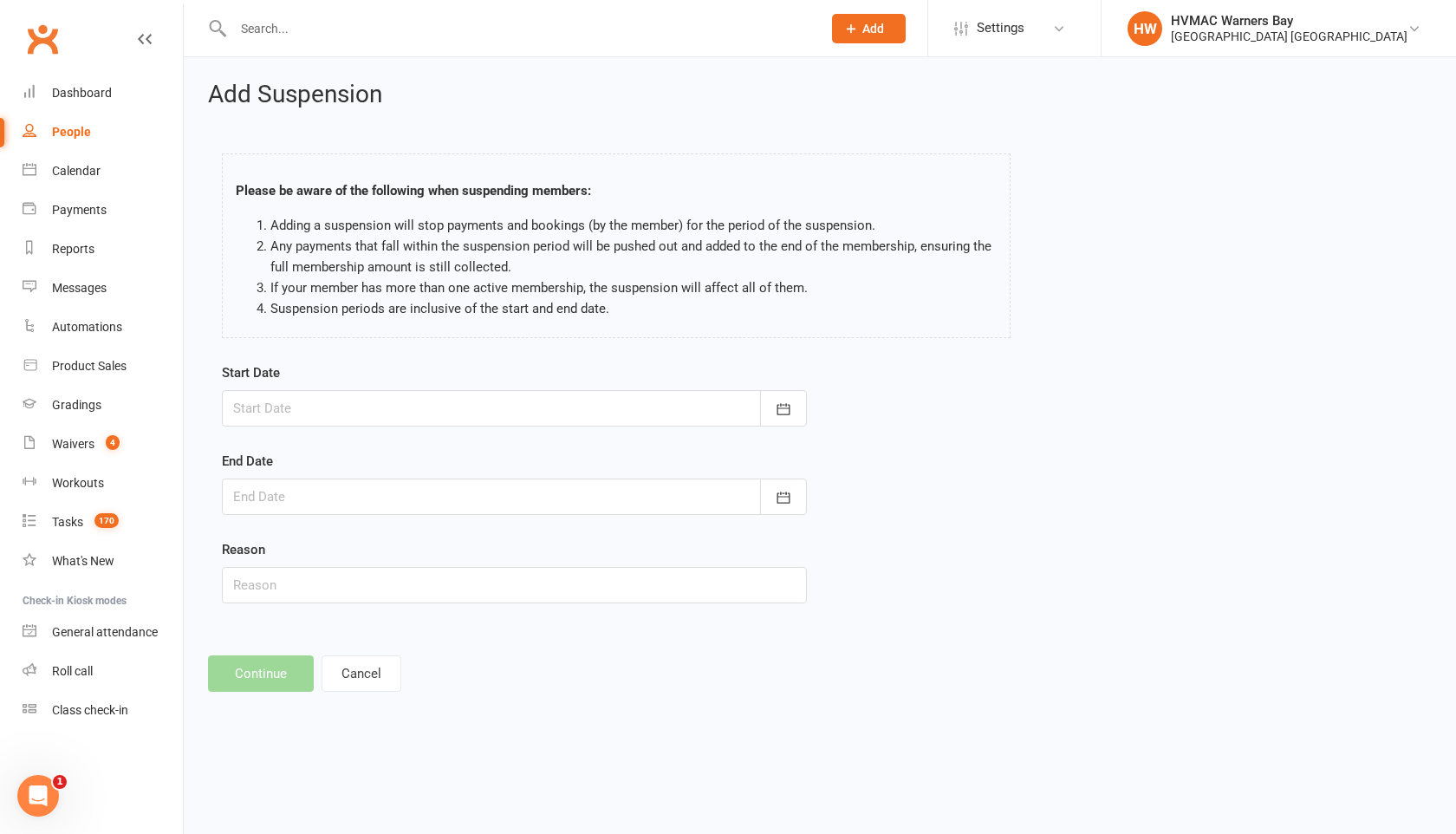
click at [320, 405] on div at bounding box center [515, 408] width 585 height 37
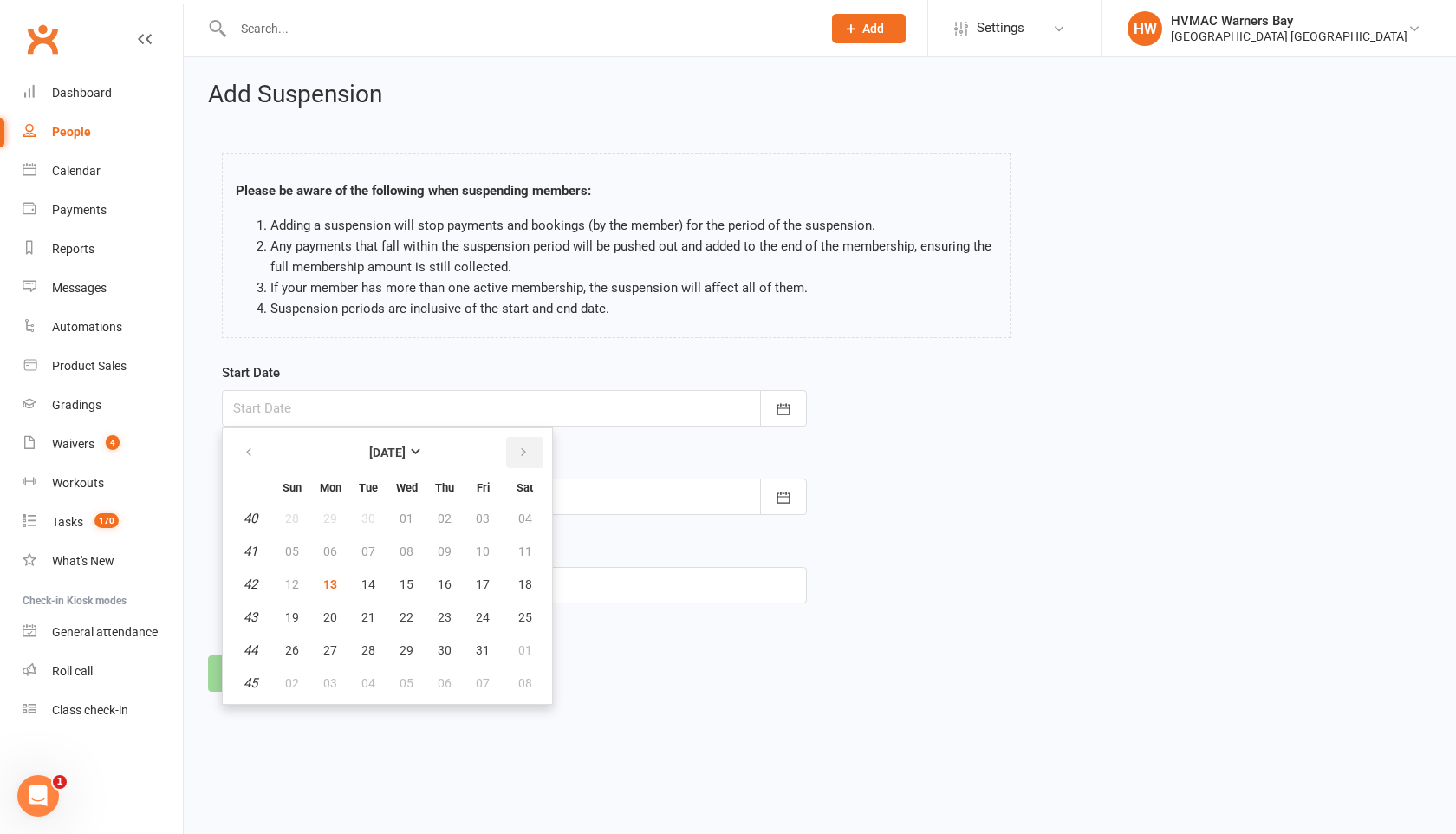
click at [520, 462] on button "button" at bounding box center [525, 452] width 38 height 31
click at [246, 446] on icon "button" at bounding box center [248, 452] width 12 height 14
click at [520, 549] on td "11" at bounding box center [524, 551] width 44 height 31
click at [334, 580] on span "13" at bounding box center [330, 584] width 14 height 14
type input "[DATE]"
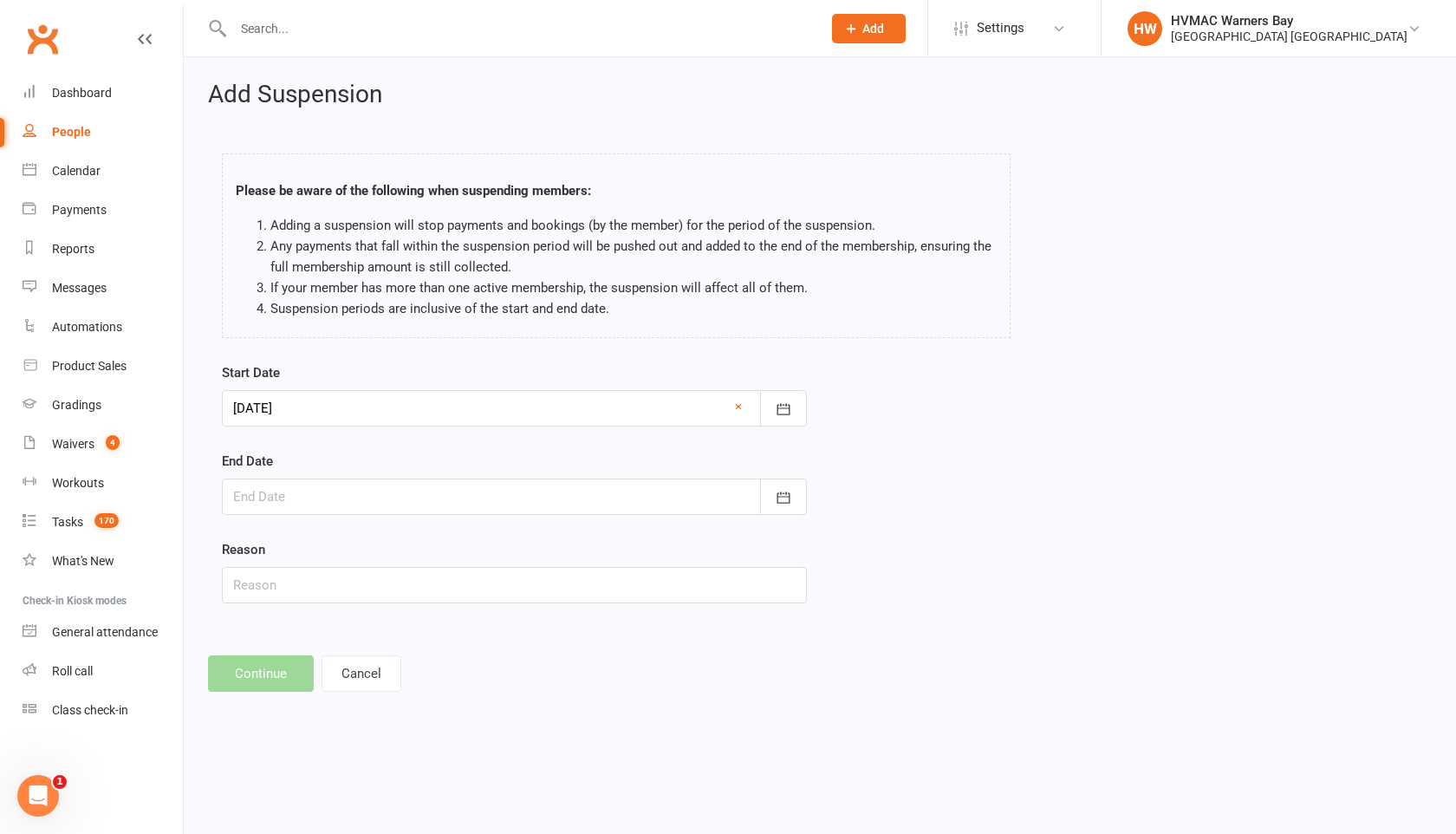
click at [303, 488] on div at bounding box center [515, 496] width 585 height 37
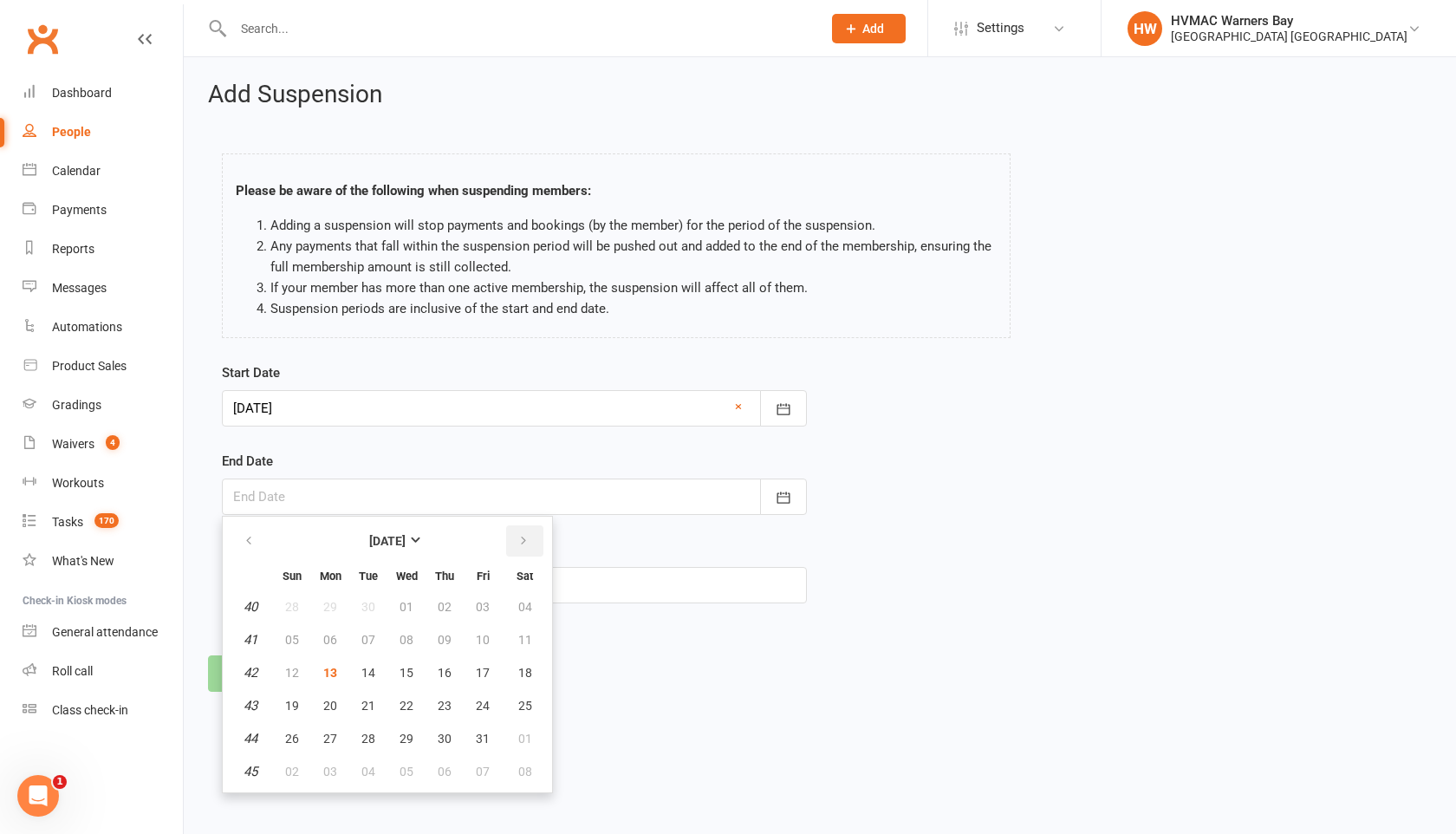
click at [518, 545] on icon "button" at bounding box center [523, 540] width 12 height 14
click at [324, 669] on span "10" at bounding box center [330, 672] width 14 height 14
type input "[DATE]"
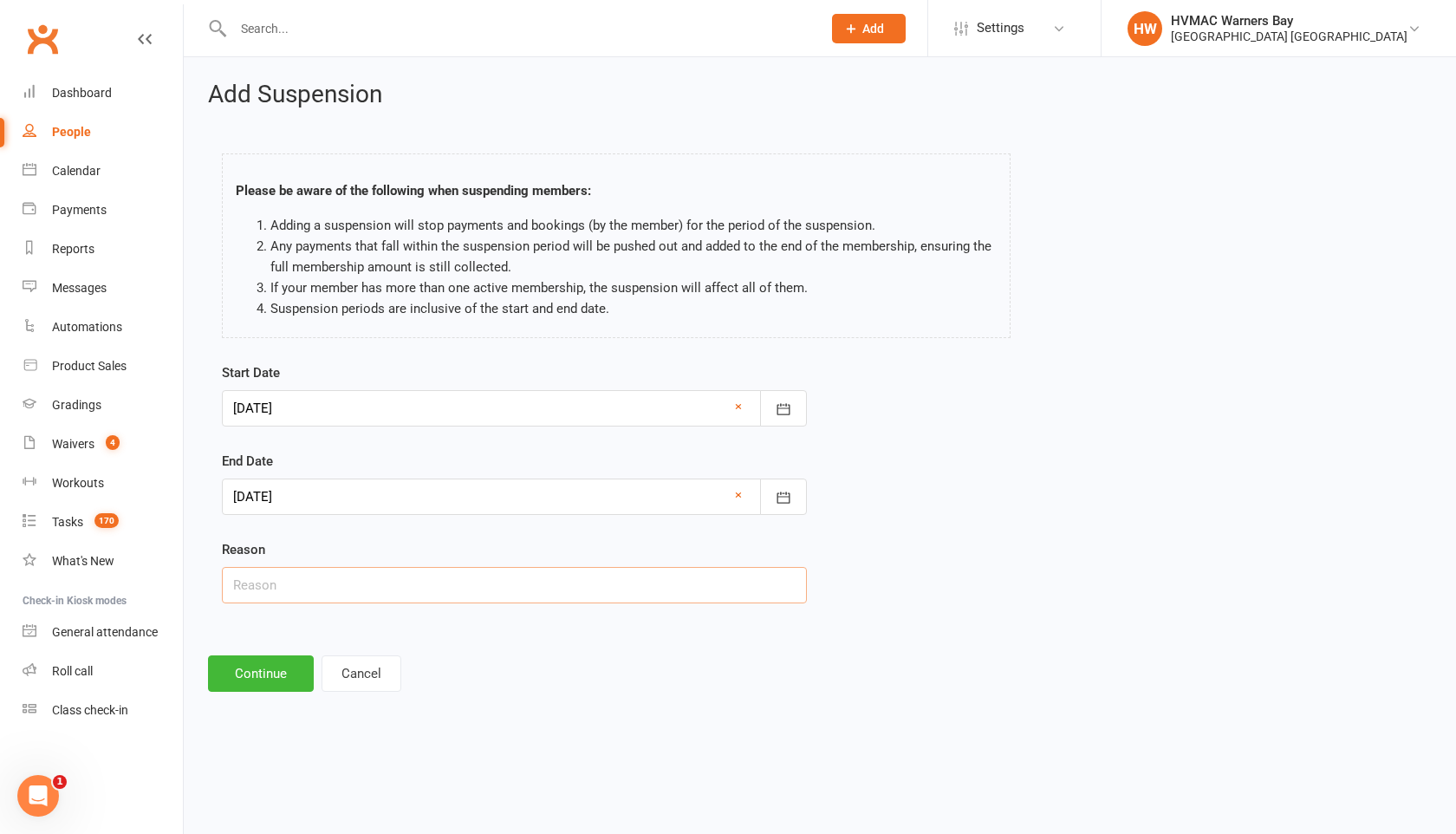
click at [299, 585] on input "text" at bounding box center [515, 585] width 585 height 37
type input "H"
type input "Holiday"
click at [252, 684] on button "Continue" at bounding box center [261, 673] width 105 height 37
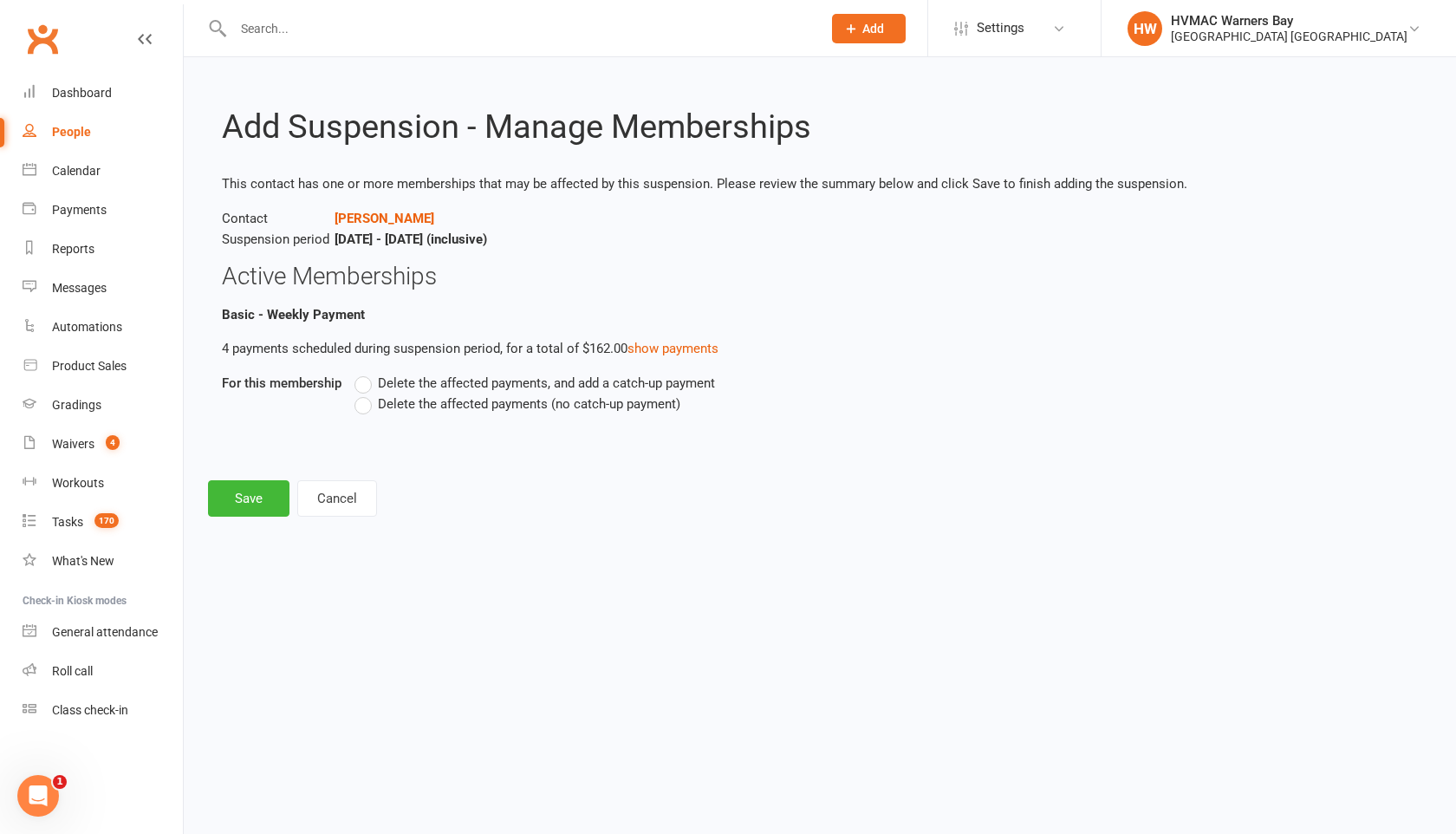
click at [367, 407] on label "Delete the affected payments (no catch-up payment)" at bounding box center [518, 404] width 326 height 21
click at [366, 393] on input "Delete the affected payments (no catch-up payment)" at bounding box center [360, 393] width 11 height 0
click at [260, 499] on button "Save" at bounding box center [248, 498] width 82 height 37
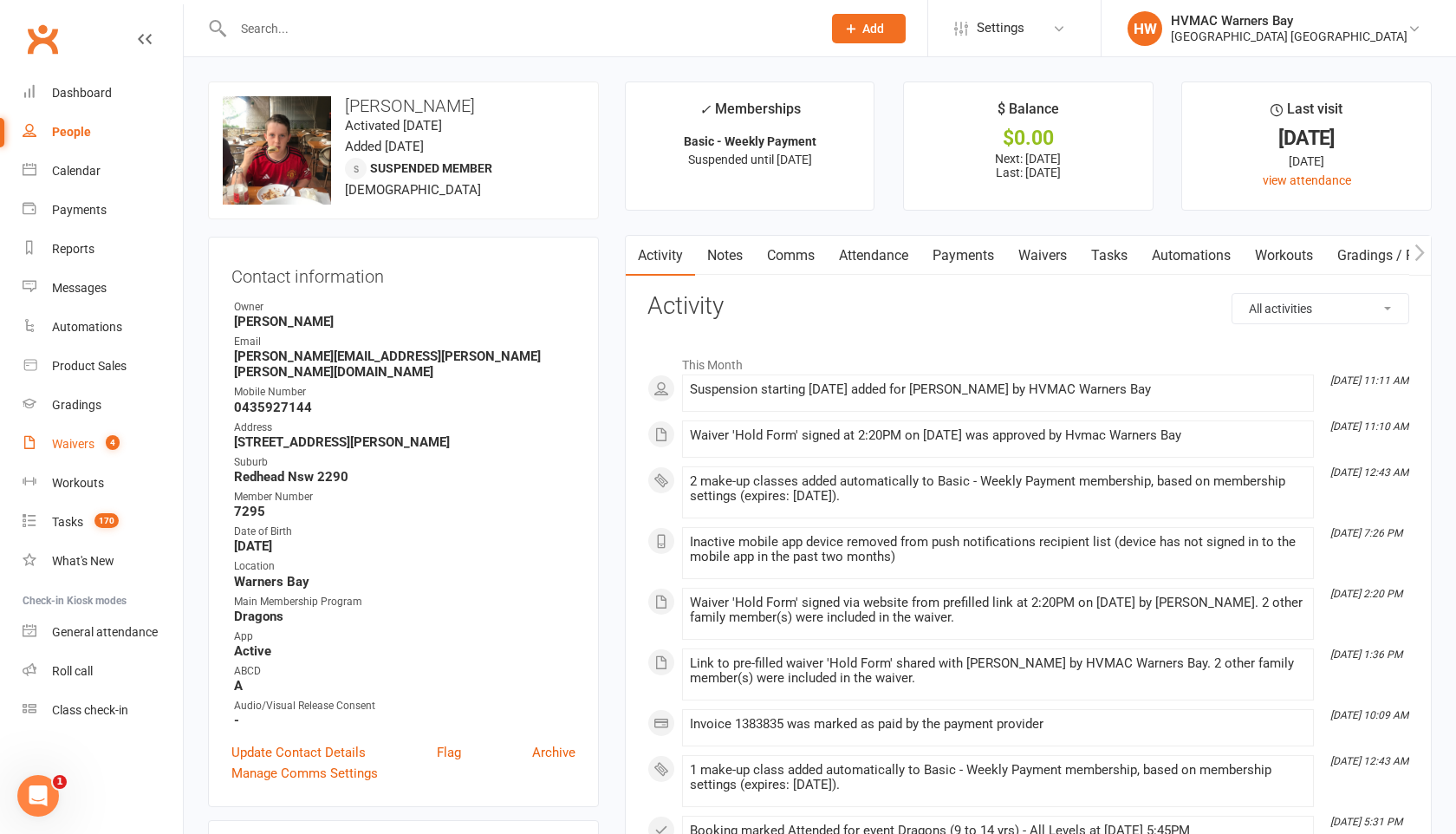
click at [95, 444] on link "Waivers 4" at bounding box center [103, 443] width 160 height 39
select select "100"
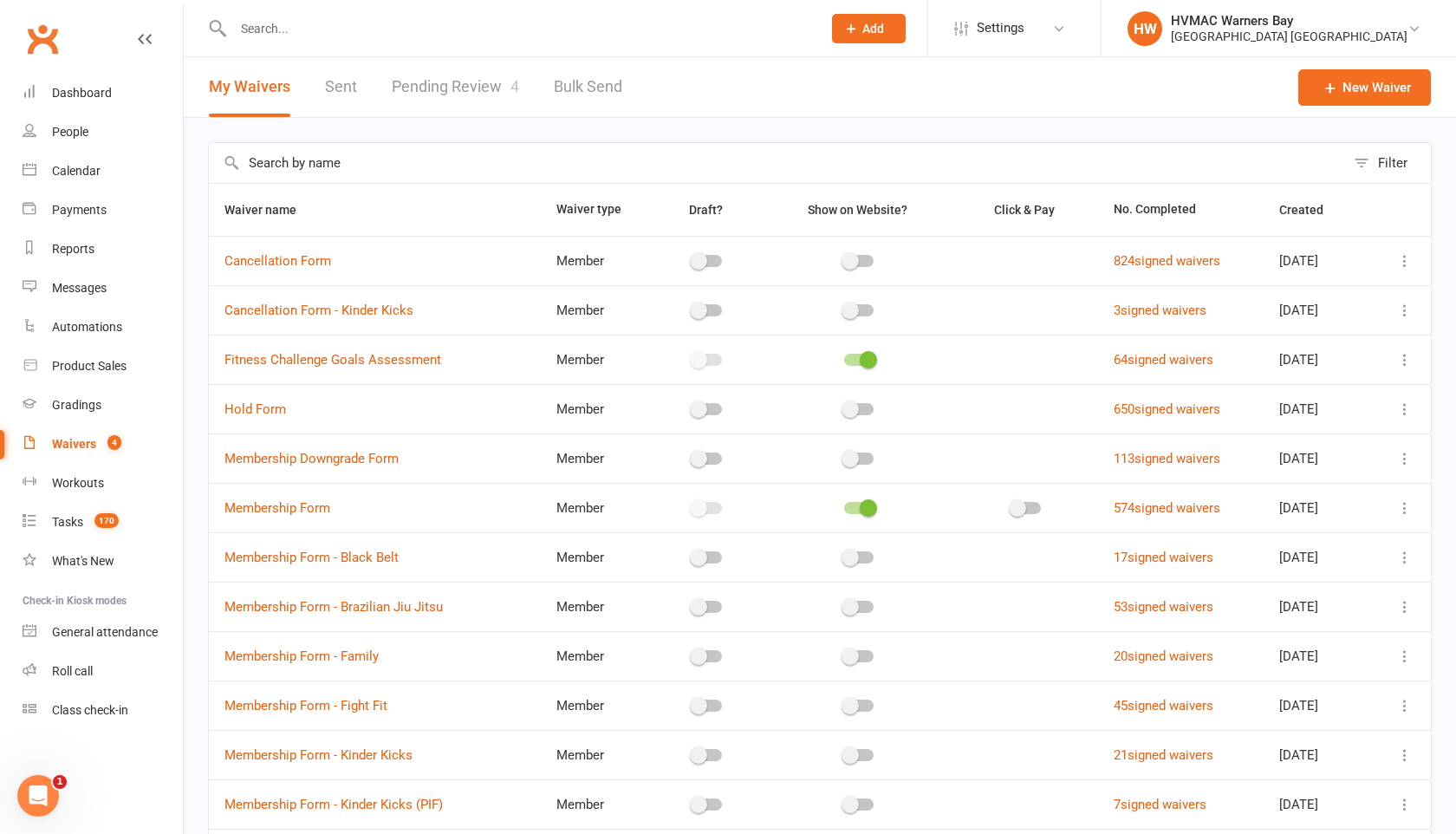
click at [443, 91] on link "Pending Review 4" at bounding box center [455, 88] width 127 height 60
select select "100"
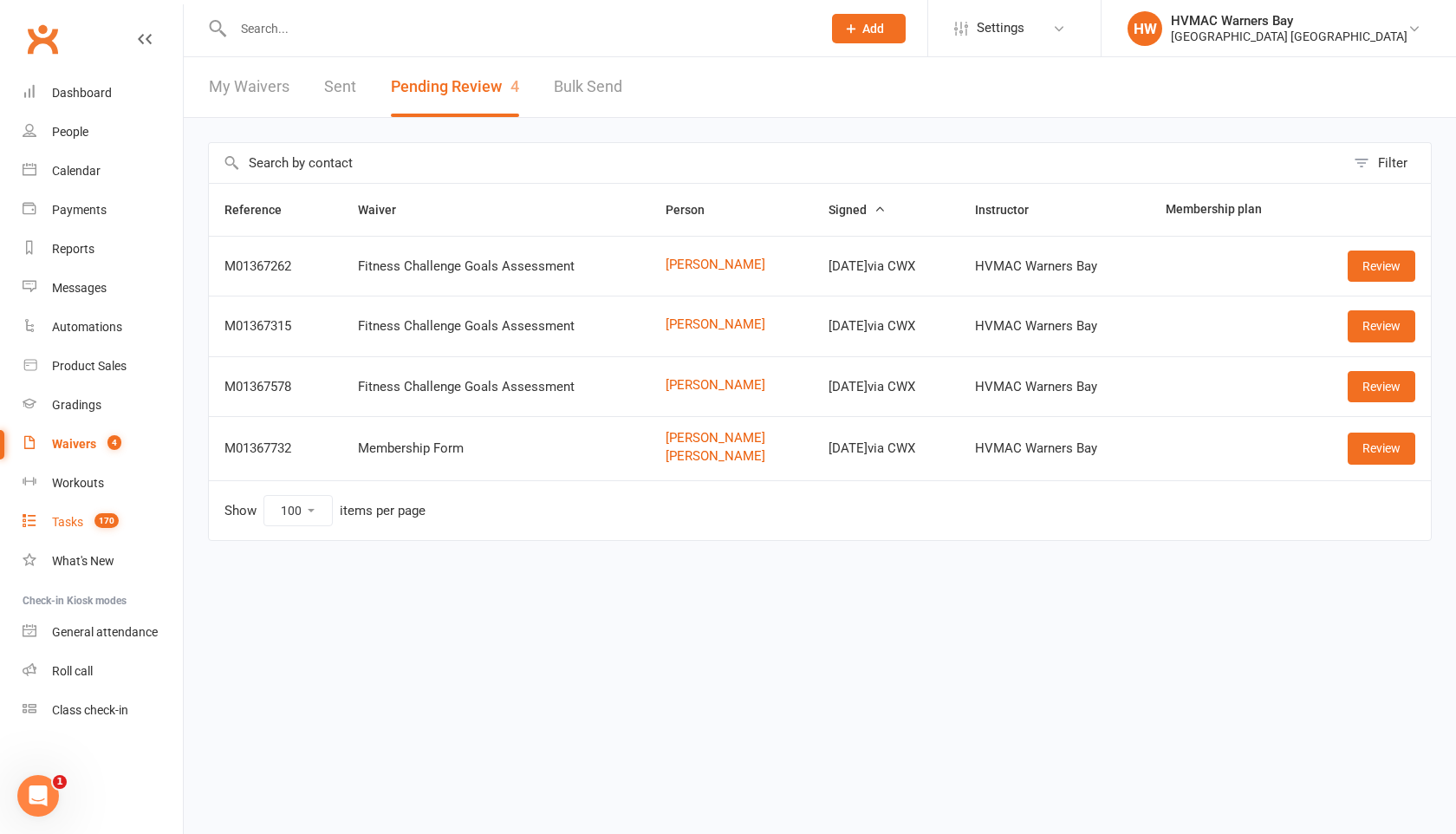
click at [98, 521] on span "170" at bounding box center [106, 521] width 24 height 15
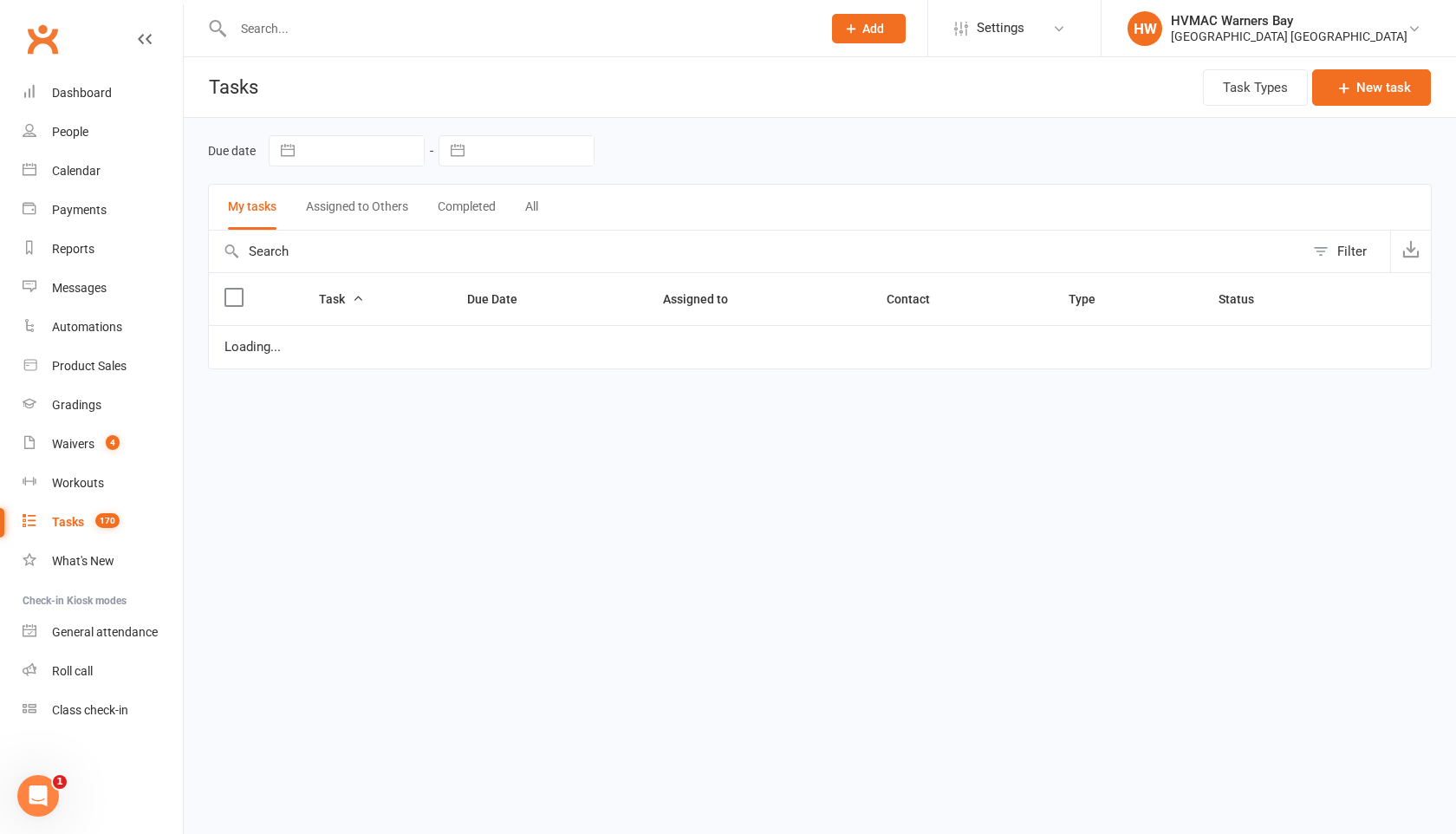
select select "started"
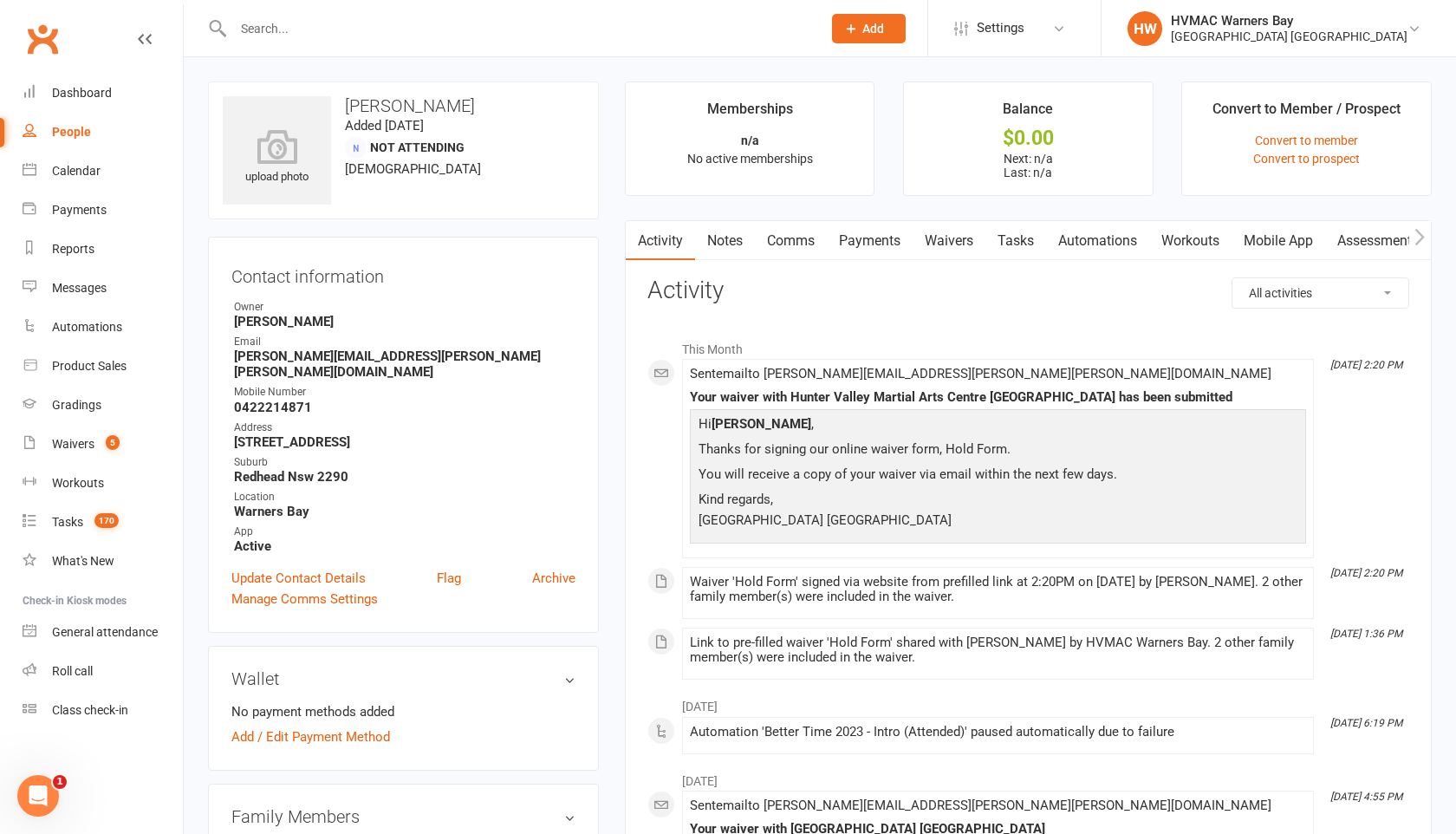
click at [638, 45] on div at bounding box center [508, 28] width 601 height 56
click at [581, 39] on input "text" at bounding box center [519, 28] width 582 height 24
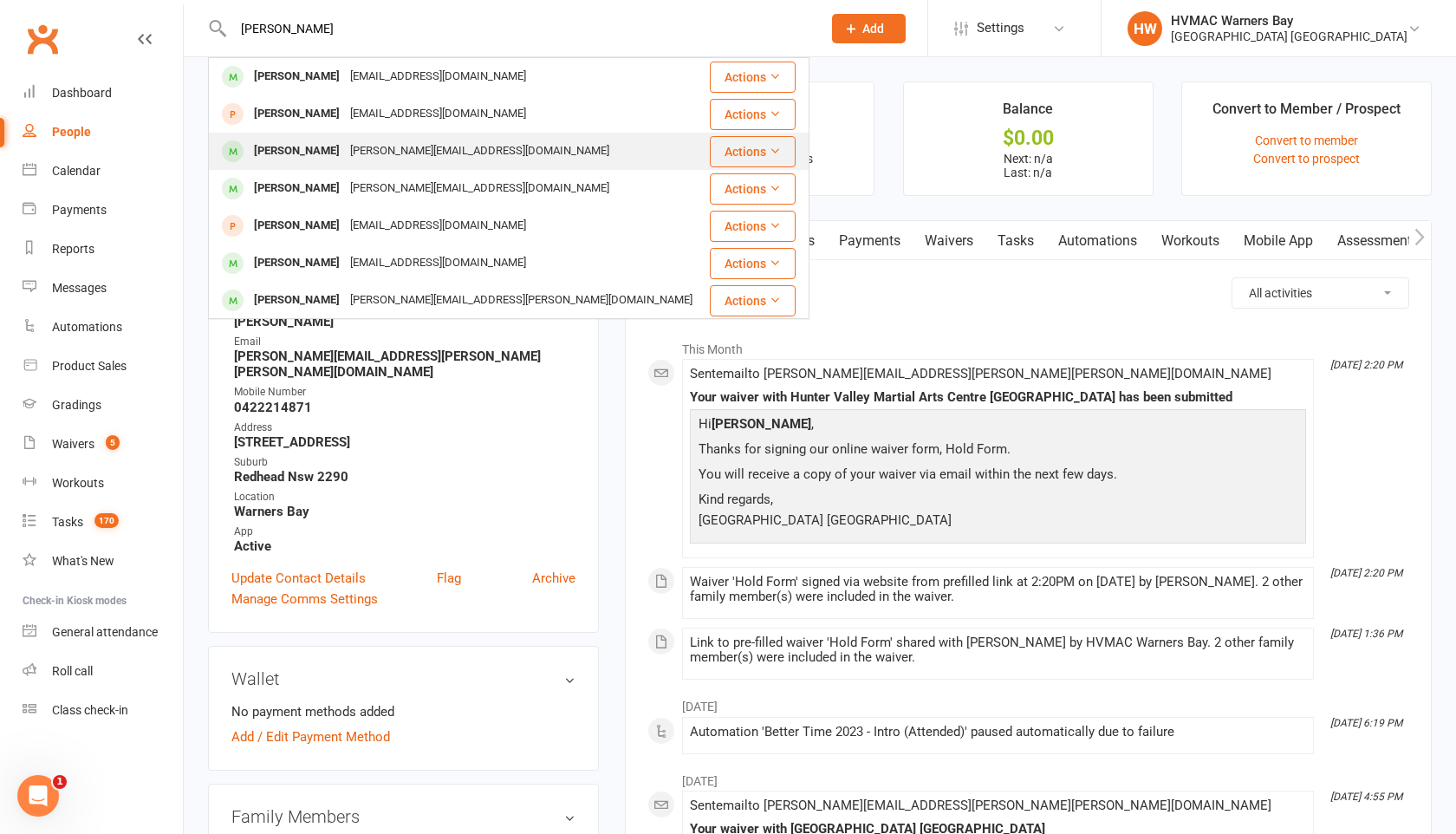
type input "elana ko"
click at [397, 158] on div "[PERSON_NAME][EMAIL_ADDRESS][DOMAIN_NAME]" at bounding box center [480, 151] width 269 height 25
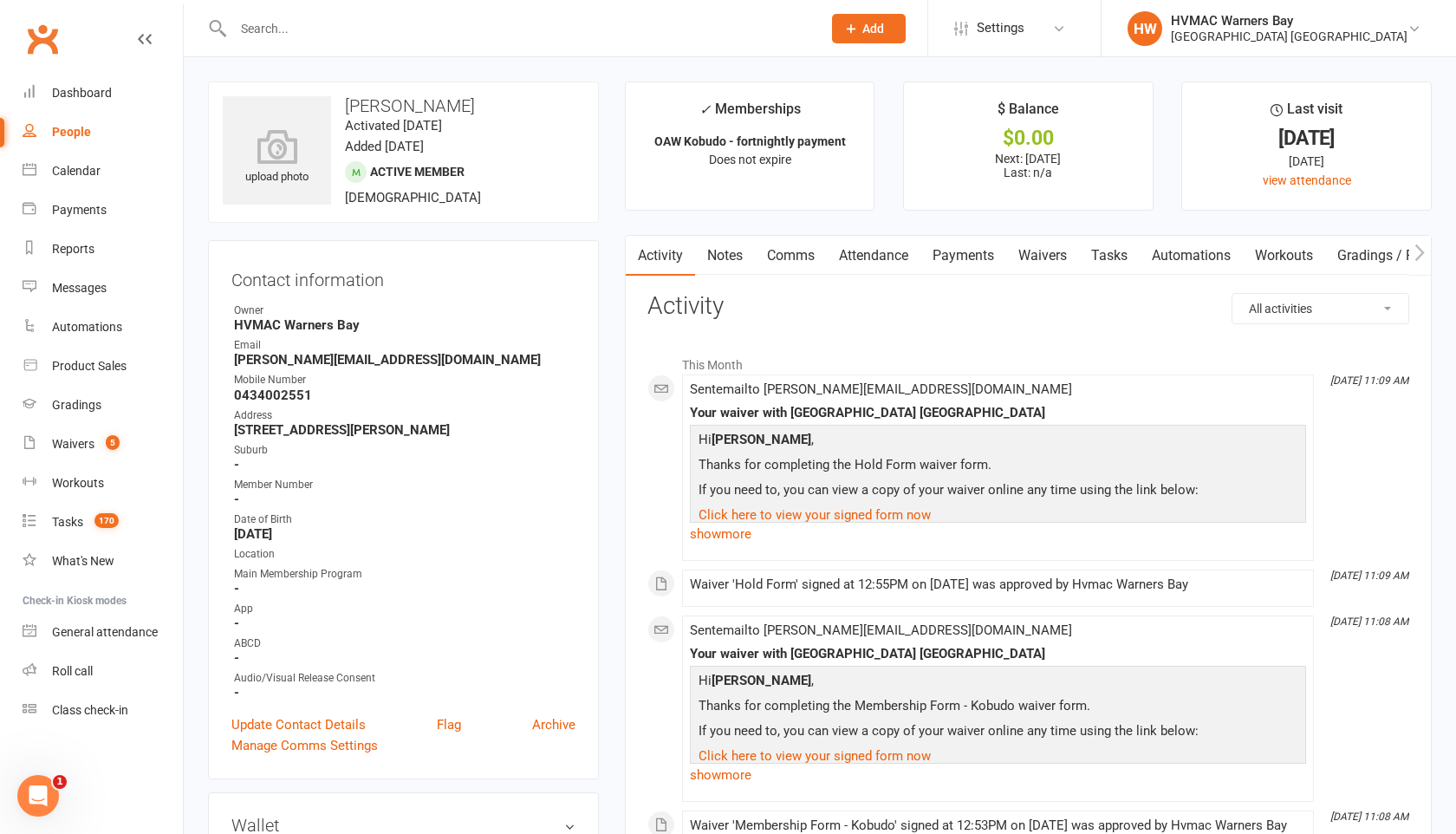
click at [1039, 261] on link "Waivers" at bounding box center [1042, 255] width 72 height 40
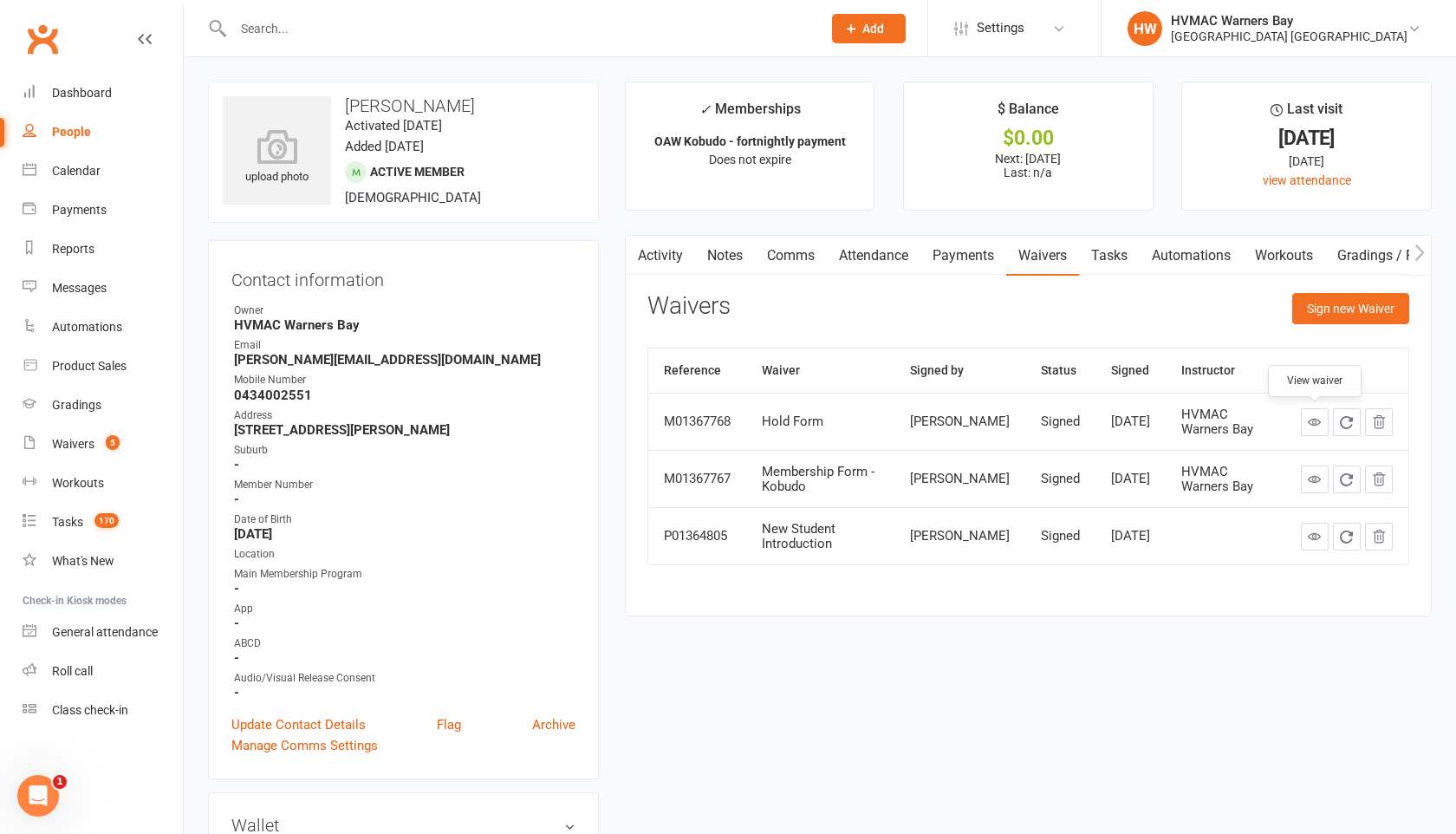
click at [1324, 417] on link at bounding box center [1314, 422] width 27 height 27
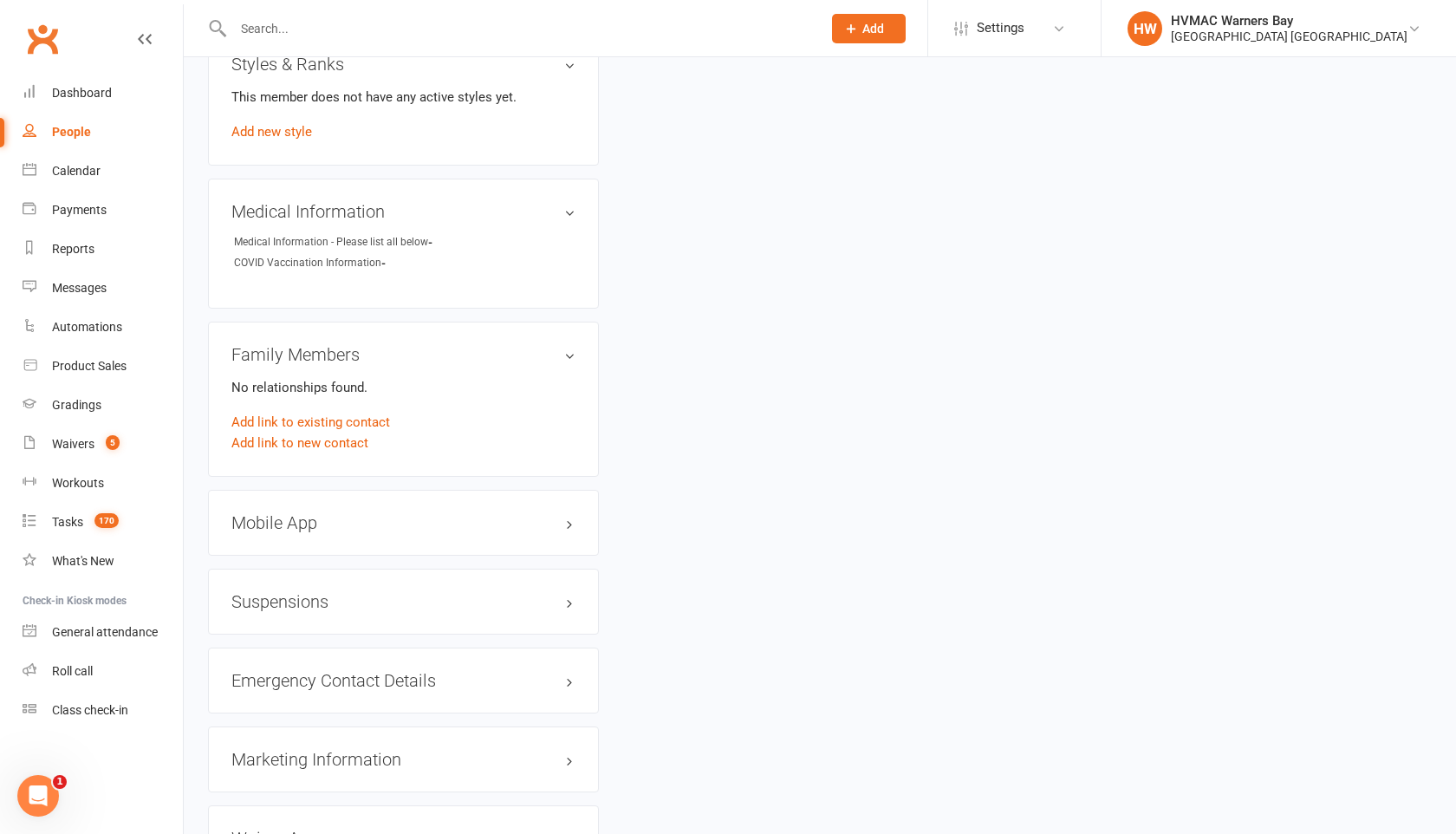
scroll to position [1113, 0]
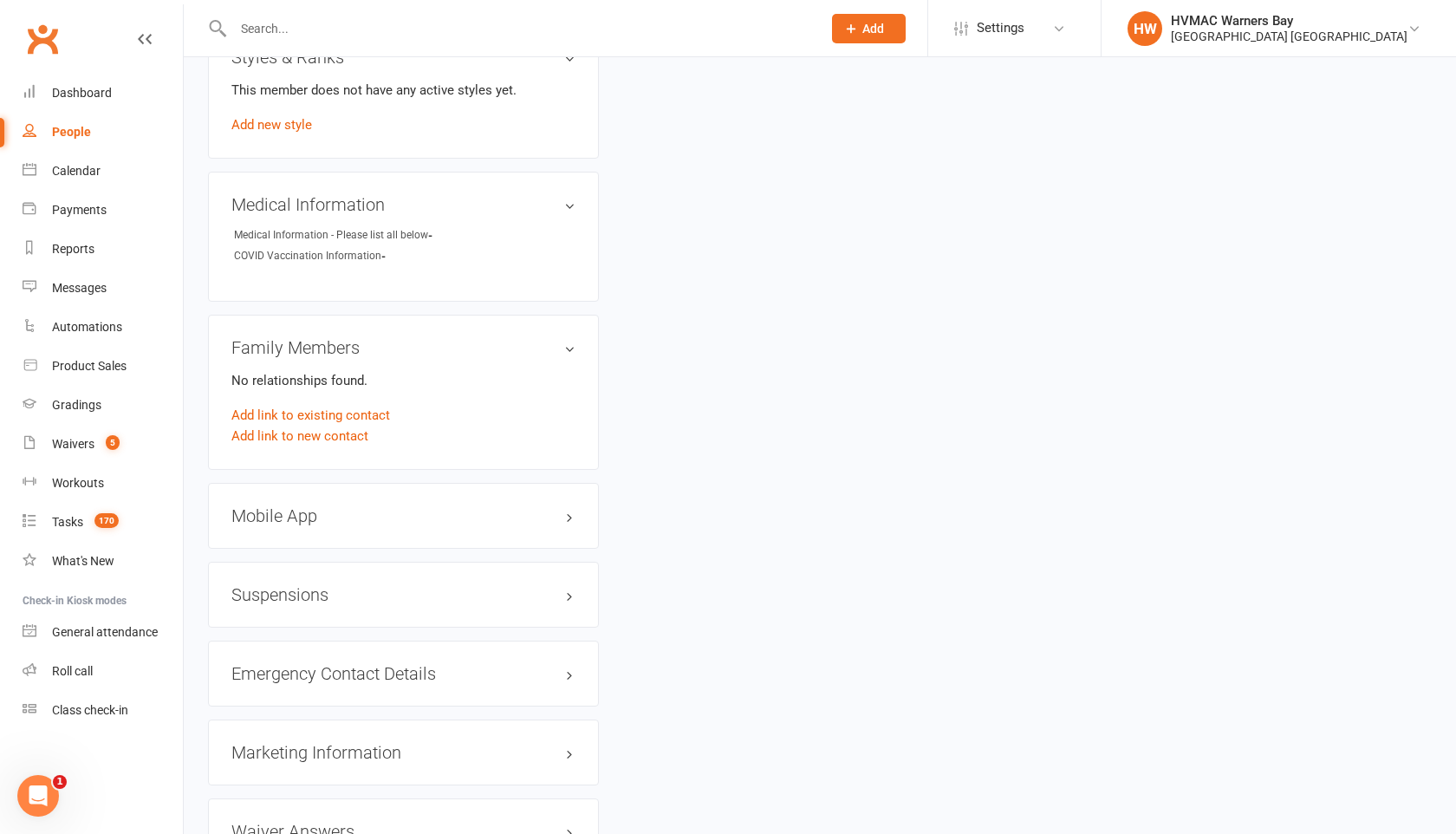
click at [317, 595] on h3 "Suspensions" at bounding box center [404, 595] width 344 height 19
click at [305, 656] on link "Add new suspension" at bounding box center [291, 662] width 120 height 16
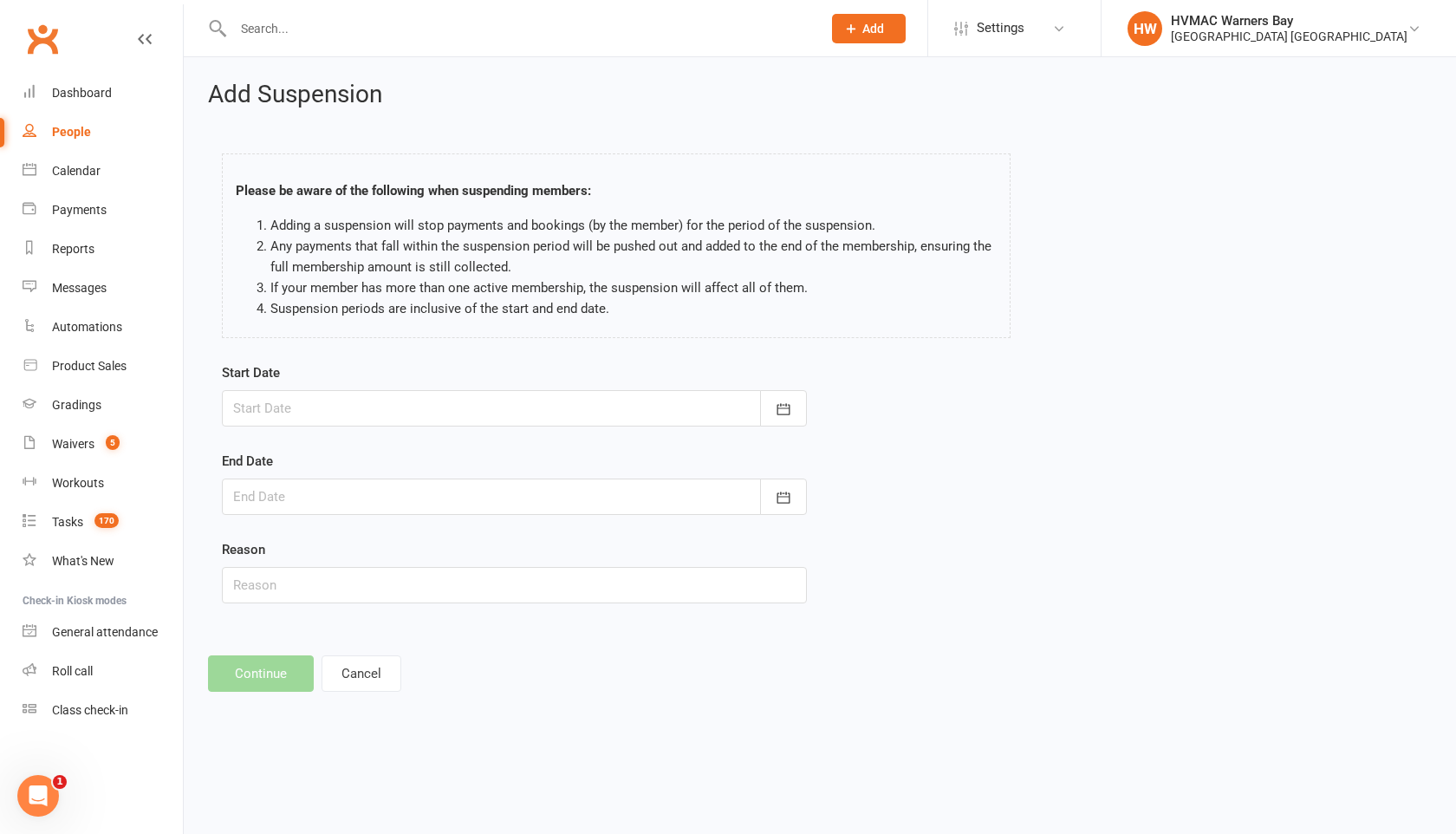
click at [304, 417] on div at bounding box center [515, 408] width 585 height 37
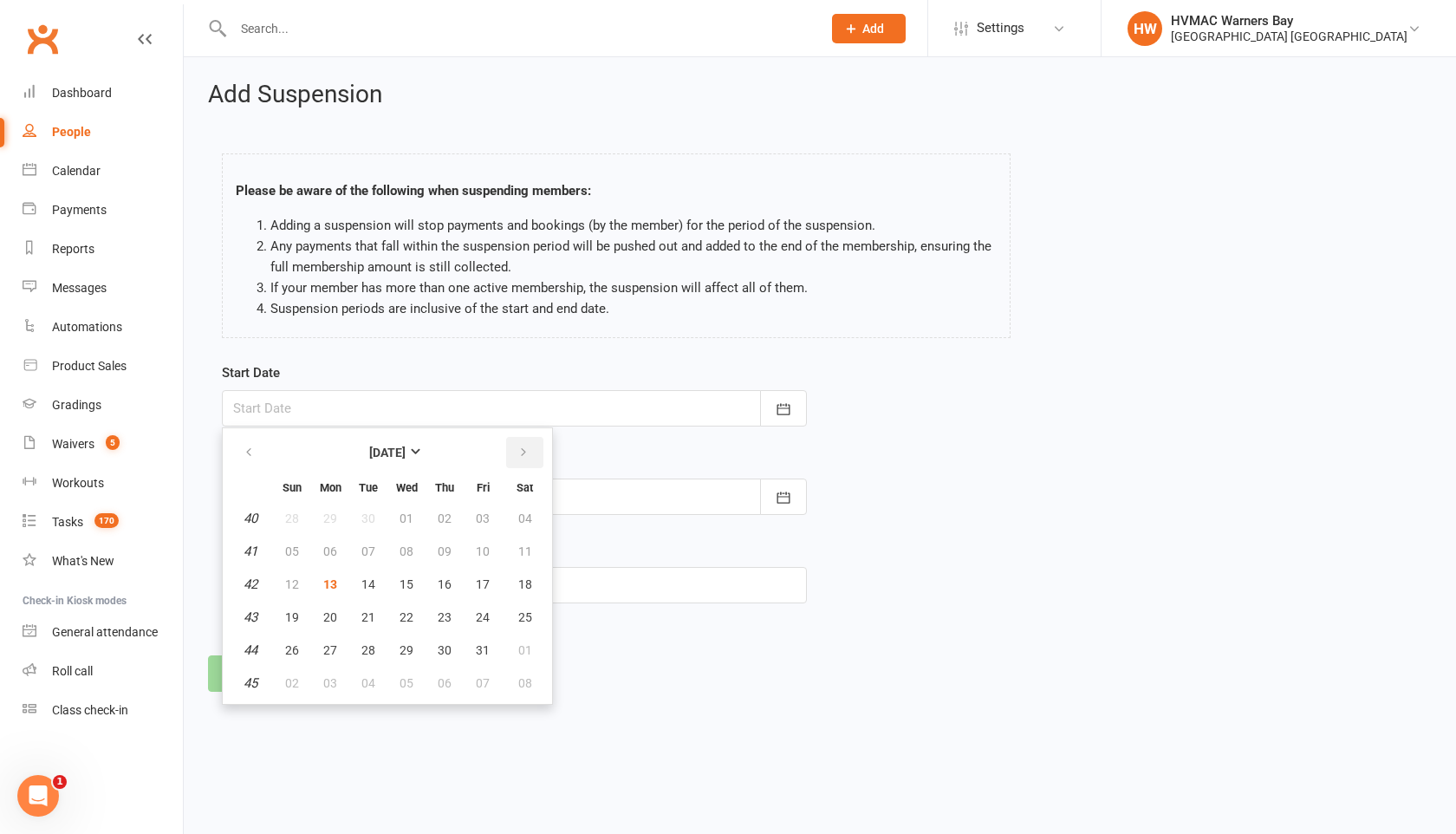
click at [529, 444] on button "button" at bounding box center [525, 452] width 38 height 31
click at [528, 444] on button "button" at bounding box center [525, 452] width 38 height 31
click at [522, 551] on span "13" at bounding box center [525, 551] width 14 height 14
type input "13 Dec 2025"
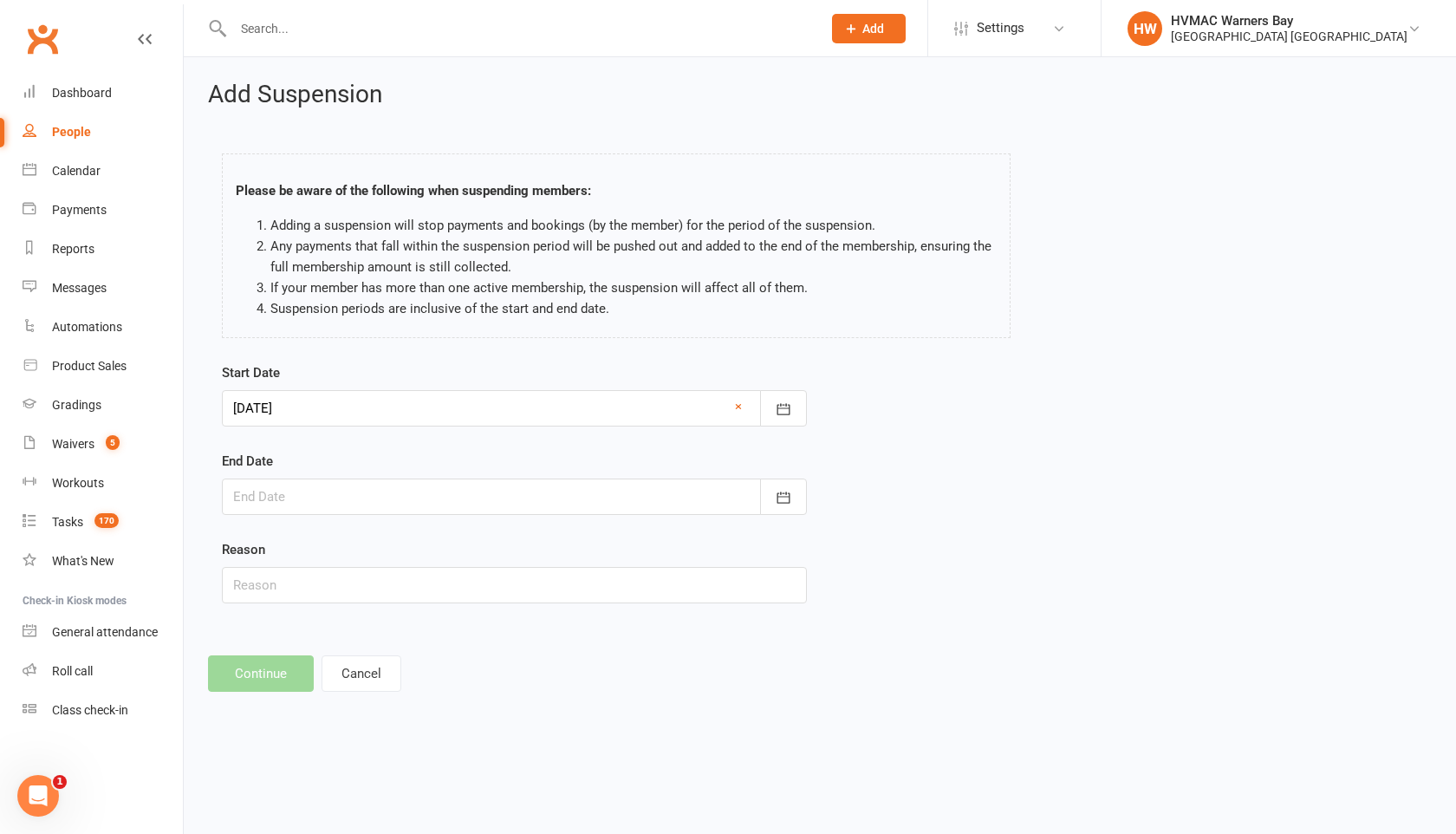
click at [407, 486] on div at bounding box center [515, 496] width 585 height 37
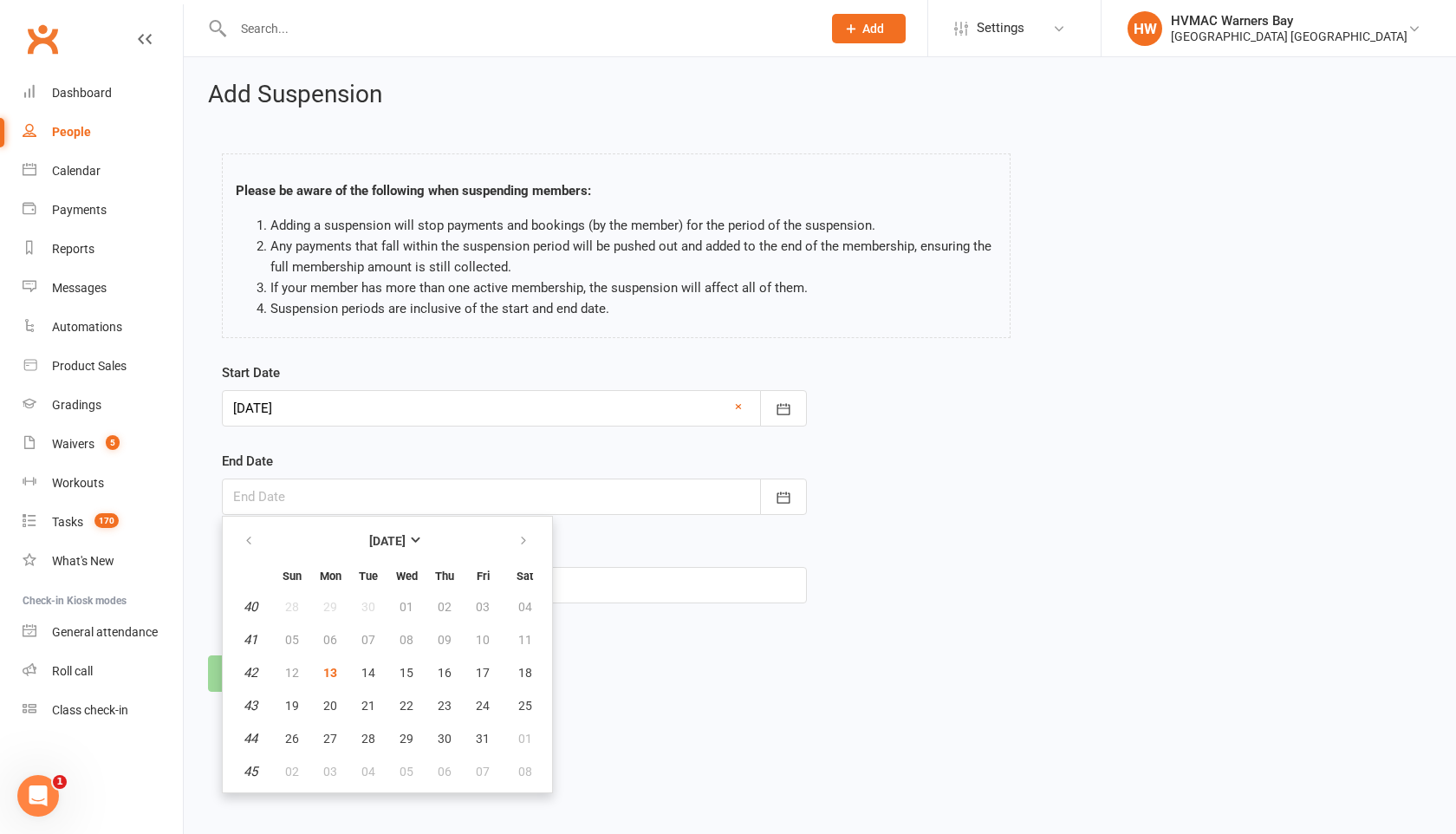
click at [549, 538] on ul "October 2025 Sun Mon Tue Wed Thu Fri Sat 40 28 29 30 01 02 03 04 41 05 06 07 08…" at bounding box center [388, 654] width 331 height 278
click at [530, 538] on button "button" at bounding box center [525, 540] width 38 height 31
click at [533, 641] on button "10" at bounding box center [524, 639] width 44 height 31
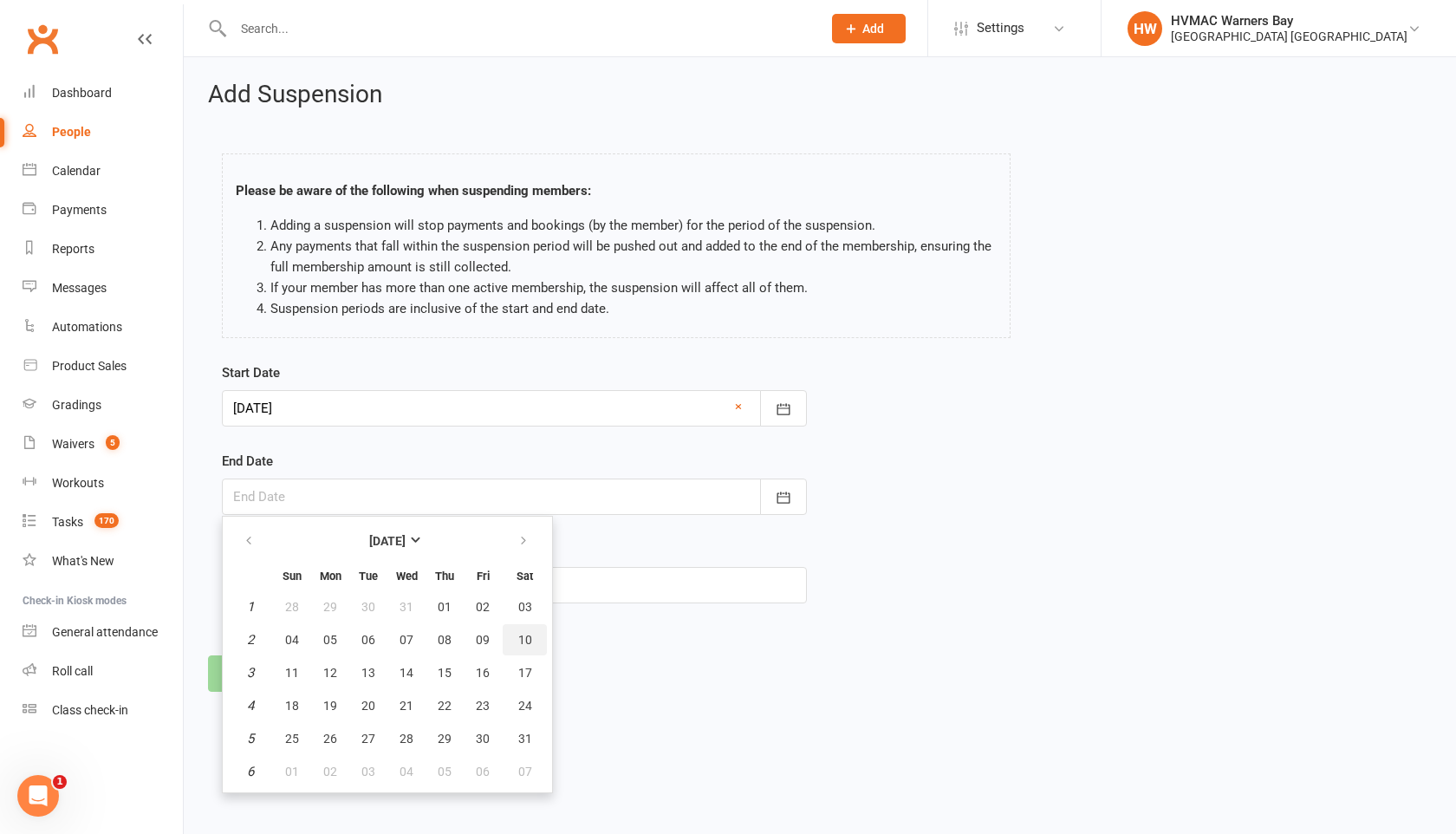
type input "10 Jan 2026"
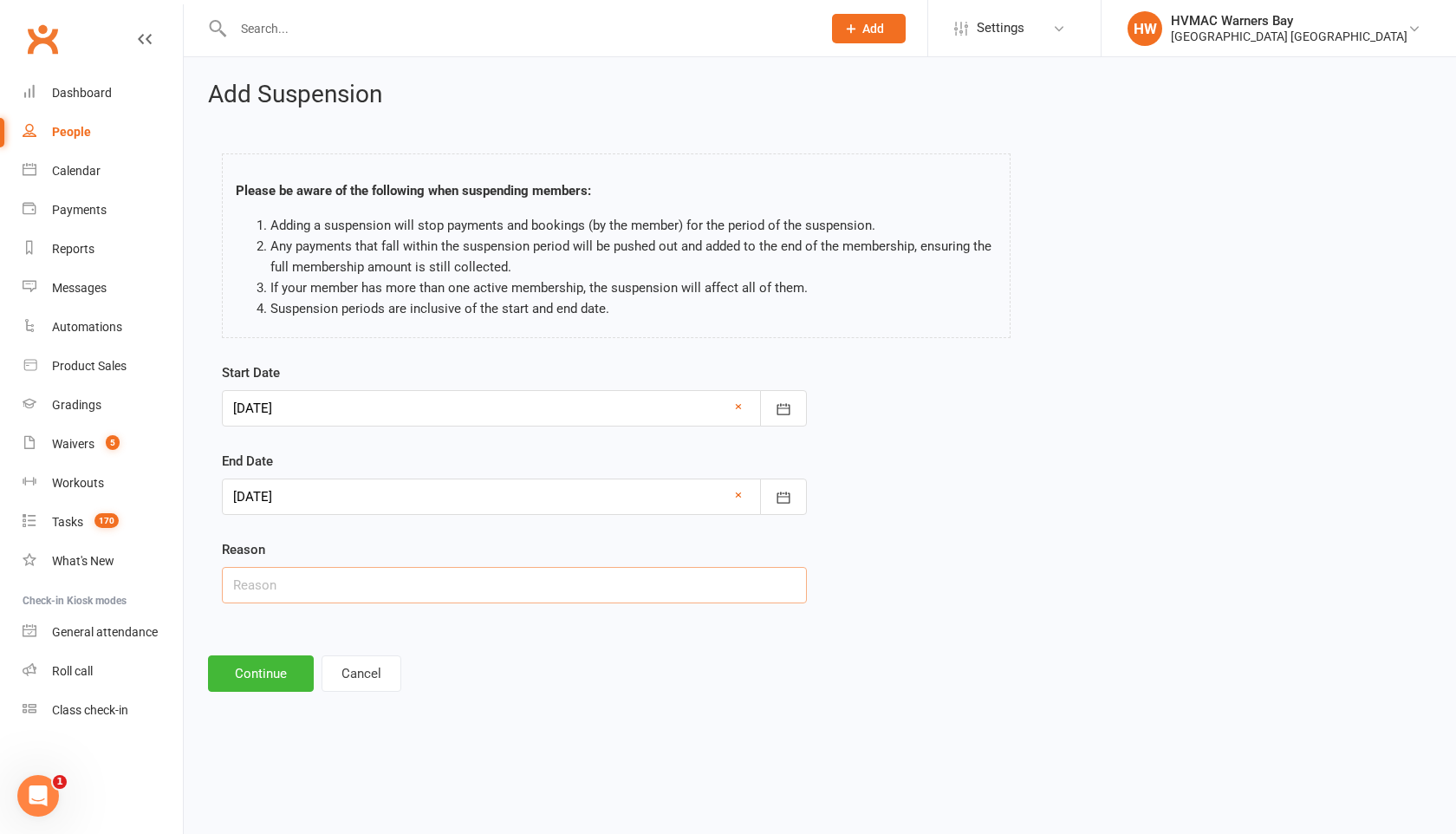
click at [460, 589] on input "text" at bounding box center [515, 585] width 585 height 37
type input "Away over seas"
click at [288, 687] on button "Continue" at bounding box center [261, 673] width 105 height 37
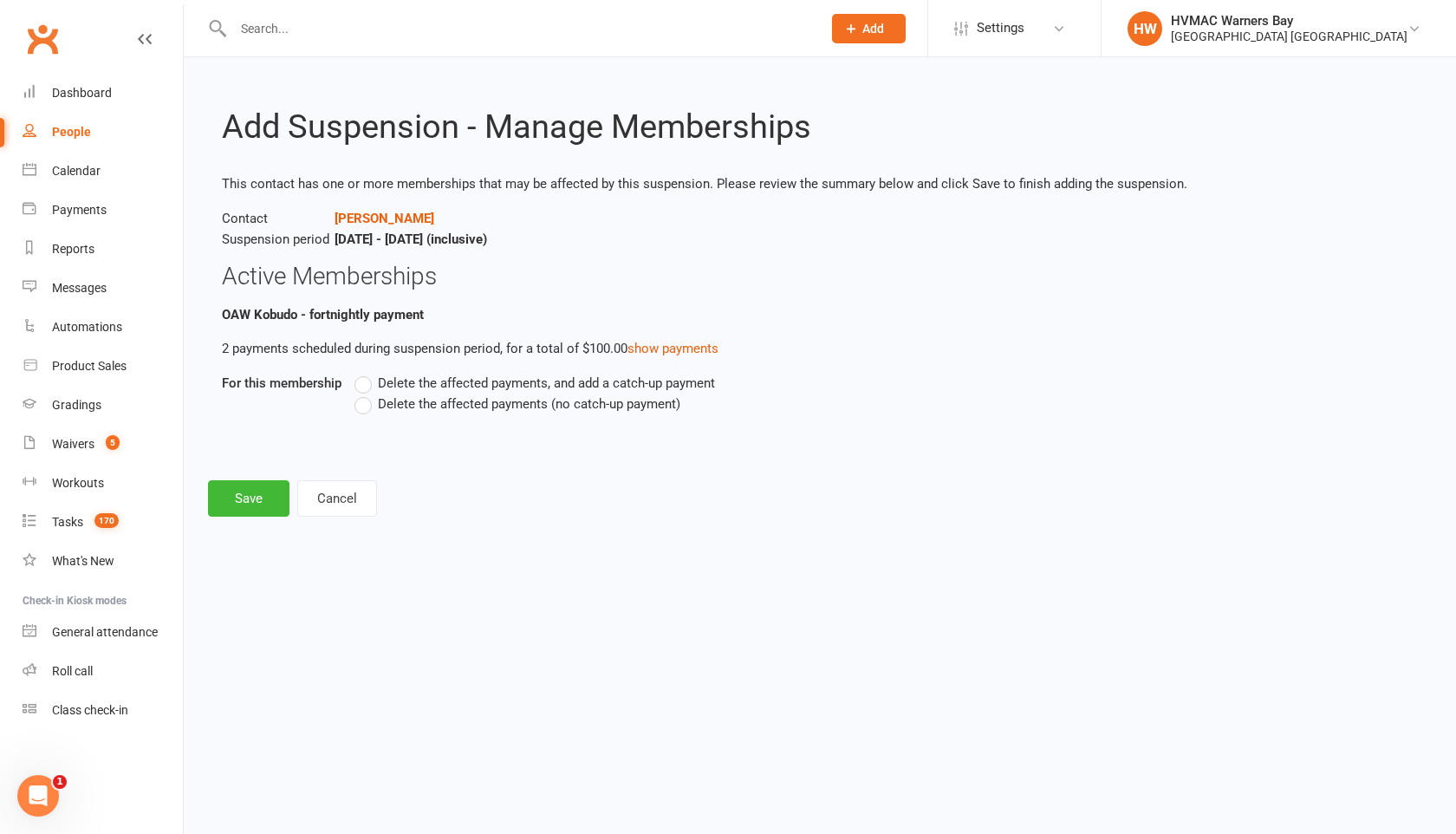
click at [378, 409] on span "Delete the affected payments (no catch-up payment)" at bounding box center [529, 402] width 302 height 18
click at [366, 393] on input "Delete the affected payments (no catch-up payment)" at bounding box center [360, 393] width 11 height 0
click at [248, 505] on button "Save" at bounding box center [248, 498] width 82 height 37
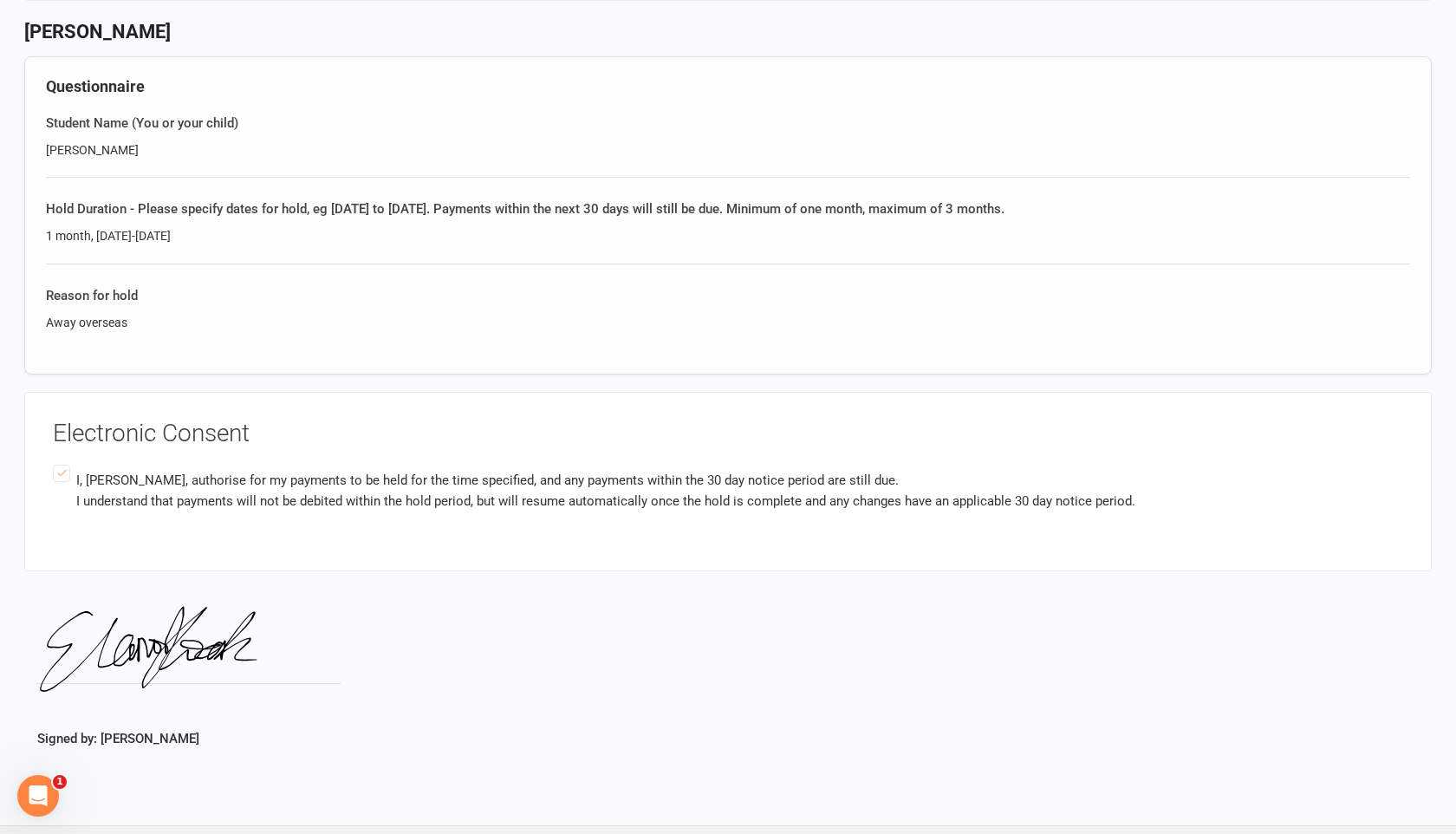
scroll to position [755, 0]
